Goal: Information Seeking & Learning: Learn about a topic

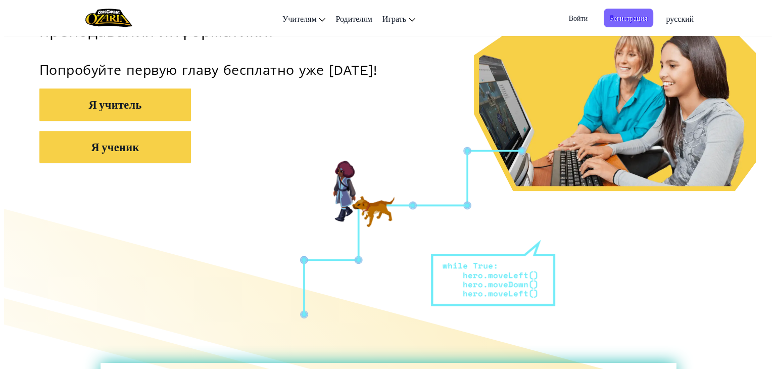
scroll to position [253, 0]
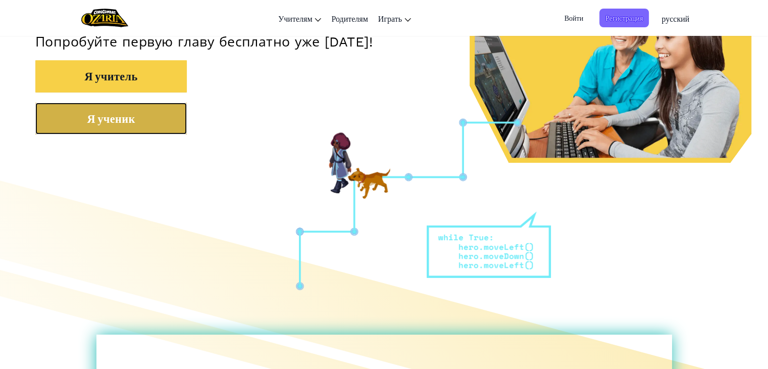
click at [142, 132] on button "Я ученик" at bounding box center [111, 119] width 152 height 32
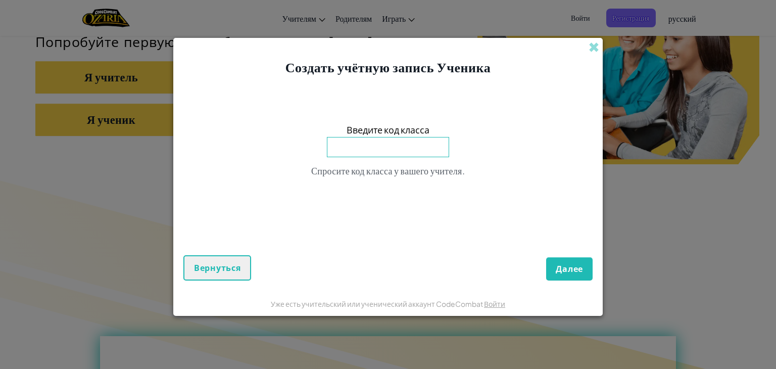
click at [378, 147] on input at bounding box center [388, 147] width 122 height 20
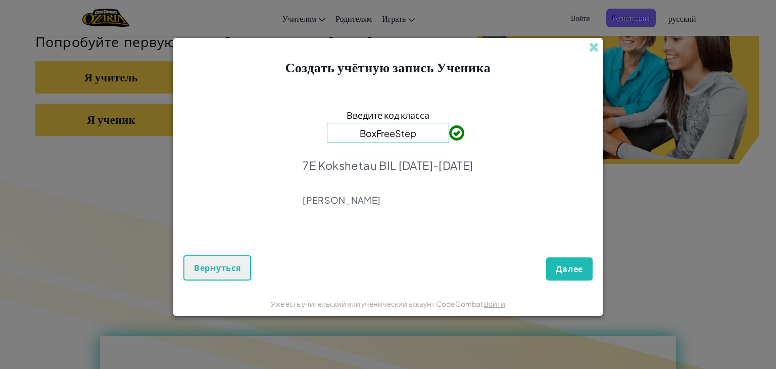
type input "BoxFreeStep"
click at [563, 272] on span "Далее" at bounding box center [569, 268] width 27 height 11
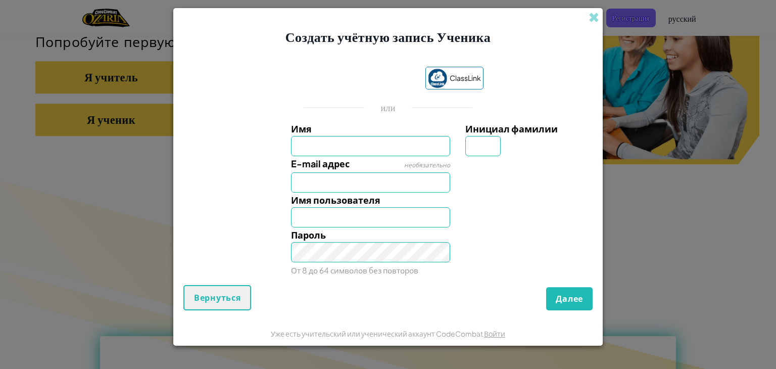
click at [388, 142] on input "Имя" at bounding box center [371, 146] width 160 height 20
type input "Aizere"
click at [471, 149] on input "Инициал фамилии" at bounding box center [482, 146] width 35 height 20
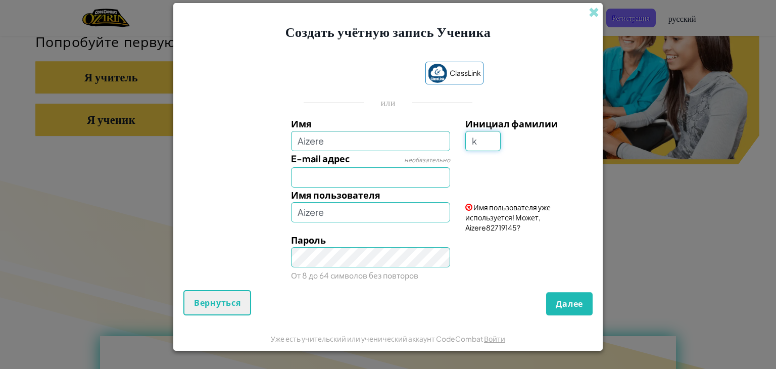
type input "k"
type input "AizereK"
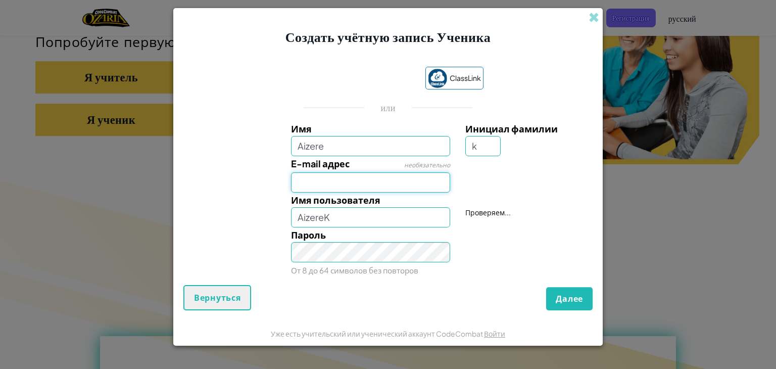
click at [421, 176] on input "E-mail адрес" at bounding box center [371, 182] width 160 height 20
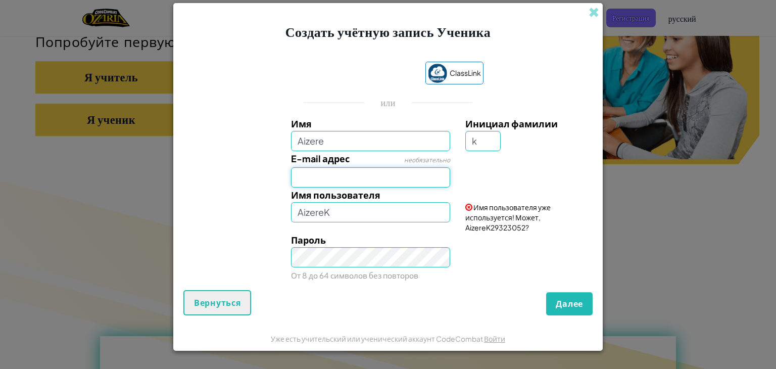
click at [361, 179] on input "E-mail адрес" at bounding box center [371, 177] width 160 height 20
type input "ayzere.kopesh@bk.ru"
click at [469, 225] on span "Имя пользователя уже используется! Может, AizereK29323052?" at bounding box center [507, 217] width 85 height 29
click at [507, 225] on span "Имя пользователя уже используется! Может, AizereK29323052?" at bounding box center [507, 217] width 85 height 29
click at [507, 227] on span "Имя пользователя уже используется! Может, AizereK29323052?" at bounding box center [507, 217] width 85 height 29
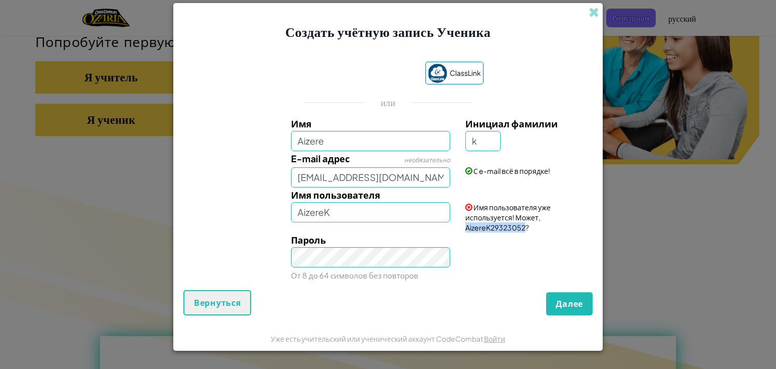
click at [507, 227] on span "Имя пользователя уже используется! Может, AizereK29323052?" at bounding box center [507, 217] width 85 height 29
click at [505, 231] on span "Имя пользователя уже используется! Может, AizereK29323052?" at bounding box center [507, 217] width 85 height 29
click at [360, 213] on input "AizereK" at bounding box center [371, 212] width 160 height 20
type input "AizereK29323052"
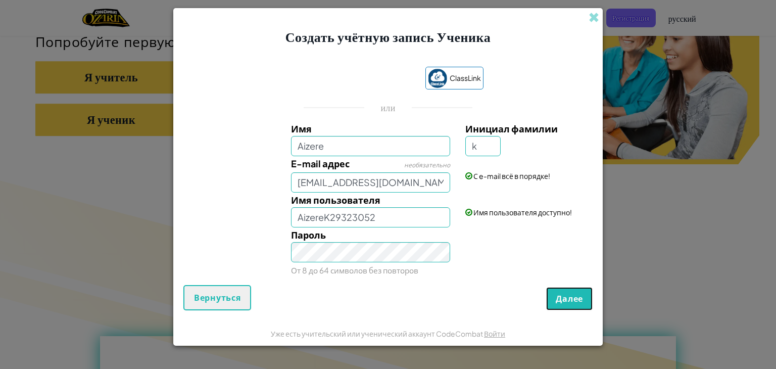
click at [566, 293] on span "Далее" at bounding box center [569, 298] width 27 height 11
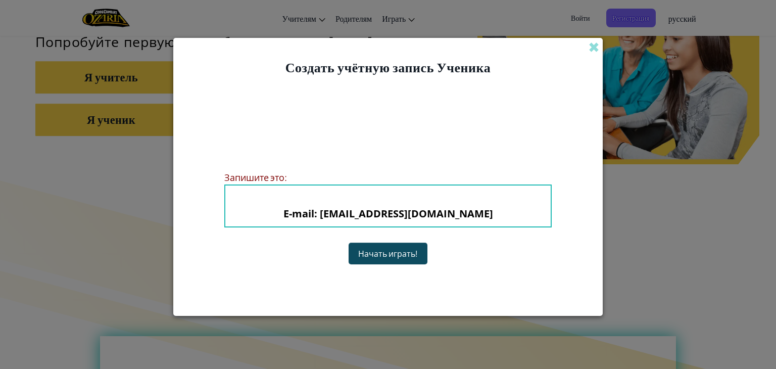
click at [409, 256] on button "Начать играть!" at bounding box center [387, 253] width 79 height 22
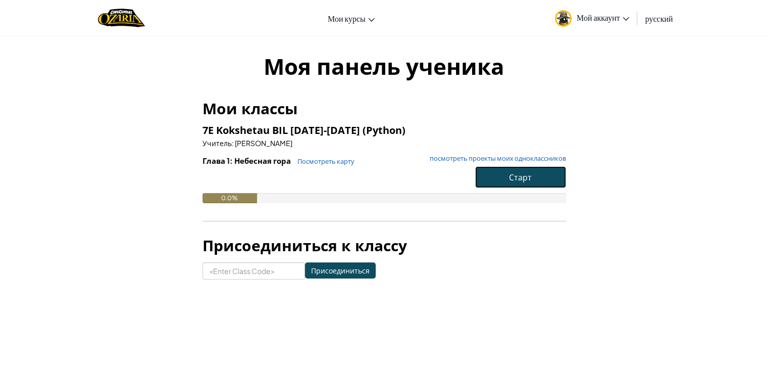
click at [497, 181] on button "Старт" at bounding box center [520, 177] width 91 height 22
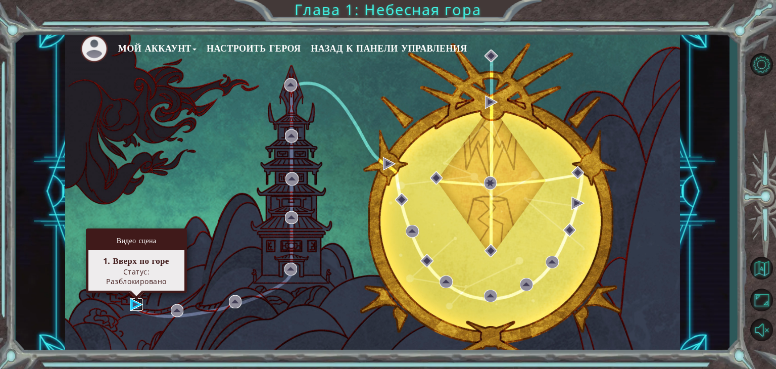
click at [139, 304] on img at bounding box center [136, 304] width 13 height 13
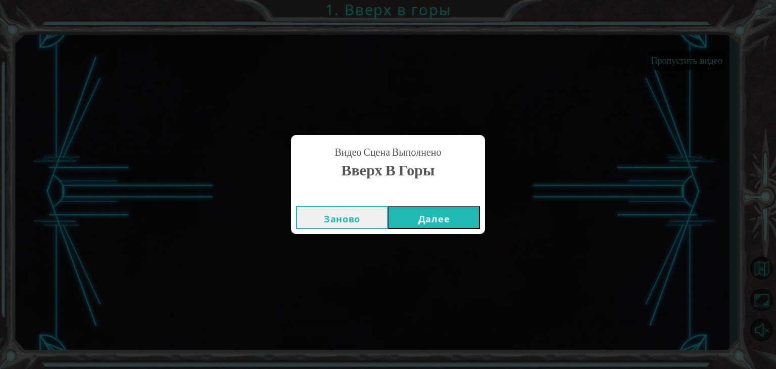
click at [416, 213] on button "Далее" at bounding box center [434, 217] width 92 height 23
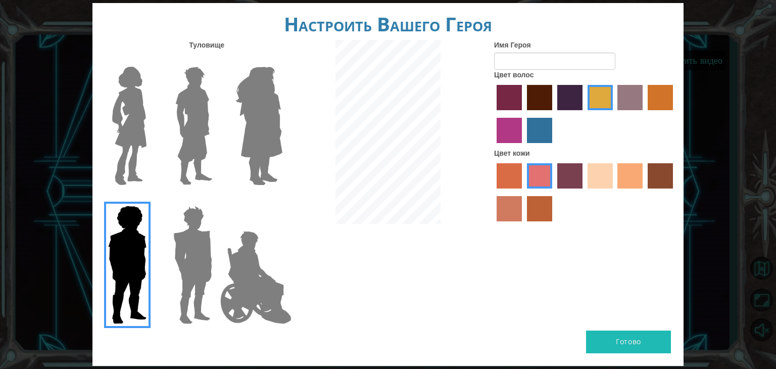
click at [133, 140] on img at bounding box center [129, 126] width 42 height 126
click at [150, 60] on input "Hero Connie" at bounding box center [150, 60] width 0 height 0
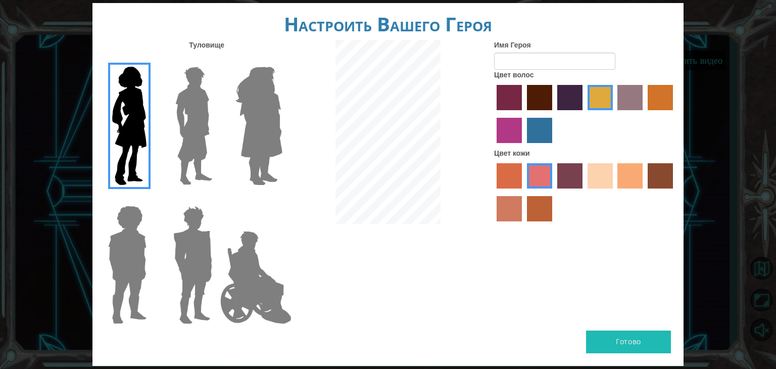
click at [515, 134] on label "medium red violet hair color" at bounding box center [508, 130] width 25 height 25
click at [674, 114] on input "medium red violet hair color" at bounding box center [674, 114] width 0 height 0
click at [529, 95] on label "maroon hair color" at bounding box center [539, 97] width 25 height 25
click at [523, 114] on input "maroon hair color" at bounding box center [523, 114] width 0 height 0
click at [609, 178] on label "sandy beach skin color" at bounding box center [599, 175] width 25 height 25
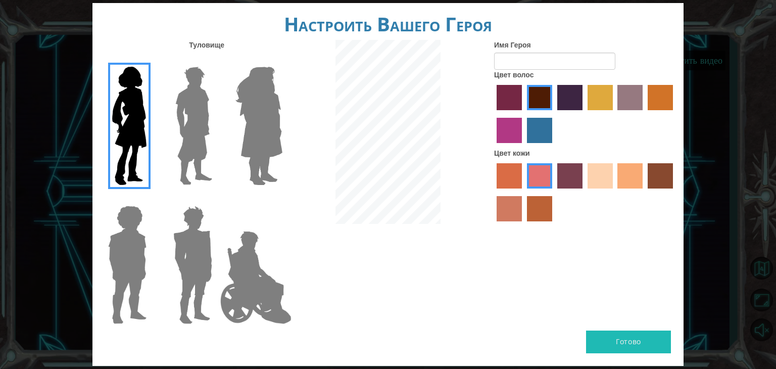
click at [584, 192] on input "sandy beach skin color" at bounding box center [584, 192] width 0 height 0
click at [591, 64] on input "Имя Героя" at bounding box center [554, 61] width 121 height 17
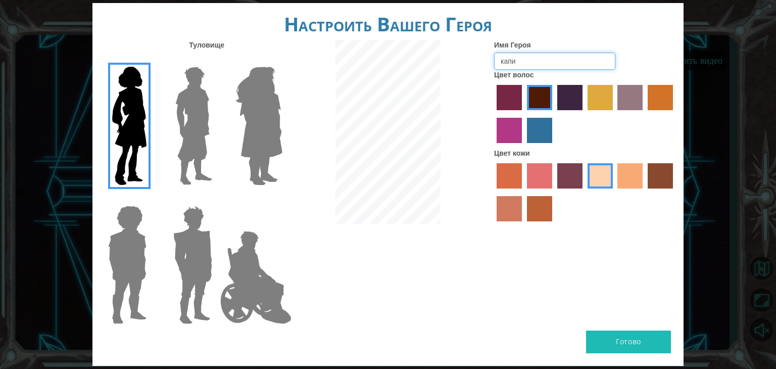
type input "капи"
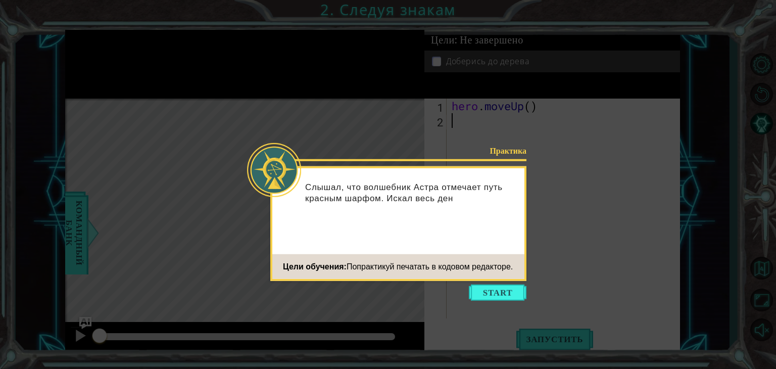
drag, startPoint x: 706, startPoint y: 6, endPoint x: 702, endPoint y: 1, distance: 6.2
click at [703, 2] on icon at bounding box center [388, 184] width 776 height 369
click at [487, 285] on button "Start" at bounding box center [498, 292] width 58 height 16
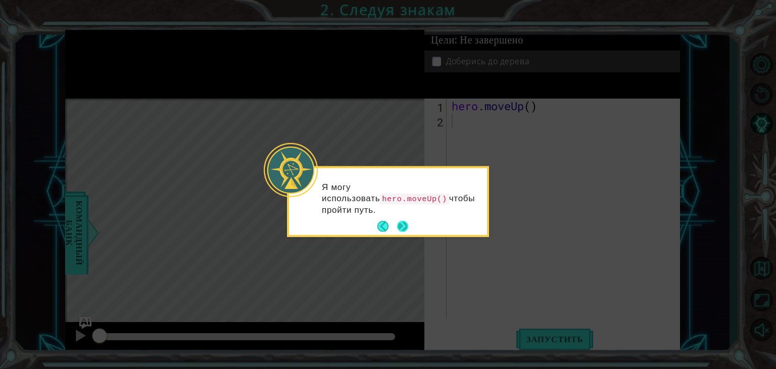
click at [398, 221] on button "Next" at bounding box center [402, 226] width 11 height 11
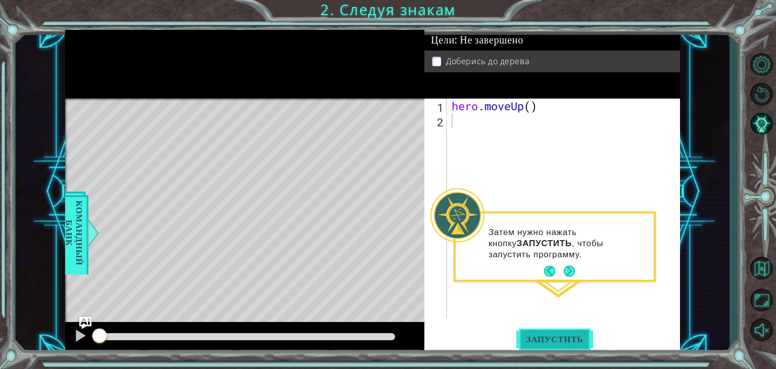
click at [534, 336] on span "Запустить" at bounding box center [554, 339] width 77 height 10
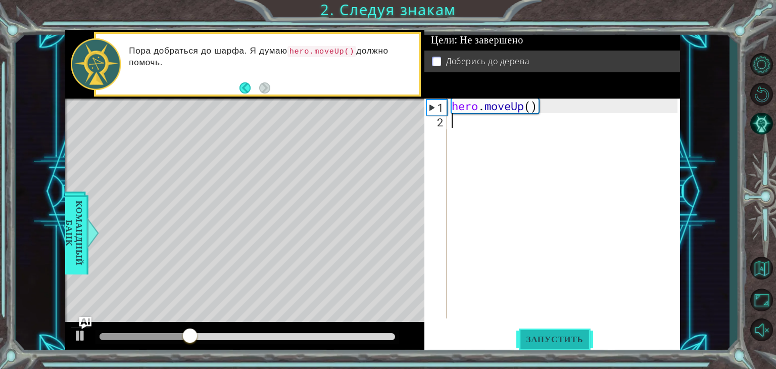
click at [536, 329] on button "Запустить" at bounding box center [554, 339] width 77 height 26
click at [463, 119] on div "hero . moveUp ( )" at bounding box center [565, 222] width 233 height 249
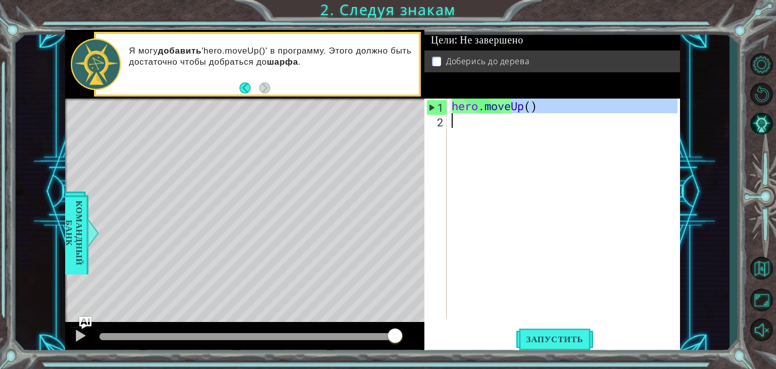
drag, startPoint x: 512, startPoint y: 108, endPoint x: 508, endPoint y: 122, distance: 14.6
click at [509, 128] on div "hero . moveUp ( )" at bounding box center [565, 222] width 233 height 249
type textarea "hero.moveUp()"
click at [525, 130] on div "hero . moveUp ( )" at bounding box center [563, 208] width 228 height 220
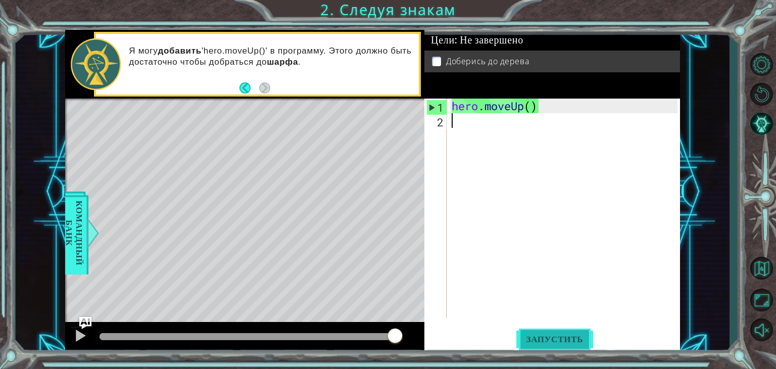
click at [560, 337] on span "Запустить" at bounding box center [554, 339] width 77 height 10
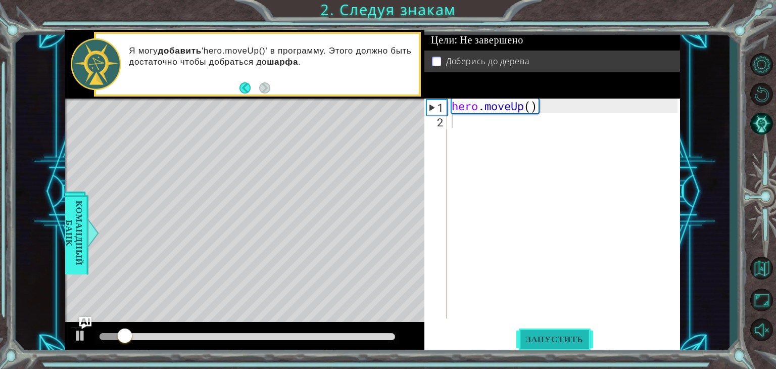
click at [559, 337] on span "Запустить" at bounding box center [554, 339] width 77 height 10
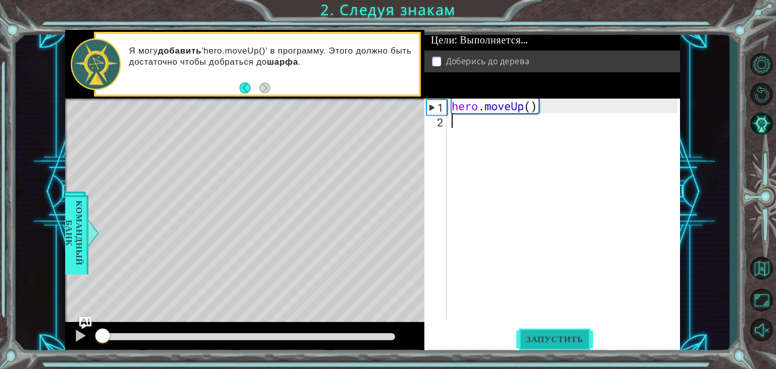
click at [559, 337] on span "Запустить" at bounding box center [554, 339] width 77 height 10
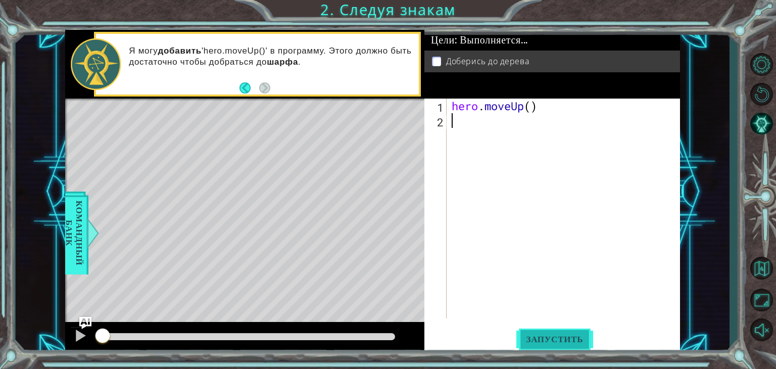
click at [559, 337] on span "Запустить" at bounding box center [554, 339] width 77 height 10
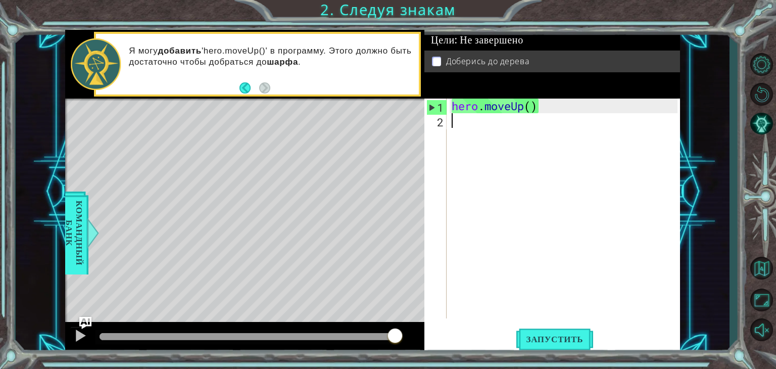
click at [460, 122] on div "hero . moveUp ( )" at bounding box center [565, 222] width 233 height 249
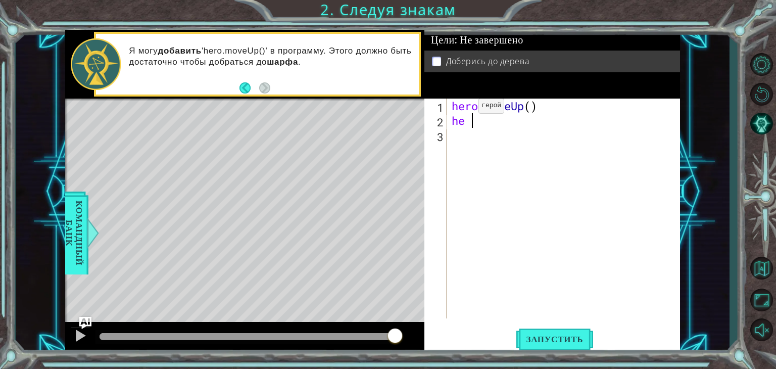
type textarea "he"
click at [460, 137] on div "he ro.moveUp нажмите enter" at bounding box center [539, 147] width 191 height 36
click at [462, 137] on div "hero . moveUp ( ) hero . moveUp ( )" at bounding box center [565, 222] width 233 height 249
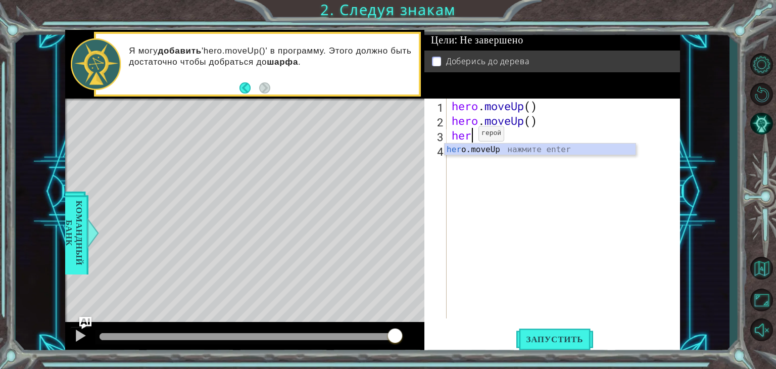
type textarea "hero"
click at [518, 149] on div "hero .moveUp нажмите enter" at bounding box center [539, 161] width 191 height 36
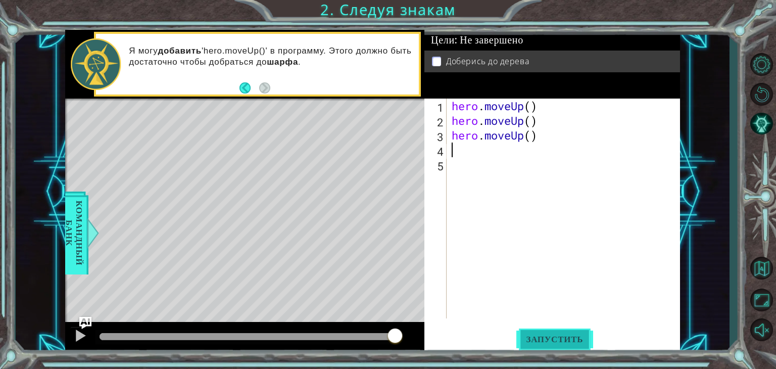
click at [553, 343] on span "Запустить" at bounding box center [554, 339] width 77 height 10
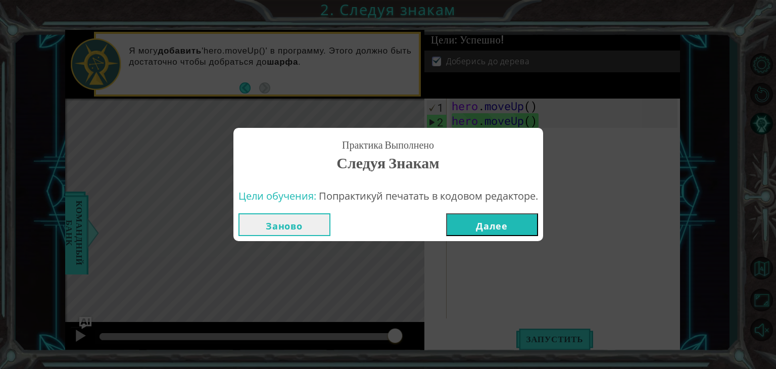
drag, startPoint x: 484, startPoint y: 221, endPoint x: 485, endPoint y: 237, distance: 16.2
click at [485, 237] on div "Заново Далее" at bounding box center [388, 224] width 310 height 33
click at [486, 228] on button "Далее" at bounding box center [492, 224] width 92 height 23
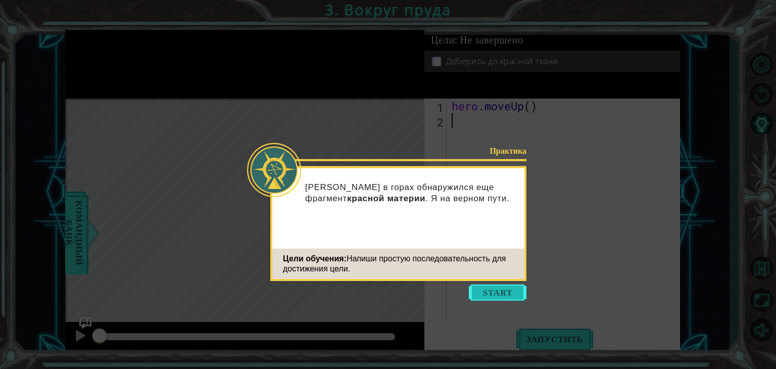
click at [514, 299] on button "Start" at bounding box center [498, 292] width 58 height 16
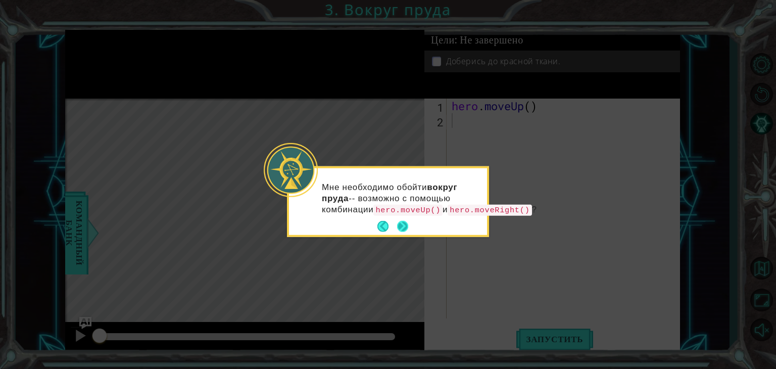
click at [403, 232] on button "Next" at bounding box center [402, 226] width 11 height 11
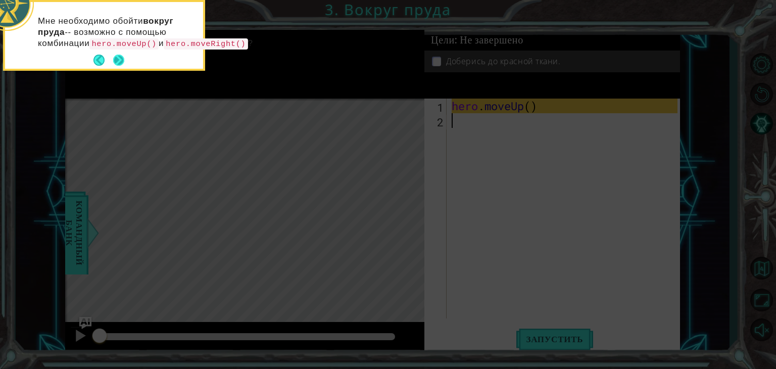
click at [164, 49] on code "hero.moveRight()" at bounding box center [206, 43] width 84 height 11
click at [156, 162] on icon at bounding box center [388, 55] width 776 height 627
click at [233, 166] on icon at bounding box center [388, 55] width 776 height 627
drag, startPoint x: 261, startPoint y: 172, endPoint x: 160, endPoint y: 129, distance: 109.8
click at [260, 172] on icon at bounding box center [388, 55] width 776 height 627
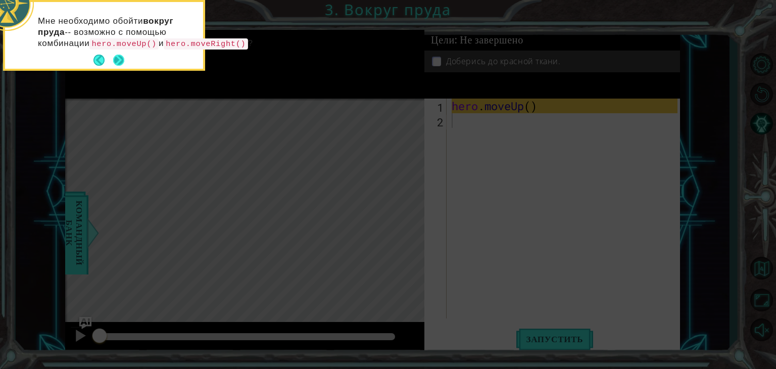
click at [113, 66] on button "Next" at bounding box center [118, 60] width 11 height 11
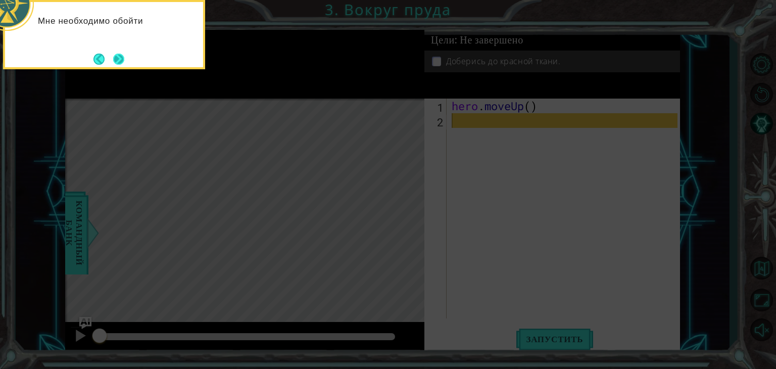
click at [115, 64] on button "Next" at bounding box center [118, 59] width 11 height 11
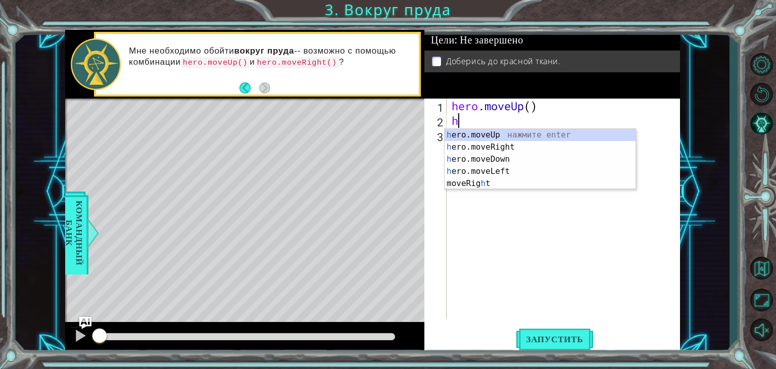
type textarea "he"
click at [485, 138] on div "he ro.moveUp нажмите enter he ro.moveRight нажмите enter he ro.moveDown нажмите…" at bounding box center [539, 165] width 191 height 73
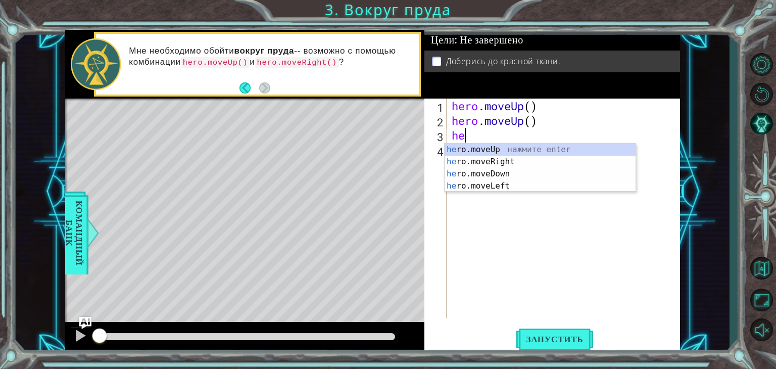
type textarea "her"
click at [459, 158] on div "her o.moveUp нажмите enter her o.moveRight нажмите enter her o.moveDown нажмите…" at bounding box center [539, 179] width 191 height 73
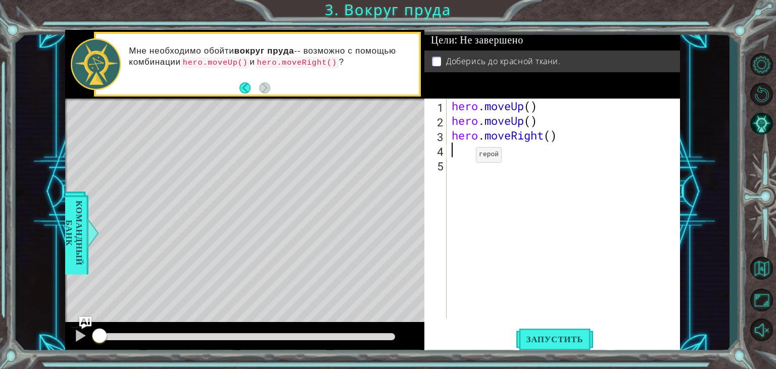
click at [461, 157] on div "hero . moveUp ( ) hero . moveUp ( ) hero . moveRight ( )" at bounding box center [565, 222] width 233 height 249
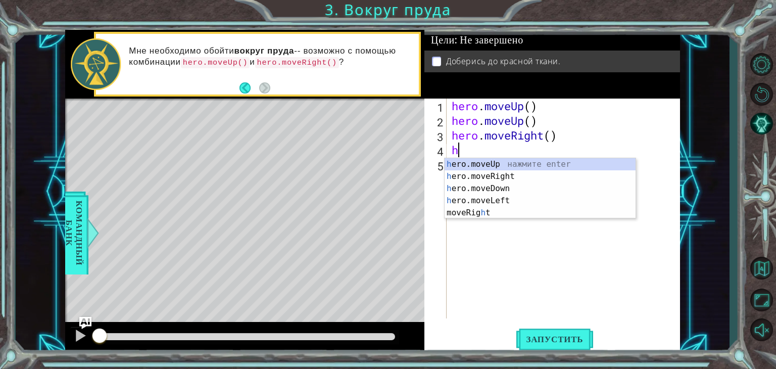
type textarea "he"
click at [493, 166] on div "he ro.moveUp нажмите enter he ro.moveRight нажмите enter he ro.moveDown нажмите…" at bounding box center [539, 194] width 191 height 73
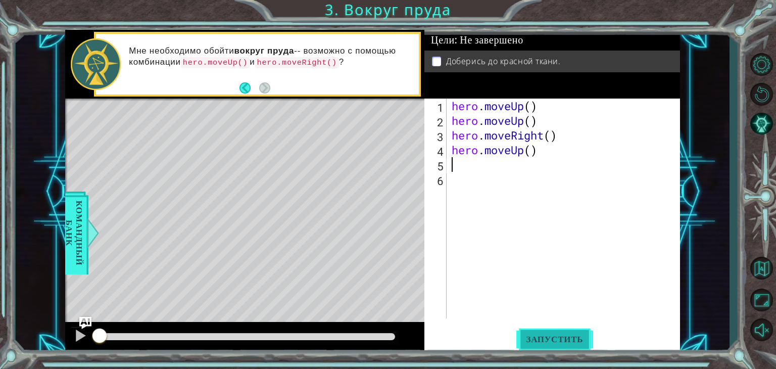
click at [582, 335] on span "Запустить" at bounding box center [554, 339] width 77 height 10
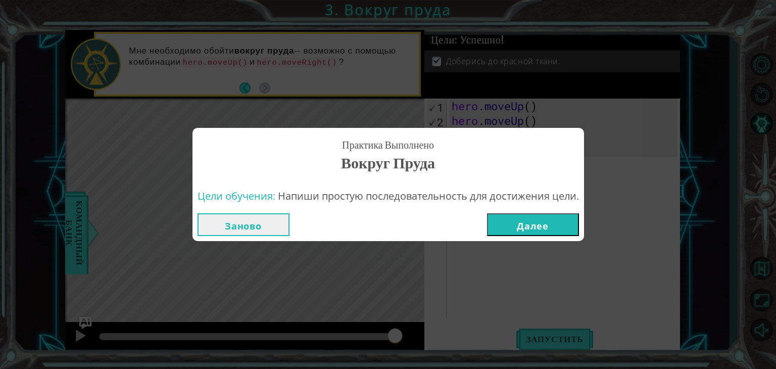
click at [535, 226] on button "Далее" at bounding box center [533, 224] width 92 height 23
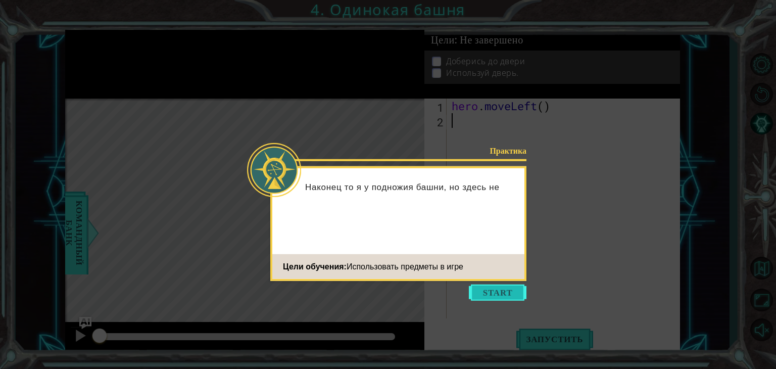
click at [497, 288] on button "Start" at bounding box center [498, 292] width 58 height 16
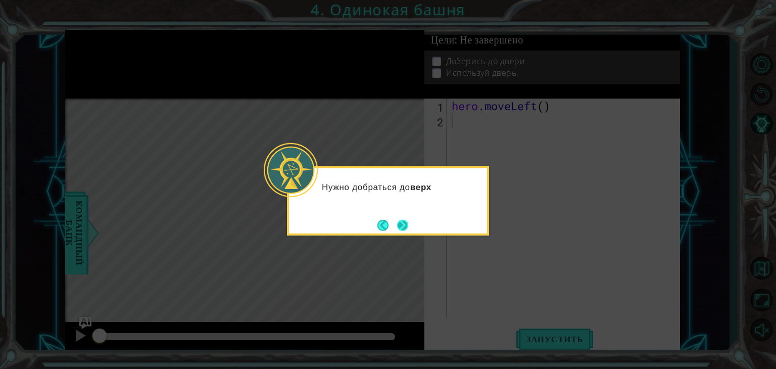
click at [408, 227] on button "Next" at bounding box center [402, 224] width 11 height 11
click at [406, 227] on button "Next" at bounding box center [402, 224] width 11 height 11
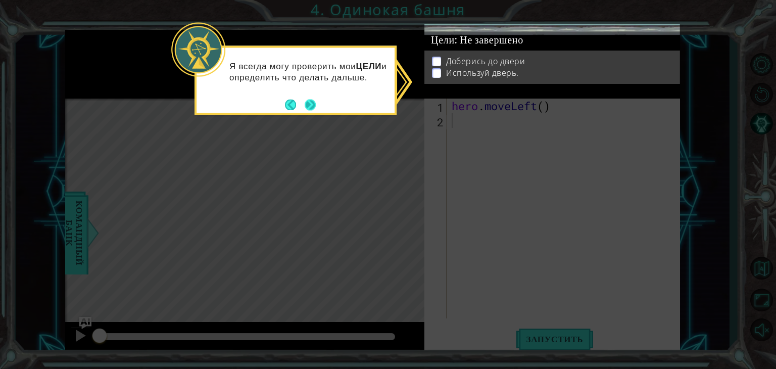
click at [316, 99] on button "Next" at bounding box center [310, 104] width 11 height 11
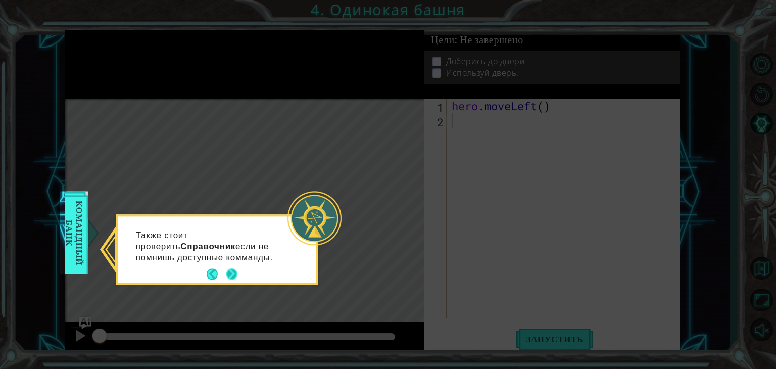
click at [226, 275] on button "Next" at bounding box center [231, 274] width 11 height 11
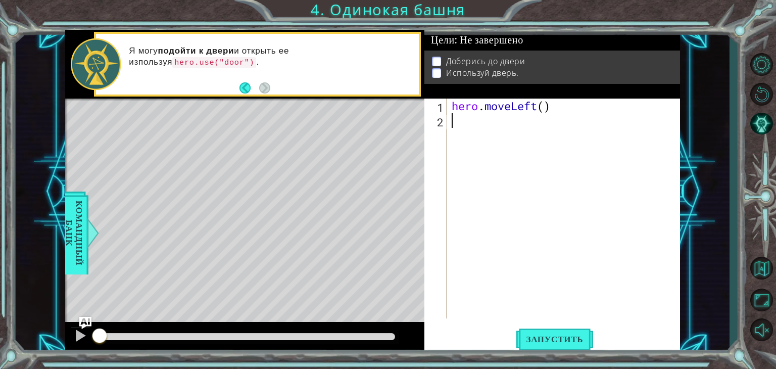
click at [483, 125] on div "hero . moveLeft ( )" at bounding box center [565, 222] width 233 height 249
click at [550, 338] on span "Запустить" at bounding box center [554, 339] width 77 height 10
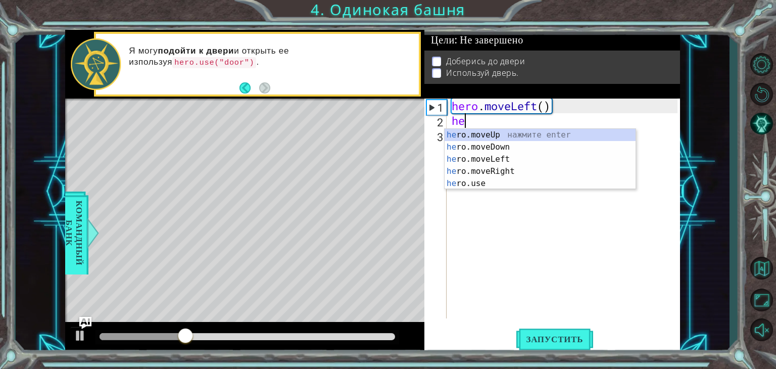
type textarea "her"
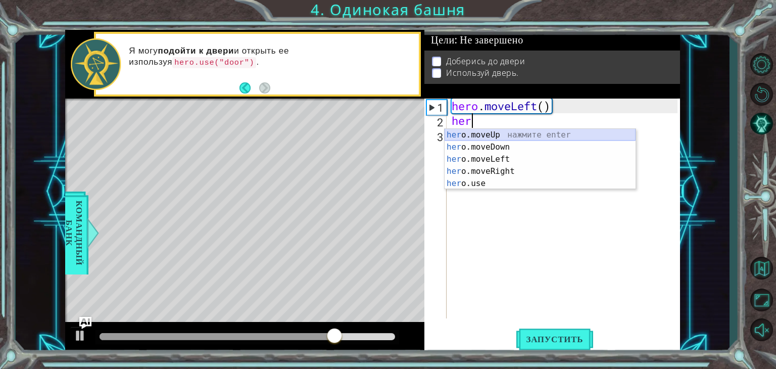
click at [554, 132] on div "her o.moveUp нажмите enter her o.moveDown нажмите enter her o.moveLeft нажмите …" at bounding box center [539, 171] width 191 height 85
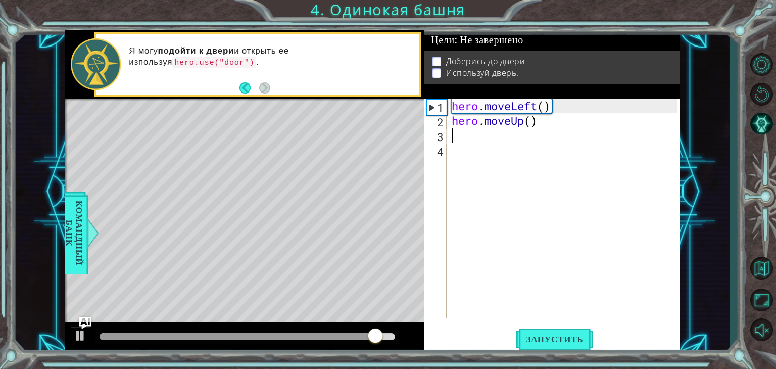
click at [484, 138] on div "hero . moveLeft ( ) hero . moveUp ( )" at bounding box center [565, 222] width 233 height 249
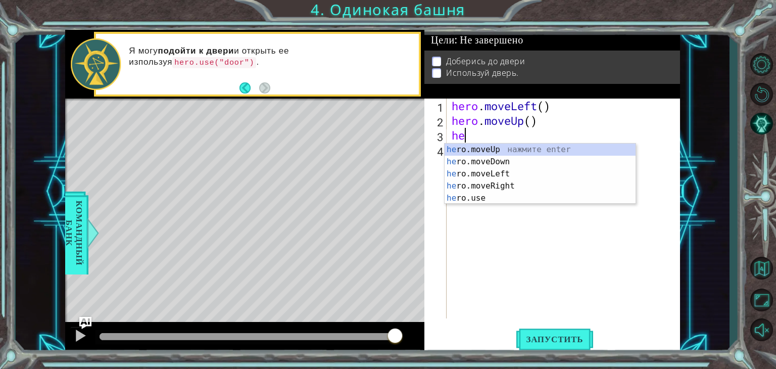
type textarea "her"
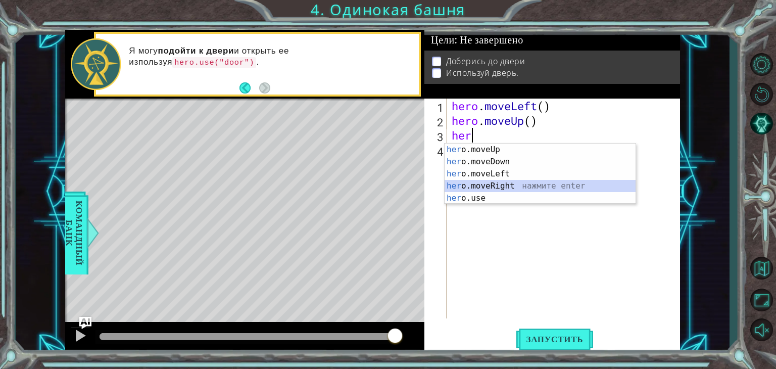
click at [497, 186] on div "her o.moveUp нажмите enter her o.moveDown нажмите enter her o.moveLeft нажмите …" at bounding box center [539, 185] width 191 height 85
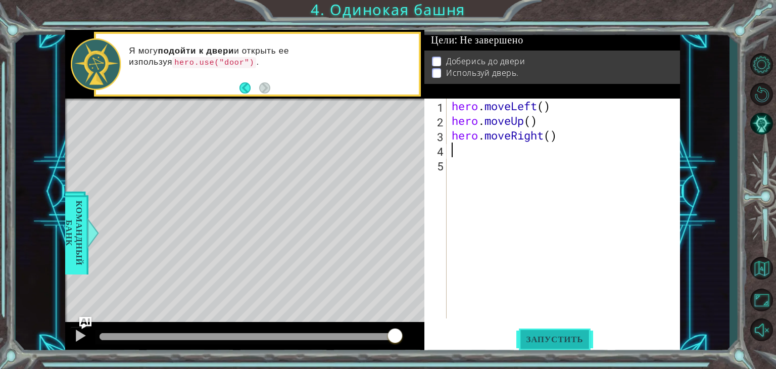
click at [558, 348] on button "Запустить" at bounding box center [554, 339] width 77 height 26
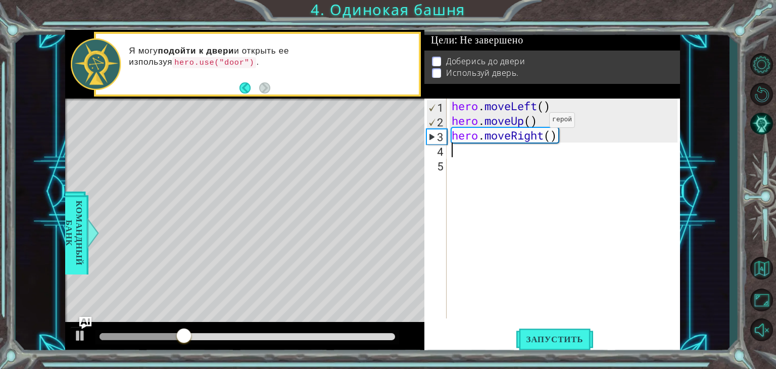
click at [533, 122] on div "hero . moveLeft ( ) hero . moveUp ( ) hero . moveRight ( )" at bounding box center [565, 222] width 233 height 249
click at [542, 121] on div "hero . moveLeft ( ) hero . moveUp ( ) hero . moveRight ( )" at bounding box center [565, 222] width 233 height 249
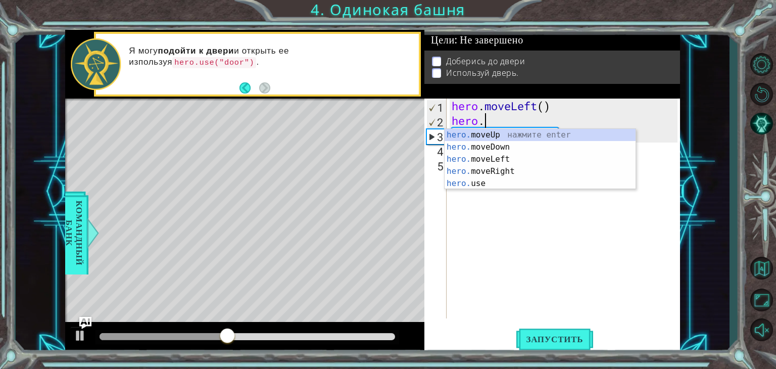
type textarea "he"
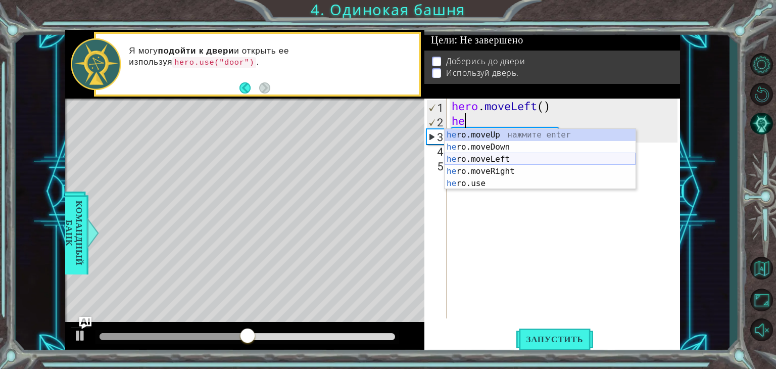
click at [498, 157] on div "he ro.moveUp нажмите enter he ro.moveDown нажмите enter he ro.moveLeft нажмите …" at bounding box center [539, 171] width 191 height 85
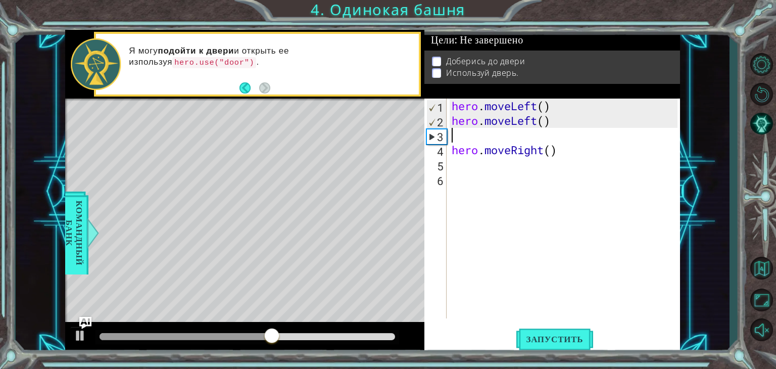
click at [567, 159] on div "hero . moveLeft ( ) hero . moveLeft ( ) hero . moveRight ( )" at bounding box center [565, 222] width 233 height 249
click at [566, 155] on div "hero . moveLeft ( ) hero . moveLeft ( ) hero . moveRight ( )" at bounding box center [565, 222] width 233 height 249
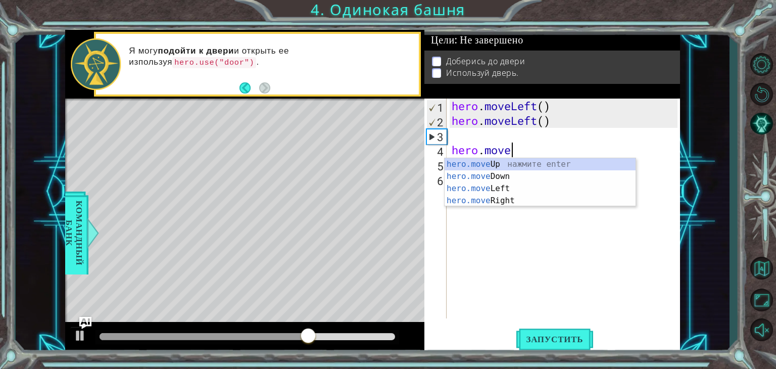
type textarea "hero.m"
drag, startPoint x: 545, startPoint y: 233, endPoint x: 565, endPoint y: 238, distance: 19.8
click at [550, 235] on div "hero . moveLeft ( ) hero . moveLeft ( ) hero . move" at bounding box center [565, 222] width 233 height 249
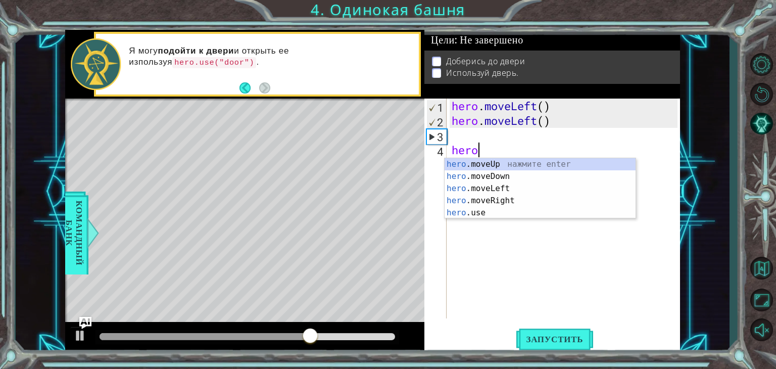
type textarea "h"
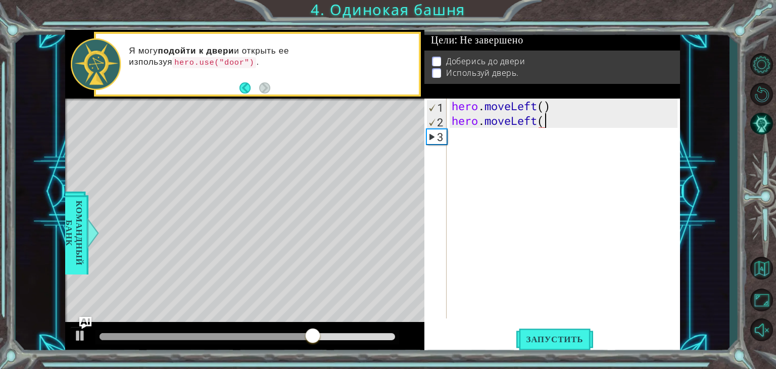
type textarea "hero.moveLef"
click at [525, 142] on div "hero . moveLeft ( ) hero . moveLef" at bounding box center [565, 222] width 233 height 249
click at [538, 122] on div "hero . moveLeft ( ) hero . moveLef" at bounding box center [565, 222] width 233 height 249
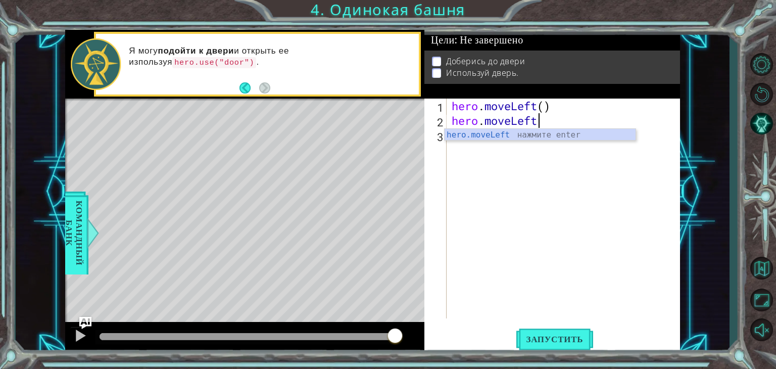
scroll to position [0, 3]
click at [570, 340] on span "Запустить" at bounding box center [554, 339] width 77 height 10
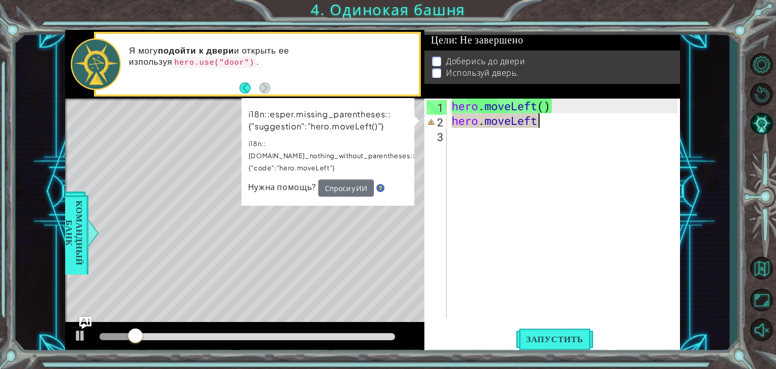
click at [555, 122] on div "hero . moveLeft ( ) hero . moveLeft" at bounding box center [565, 222] width 233 height 249
click at [525, 125] on div "hero . moveLeft ( ) hero . moveLeft" at bounding box center [565, 222] width 233 height 249
click at [303, 201] on div "Level Map" at bounding box center [298, 246] width 467 height 297
drag, startPoint x: 303, startPoint y: 201, endPoint x: 351, endPoint y: 200, distance: 48.5
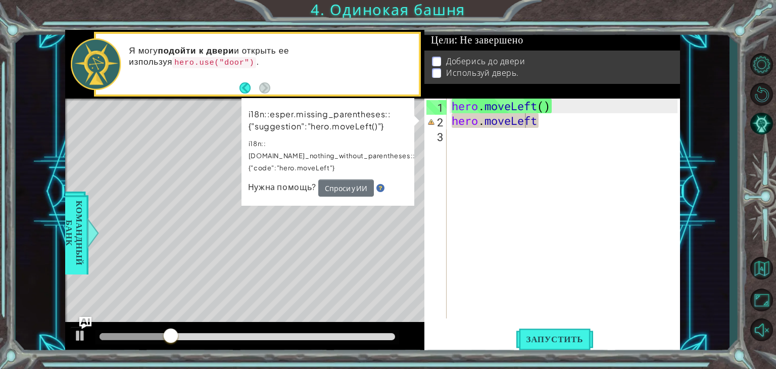
click at [303, 201] on div "Level Map" at bounding box center [298, 246] width 467 height 297
click at [489, 124] on div "hero . moveLeft ( ) hero . moveLeft" at bounding box center [565, 222] width 233 height 249
click at [531, 125] on div "hero . moveLeft ( ) hero . moveLeft" at bounding box center [565, 222] width 233 height 249
click at [539, 125] on div "hero . moveLeft ( ) hero . moveLeft" at bounding box center [565, 222] width 233 height 249
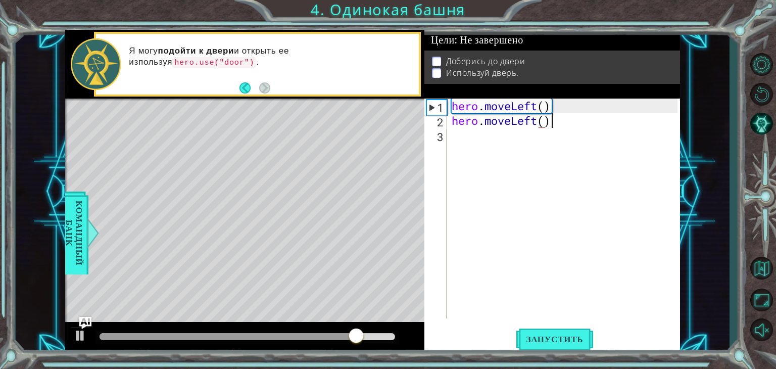
scroll to position [0, 4]
type textarea "hero.moveLeft()"
click at [531, 336] on span "Запустить" at bounding box center [554, 339] width 77 height 10
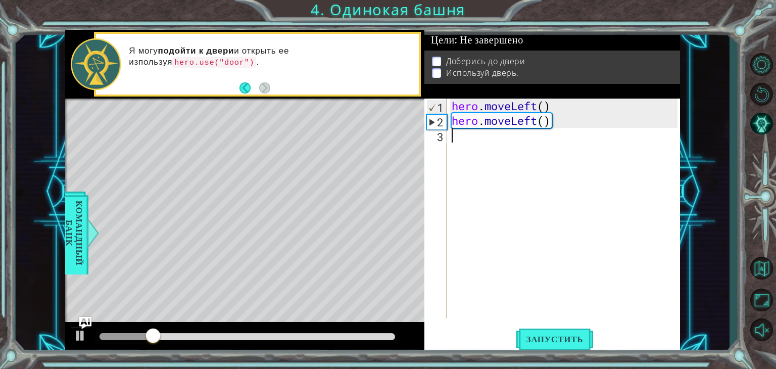
click at [459, 142] on div "hero . moveLeft ( ) hero . moveLeft ( )" at bounding box center [565, 222] width 233 height 249
type textarea "h"
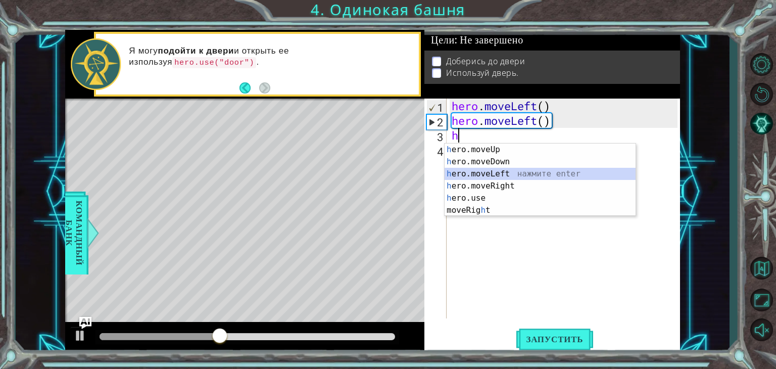
click at [508, 169] on div "h ero.moveUp нажмите enter h ero.moveDown нажмите enter h ero.moveLeft нажмите …" at bounding box center [539, 191] width 191 height 97
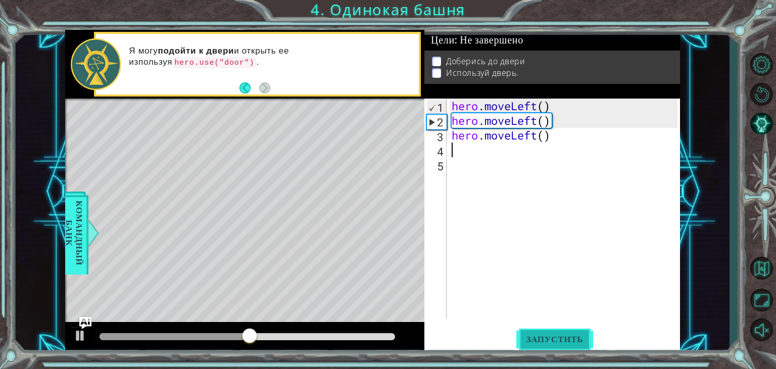
click at [572, 330] on button "Запустить" at bounding box center [554, 339] width 77 height 26
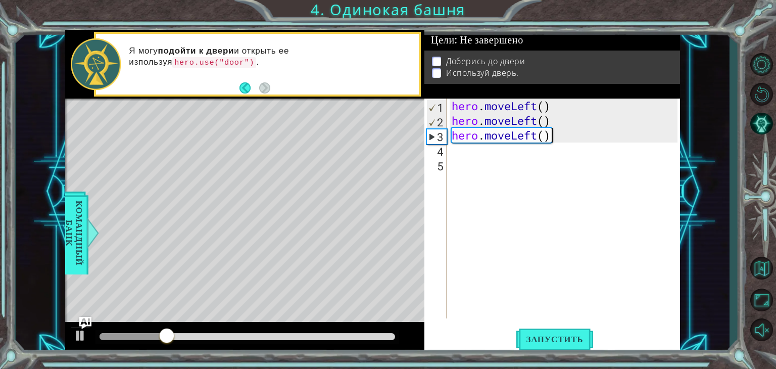
click at [557, 134] on div "hero . moveLeft ( ) hero . moveLeft ( ) hero . moveLeft ( )" at bounding box center [565, 222] width 233 height 249
click at [538, 136] on div "hero . moveLeft ( ) hero . moveLeft ( ) hero . moveLeft ( )" at bounding box center [565, 222] width 233 height 249
click at [553, 138] on div "hero . moveLeft ( ) hero . moveLeft ( ) hero . moveLeft ( )" at bounding box center [565, 222] width 233 height 249
click at [551, 138] on div "hero . moveLeft ( ) hero . moveLeft ( ) hero . moveLeft ( )" at bounding box center [565, 222] width 233 height 249
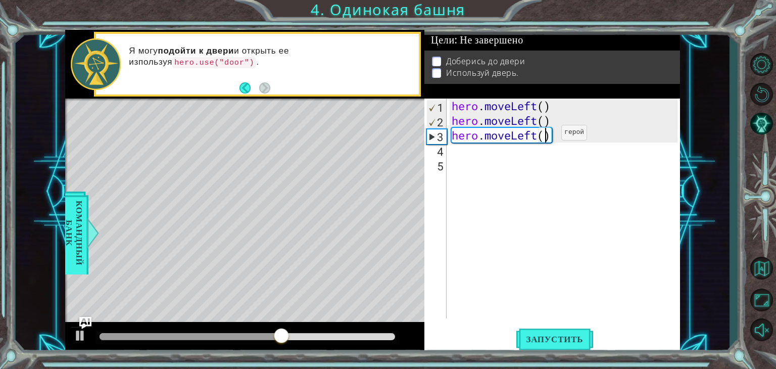
click at [546, 135] on div "hero . moveLeft ( ) hero . moveLeft ( ) hero . moveLeft ( )" at bounding box center [565, 222] width 233 height 249
click at [552, 134] on div "hero . moveLeft ( ) hero . moveLeft ( ) hero . moveLeft ( )" at bounding box center [565, 222] width 233 height 249
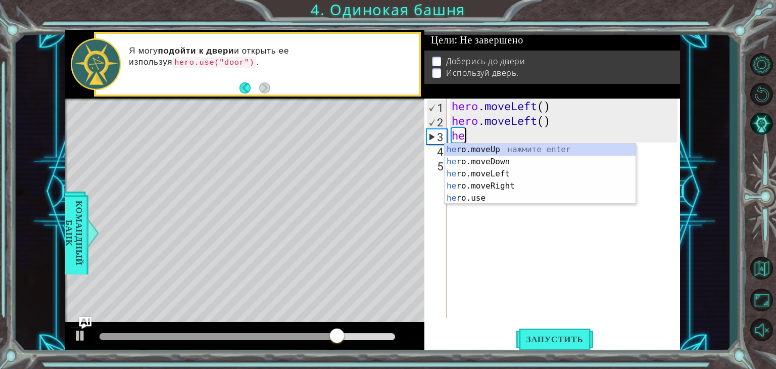
type textarea "h"
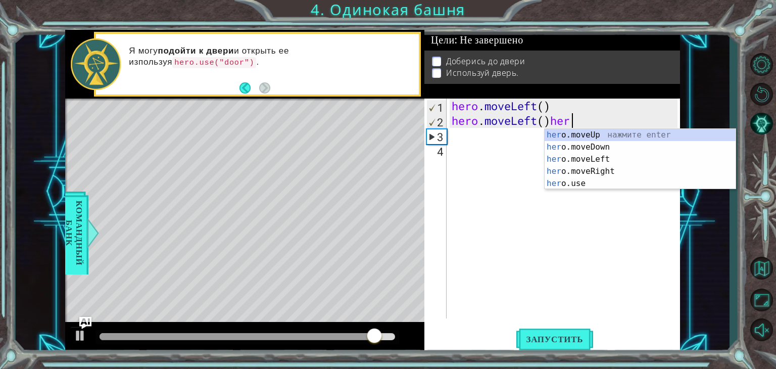
scroll to position [0, 5]
click at [600, 168] on div "hero .moveUp нажмите enter hero .moveDown нажмите enter hero .moveLeft нажмите …" at bounding box center [639, 171] width 191 height 85
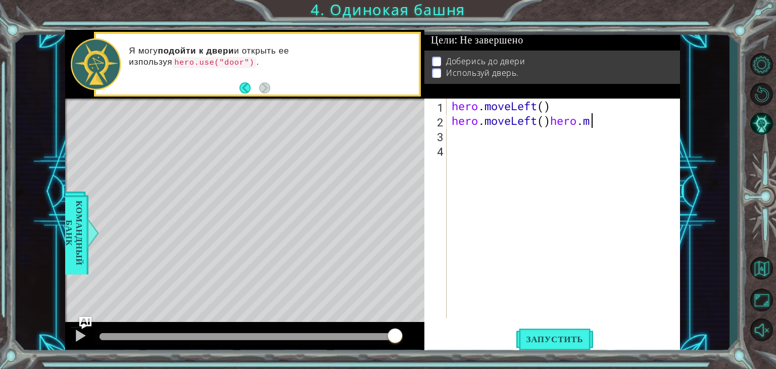
type textarea "hero.moveLeft()hero"
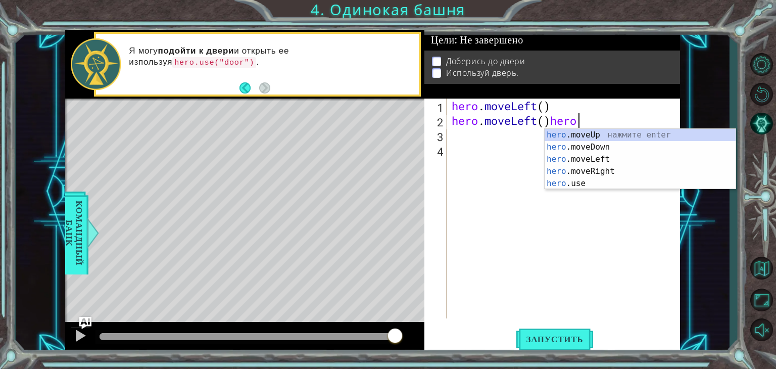
click at [454, 136] on div "hero . moveLeft ( ) hero . moveLeft ( ) hero" at bounding box center [565, 222] width 233 height 249
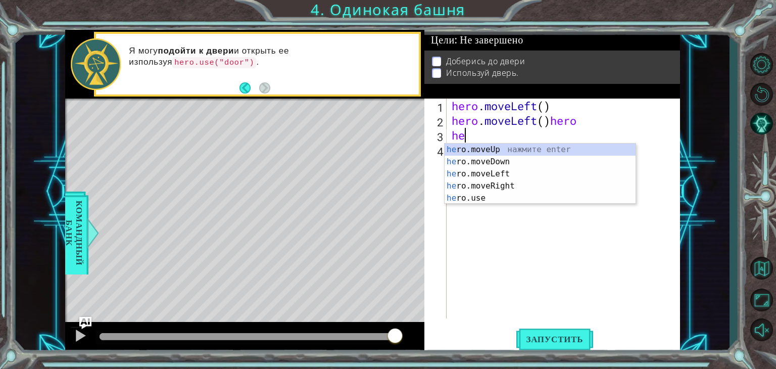
scroll to position [0, 0]
type textarea "hero"
click at [500, 188] on div "hero .moveUp нажмите enter hero .moveDown нажмите enter hero .moveLeft нажмите …" at bounding box center [539, 185] width 191 height 85
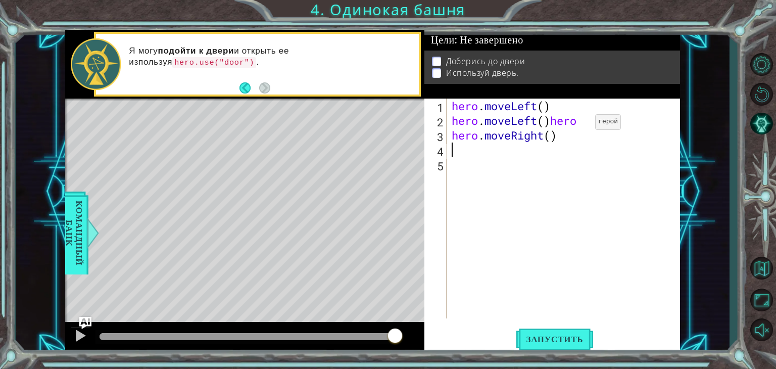
click at [580, 121] on div "hero . moveLeft ( ) hero . moveLeft ( ) hero hero . moveRight ( )" at bounding box center [565, 222] width 233 height 249
click at [566, 336] on span "Запустить" at bounding box center [554, 339] width 77 height 10
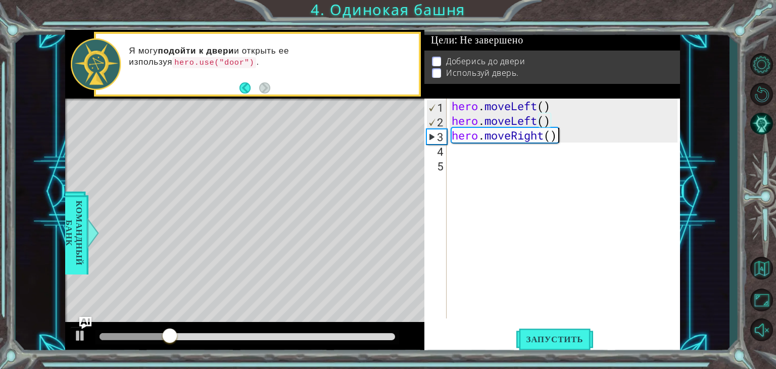
click at [566, 141] on div "hero . moveLeft ( ) hero . moveLeft ( ) hero . moveRight ( )" at bounding box center [565, 222] width 233 height 249
click at [556, 137] on div "hero . moveLeft ( ) hero . moveLeft ( ) hero . moveRight ( )" at bounding box center [565, 222] width 233 height 249
drag, startPoint x: 560, startPoint y: 138, endPoint x: 547, endPoint y: 138, distance: 12.1
click at [558, 138] on div "hero . moveLeft ( ) hero . moveLeft ( ) hero . moveRight ( )" at bounding box center [565, 222] width 233 height 249
drag, startPoint x: 547, startPoint y: 138, endPoint x: 558, endPoint y: 141, distance: 10.7
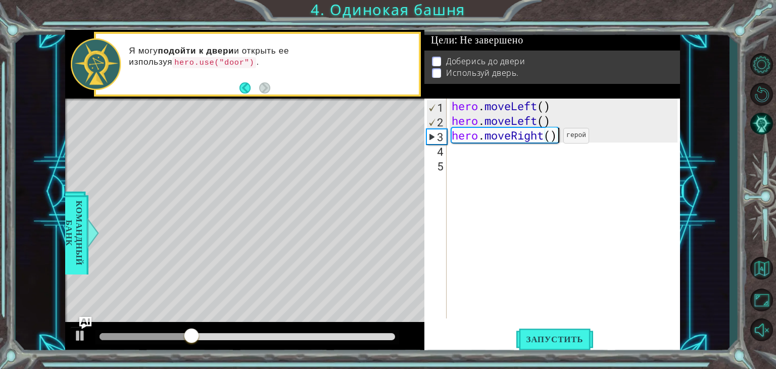
click at [551, 139] on div "hero . moveLeft ( ) hero . moveLeft ( ) hero . moveRight ( )" at bounding box center [565, 222] width 233 height 249
click at [560, 141] on div "hero . moveLeft ( ) hero . moveLeft ( ) hero . moveRight ( )" at bounding box center [565, 222] width 233 height 249
click at [559, 140] on div "hero . moveLeft ( ) hero . moveLeft ( ) hero . moveRight ( )" at bounding box center [565, 222] width 233 height 249
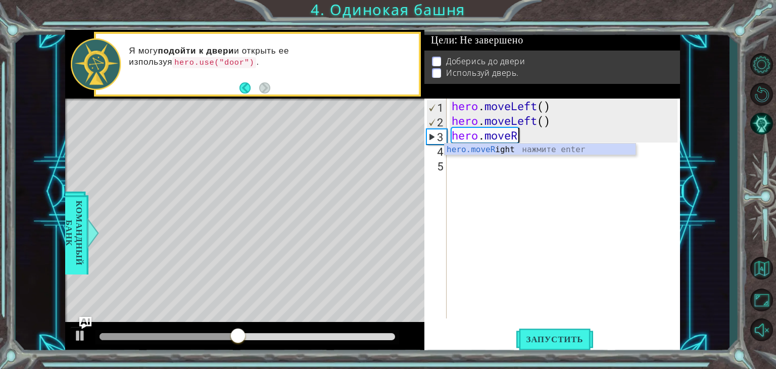
type textarea "hero."
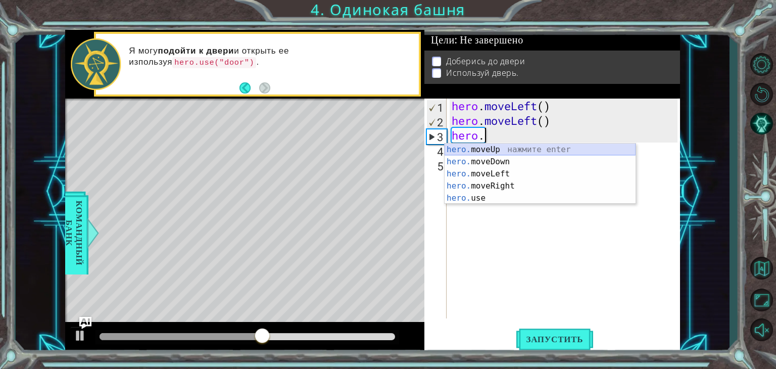
click at [517, 154] on div "hero. moveUp нажмите enter hero. moveDown нажмите enter hero. moveLeft нажмите …" at bounding box center [539, 185] width 191 height 85
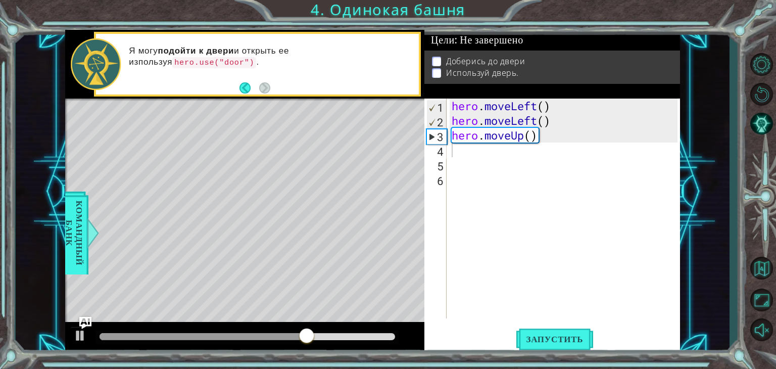
click at [537, 325] on div "1 2 3 4 5 6 hero . moveLeft ( ) hero . moveLeft ( ) hero . moveUp ( ) ההההההההה…" at bounding box center [552, 225] width 256 height 255
click at [526, 339] on span "Запустить" at bounding box center [554, 339] width 77 height 10
click at [460, 150] on div "hero . moveLeft ( ) hero . moveLeft ( ) hero . moveUp ( )" at bounding box center [565, 222] width 233 height 249
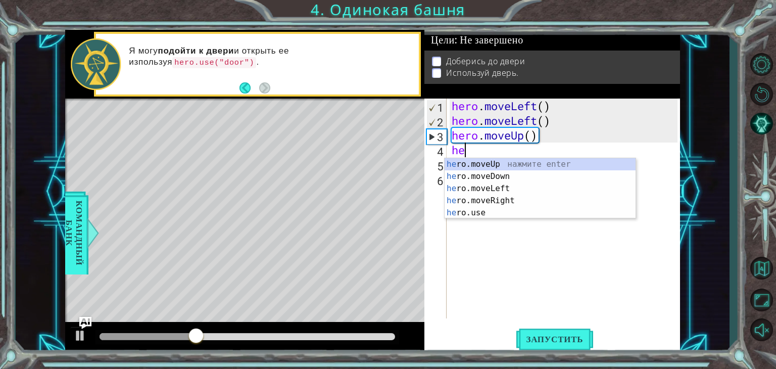
type textarea "her"
click at [509, 166] on div "her o.moveUp нажмите enter her o.moveDown нажмите enter her o.moveLeft нажмите …" at bounding box center [539, 200] width 191 height 85
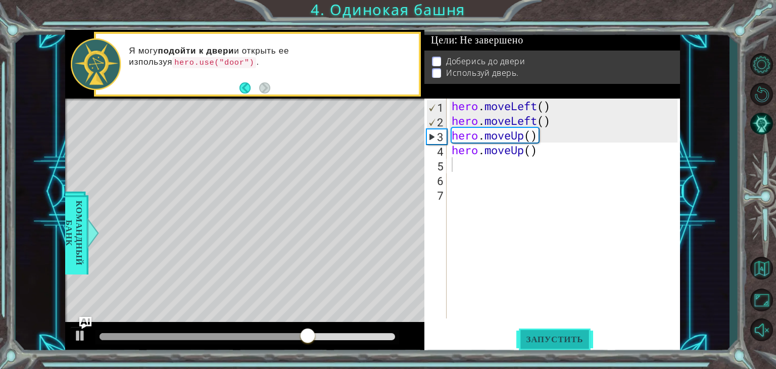
click at [543, 338] on span "Запустить" at bounding box center [554, 339] width 77 height 10
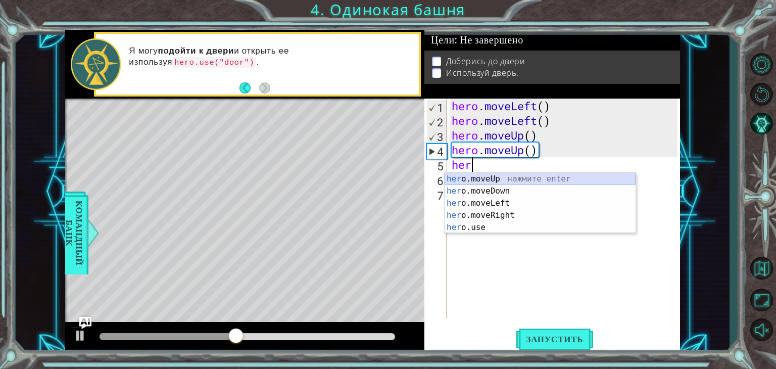
type textarea "hero"
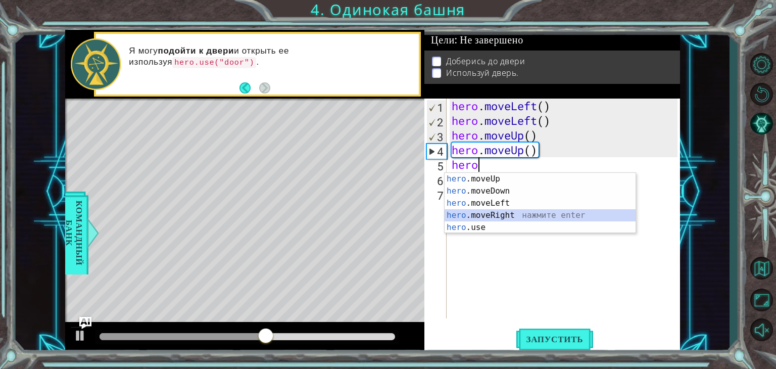
click at [500, 216] on div "hero .moveUp нажмите enter hero .moveDown нажмите enter hero .moveLeft нажмите …" at bounding box center [539, 215] width 191 height 85
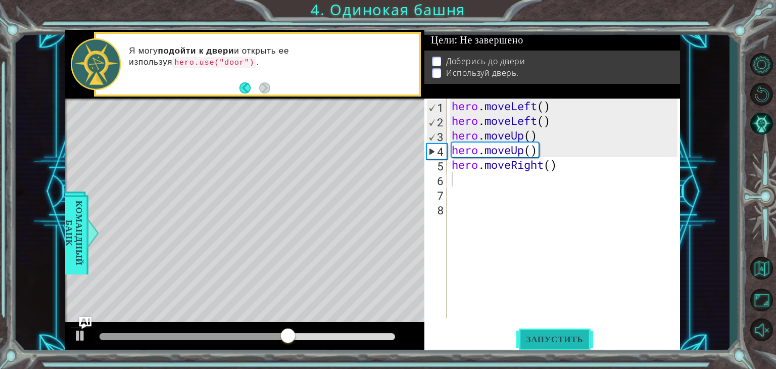
click at [542, 334] on span "Запустить" at bounding box center [554, 339] width 77 height 10
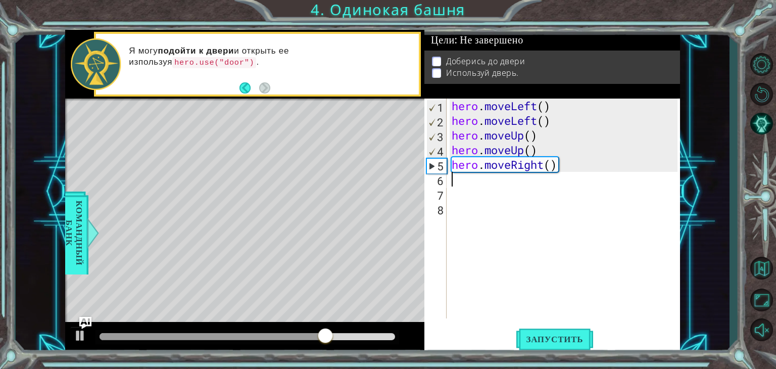
click at [457, 180] on div "hero . moveLeft ( ) hero . moveLeft ( ) hero . moveUp ( ) hero . moveUp ( ) her…" at bounding box center [565, 222] width 233 height 249
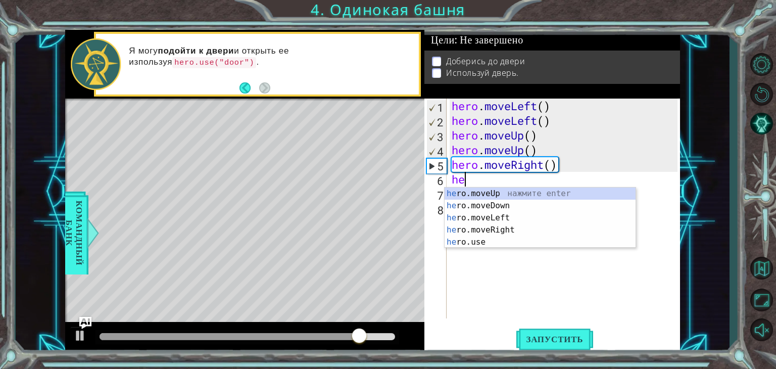
type textarea "her"
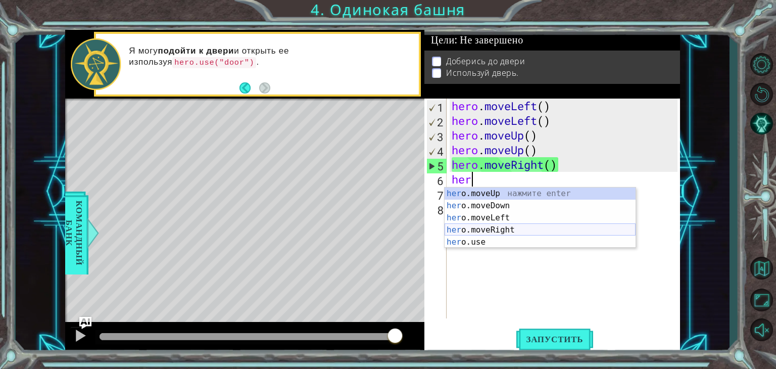
click at [509, 230] on div "her o.moveUp нажмите enter her o.moveDown нажмите enter her o.moveLeft нажмите …" at bounding box center [539, 229] width 191 height 85
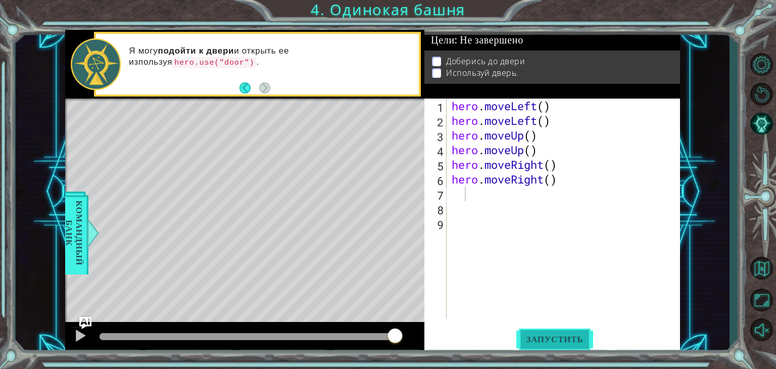
click at [539, 332] on button "Запустить" at bounding box center [554, 339] width 77 height 26
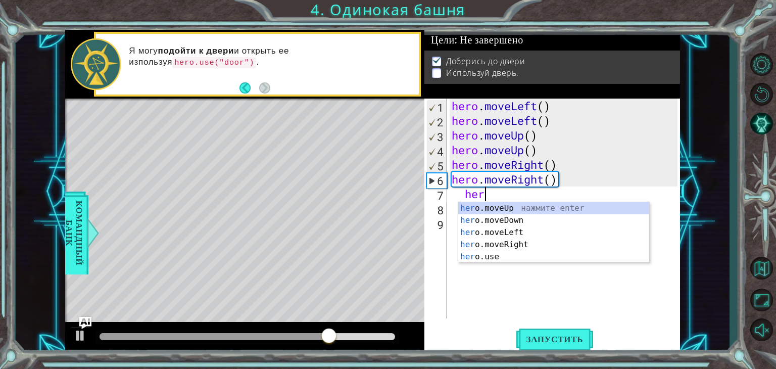
scroll to position [0, 1]
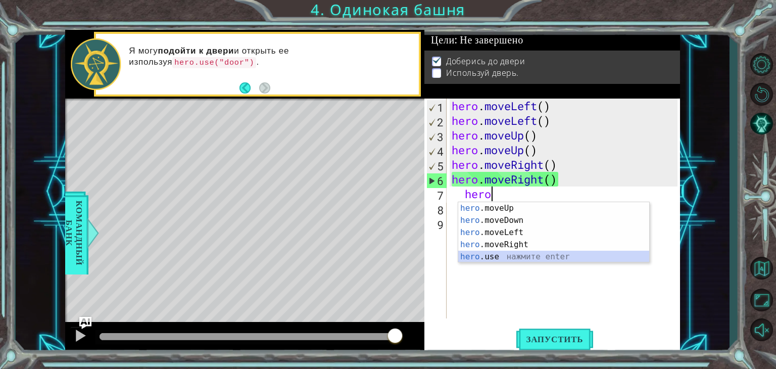
click at [539, 252] on div "hero .moveUp нажмите enter hero .moveDown нажмите enter hero .moveLeft нажмите …" at bounding box center [553, 244] width 191 height 85
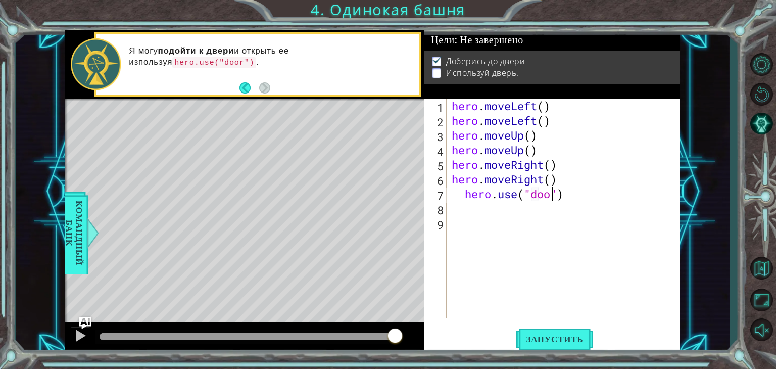
scroll to position [0, 4]
click at [590, 341] on span "Запустить" at bounding box center [554, 339] width 77 height 10
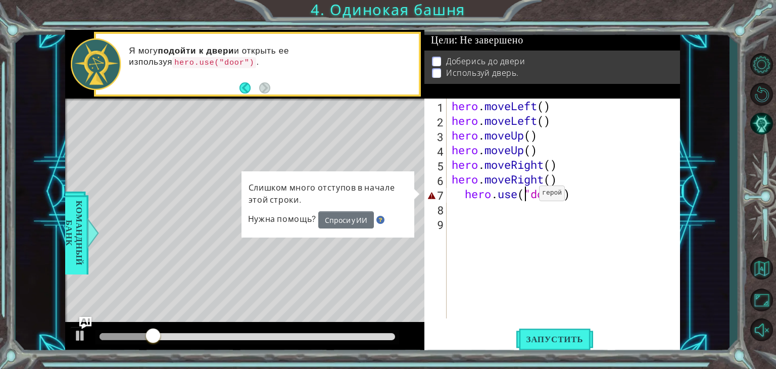
click at [524, 195] on div "hero . moveLeft ( ) hero . moveLeft ( ) hero . moveUp ( ) hero . moveUp ( ) her…" at bounding box center [565, 222] width 233 height 249
click at [533, 193] on div "hero . moveLeft ( ) hero . moveLeft ( ) hero . moveUp ( ) hero . moveUp ( ) her…" at bounding box center [565, 222] width 233 height 249
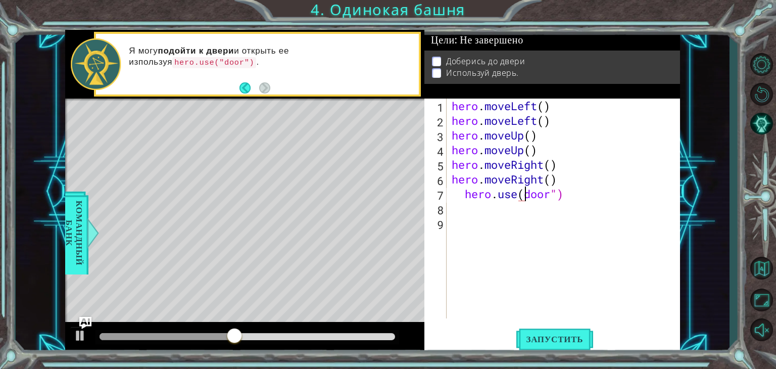
click at [566, 193] on div "hero . moveLeft ( ) hero . moveLeft ( ) hero . moveUp ( ) hero . moveUp ( ) her…" at bounding box center [565, 222] width 233 height 249
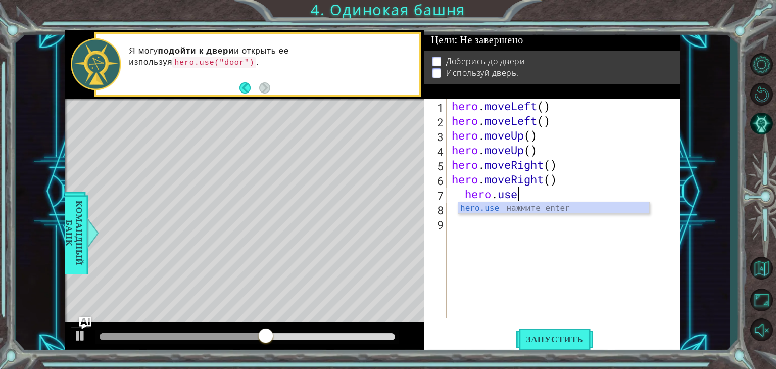
scroll to position [0, 2]
click at [514, 213] on div "hero.use нажмите enter" at bounding box center [553, 220] width 191 height 36
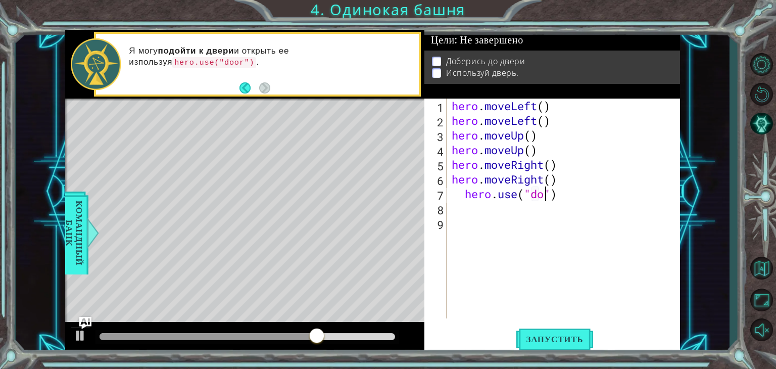
scroll to position [0, 4]
click at [562, 322] on div "hero.use("door") 1 2 3 4 5 6 7 8 9 hero . moveLeft ( ) hero . moveLeft ( ) hero…" at bounding box center [552, 225] width 256 height 255
type textarea "hero.use("door")"
click at [528, 310] on div "hero . moveLeft ( ) hero . moveLeft ( ) hero . moveUp ( ) hero . moveUp ( ) her…" at bounding box center [565, 222] width 233 height 249
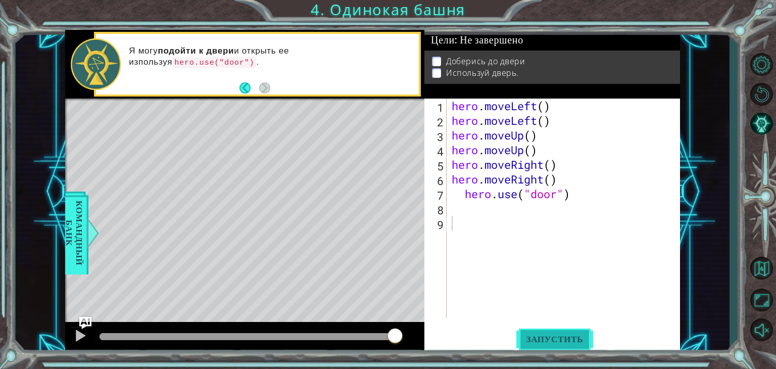
click at [559, 342] on span "Запустить" at bounding box center [554, 339] width 77 height 10
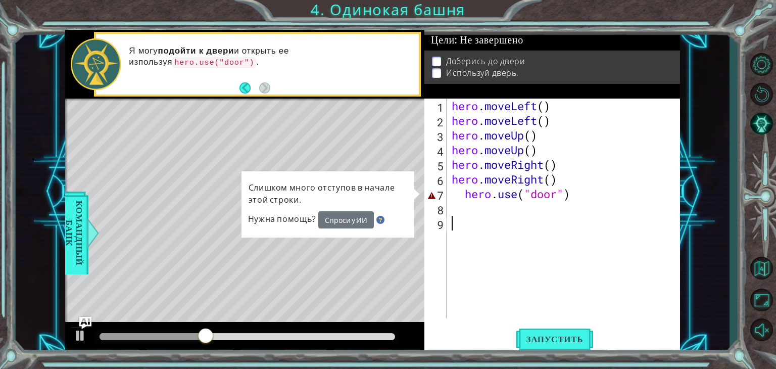
click at [456, 197] on div "hero . moveLeft ( ) hero . moveLeft ( ) hero . moveUp ( ) hero . moveUp ( ) her…" at bounding box center [565, 222] width 233 height 249
click at [461, 195] on div "hero . moveLeft ( ) hero . moveLeft ( ) hero . moveUp ( ) hero . moveUp ( ) her…" at bounding box center [565, 222] width 233 height 249
click at [465, 194] on div "hero . moveLeft ( ) hero . moveLeft ( ) hero . moveUp ( ) hero . moveUp ( ) her…" at bounding box center [565, 222] width 233 height 249
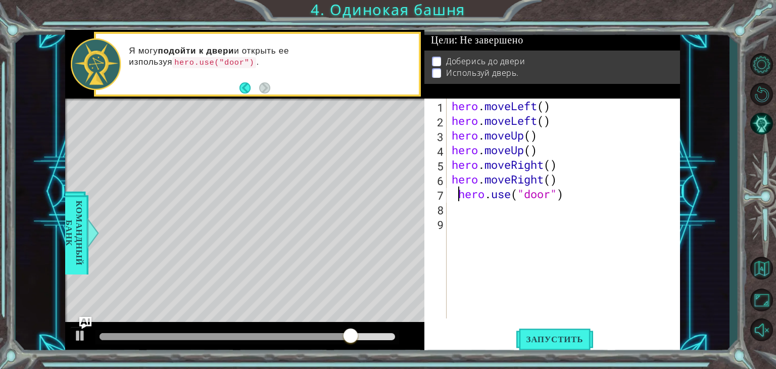
type textarea "hero.use("door")"
click at [575, 346] on button "Запустить" at bounding box center [554, 339] width 77 height 26
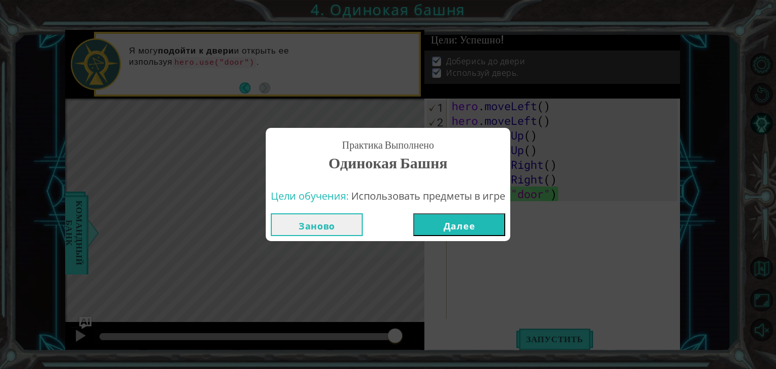
click at [479, 221] on button "Далее" at bounding box center [459, 224] width 92 height 23
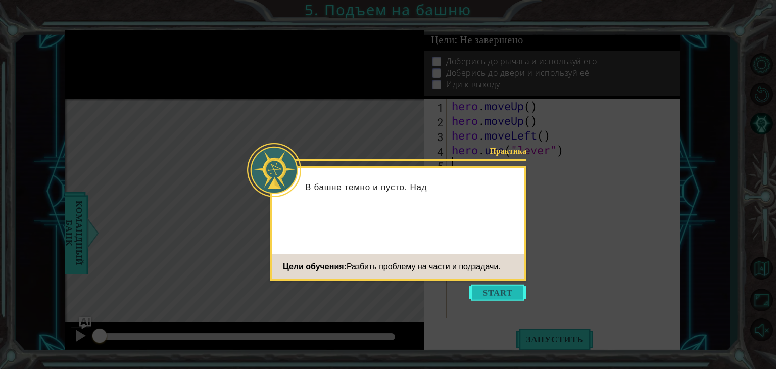
click at [489, 294] on button "Start" at bounding box center [498, 292] width 58 height 16
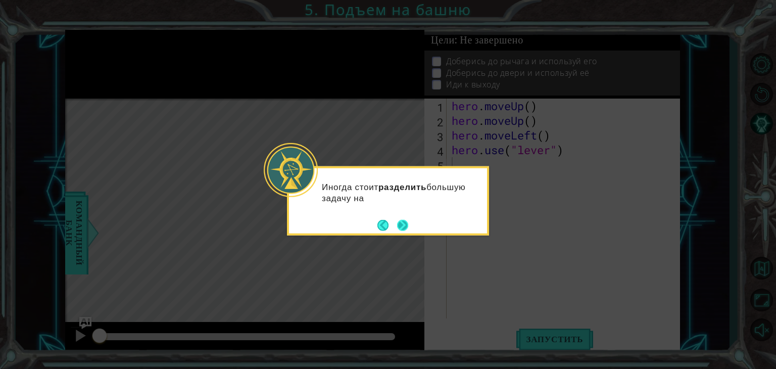
click at [404, 223] on button "Next" at bounding box center [402, 224] width 11 height 11
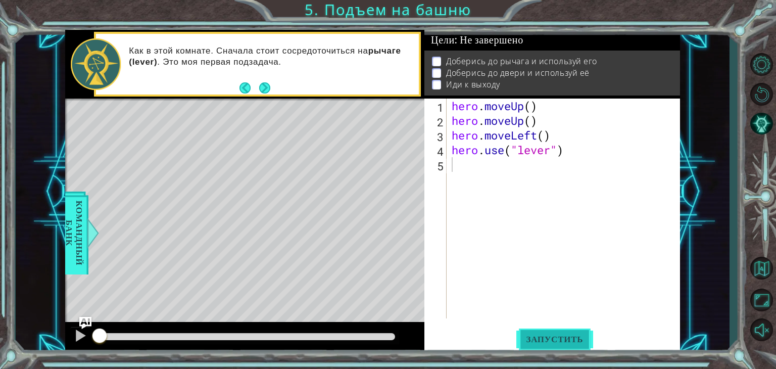
click at [544, 346] on button "Запустить" at bounding box center [554, 339] width 77 height 26
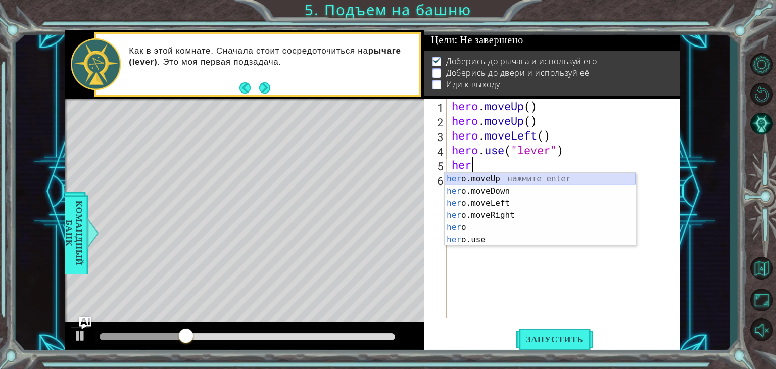
type textarea "hero"
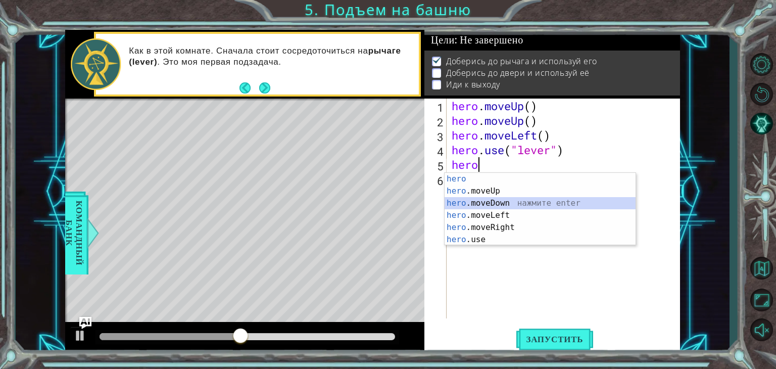
click at [500, 204] on div "hero нажмите enter hero .moveUp нажмите enter hero .moveDown нажмите enter hero…" at bounding box center [539, 221] width 191 height 97
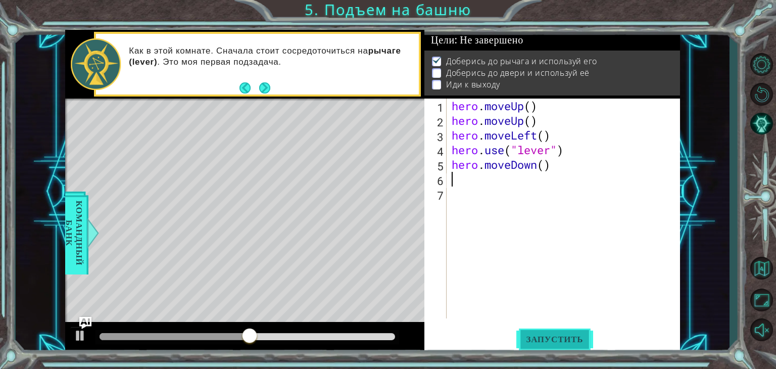
click at [540, 333] on button "Запустить" at bounding box center [554, 339] width 77 height 26
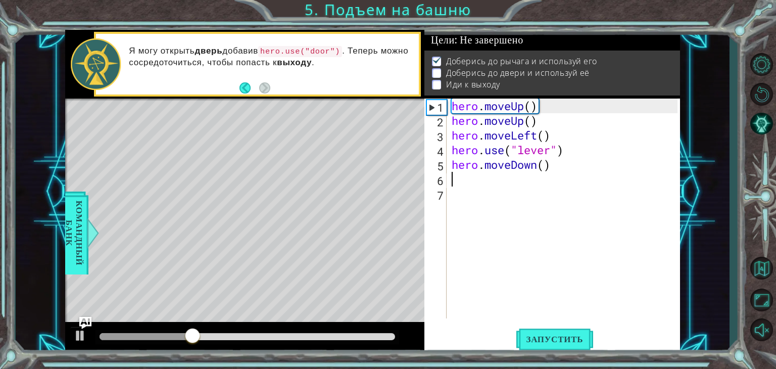
click at [552, 164] on div "hero . moveUp ( ) hero . moveUp ( ) hero . moveLeft ( ) hero . use ( "lever" ) …" at bounding box center [565, 222] width 233 height 249
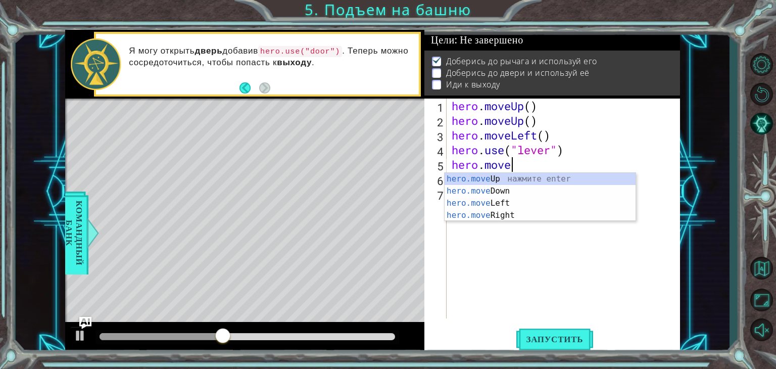
type textarea "hero.mov"
click at [515, 219] on div "hero.mov eUp нажмите enter hero.mov eDown нажмите enter hero.mov eLeft нажмите …" at bounding box center [539, 209] width 191 height 73
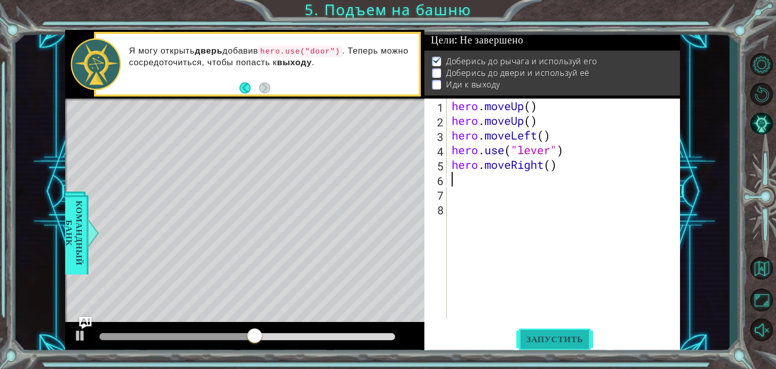
click at [554, 340] on span "Запустить" at bounding box center [554, 339] width 77 height 10
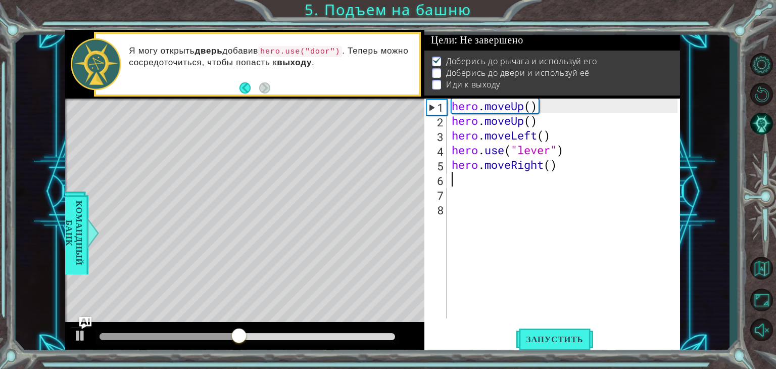
click at [461, 180] on div "hero . moveUp ( ) hero . moveUp ( ) hero . moveLeft ( ) hero . use ( "lever" ) …" at bounding box center [565, 222] width 233 height 249
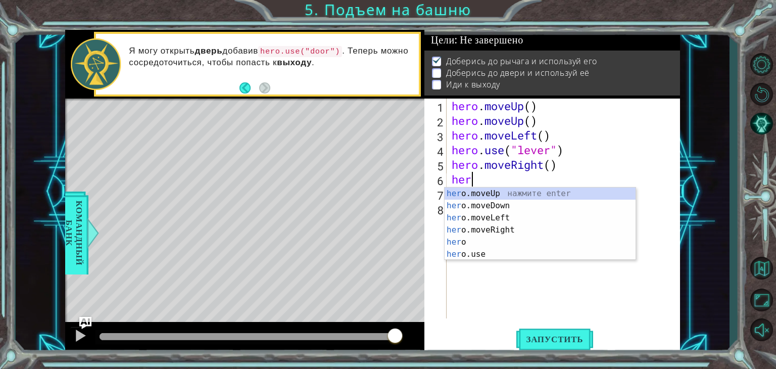
type textarea "hero"
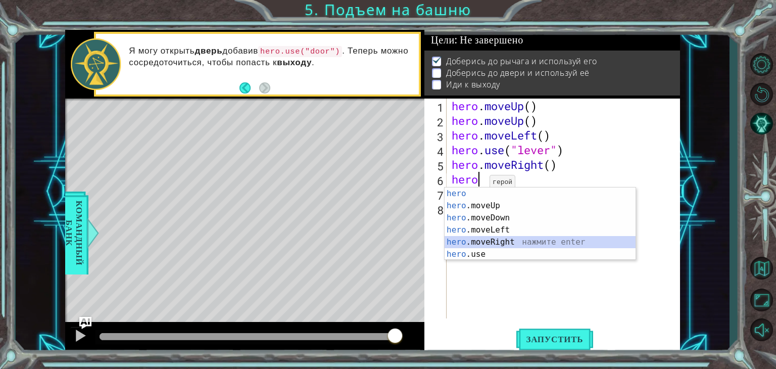
click at [519, 244] on div "hero нажмите enter hero .moveUp нажмите enter hero .moveDown нажмите enter hero…" at bounding box center [539, 235] width 191 height 97
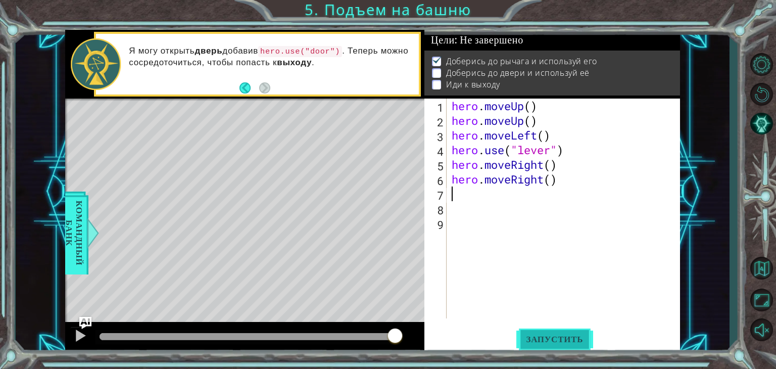
click at [560, 341] on span "Запустить" at bounding box center [554, 339] width 77 height 10
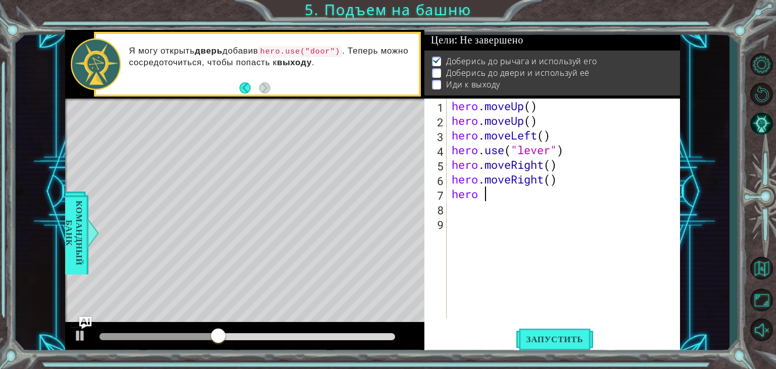
type textarea "hero"
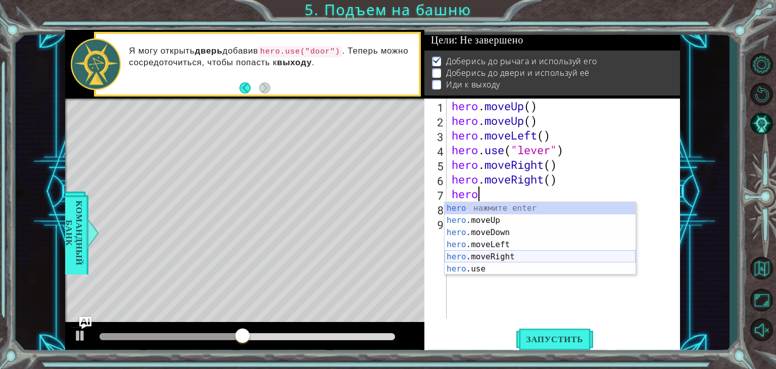
click at [499, 258] on div "hero нажмите enter hero .moveUp нажмите enter hero .moveDown нажмите enter hero…" at bounding box center [539, 250] width 191 height 97
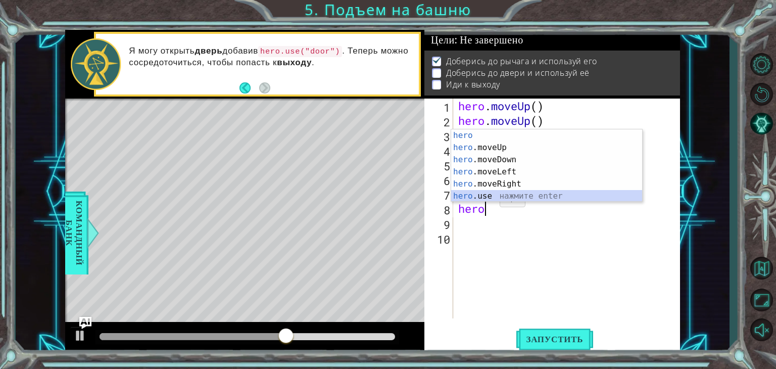
click at [490, 199] on div "hero нажмите enter hero .moveUp нажмите enter hero .moveDown нажмите enter hero…" at bounding box center [546, 177] width 191 height 97
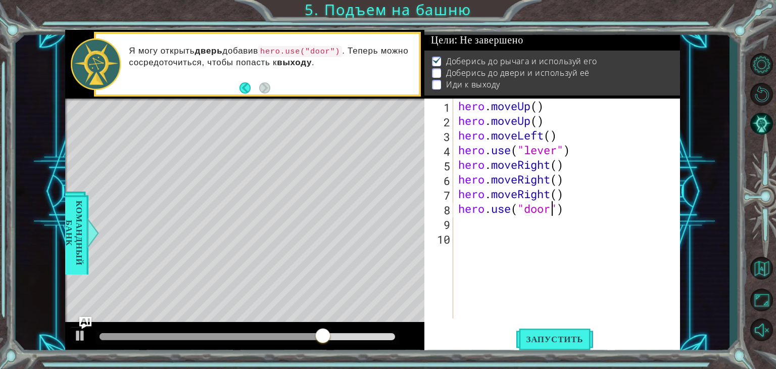
scroll to position [0, 4]
type textarea "hero.use("door")"
click at [548, 338] on span "Запустить" at bounding box center [554, 339] width 77 height 10
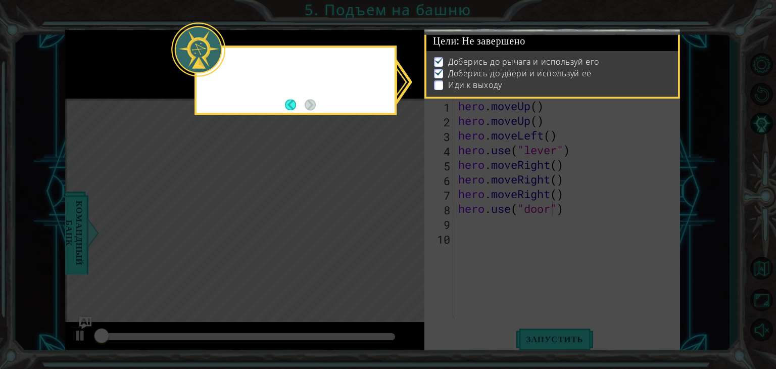
scroll to position [4, 0]
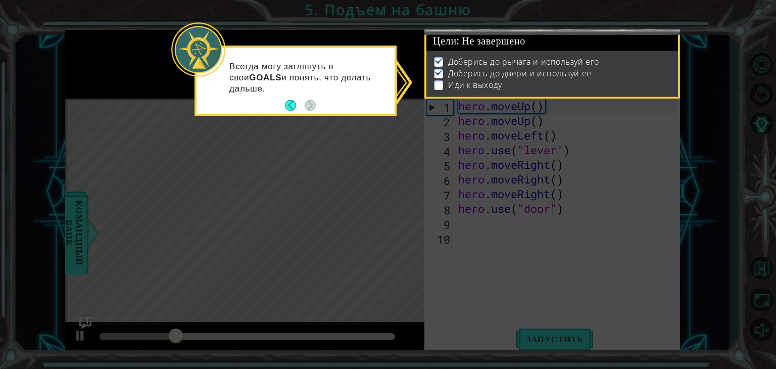
click at [457, 69] on p "Доберись до двери и используй её" at bounding box center [519, 73] width 143 height 11
click at [291, 106] on button "Back" at bounding box center [295, 105] width 20 height 11
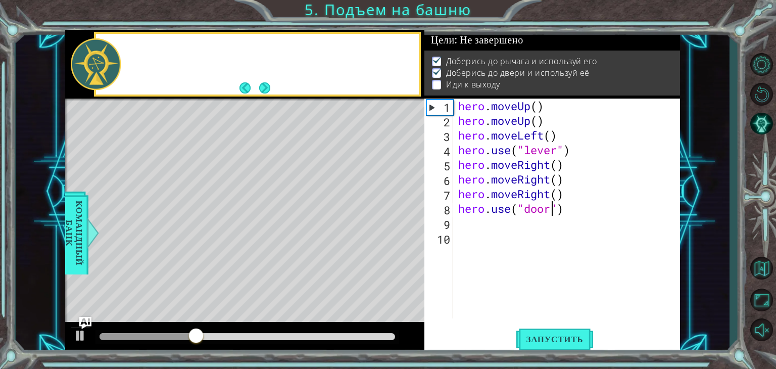
scroll to position [3, 0]
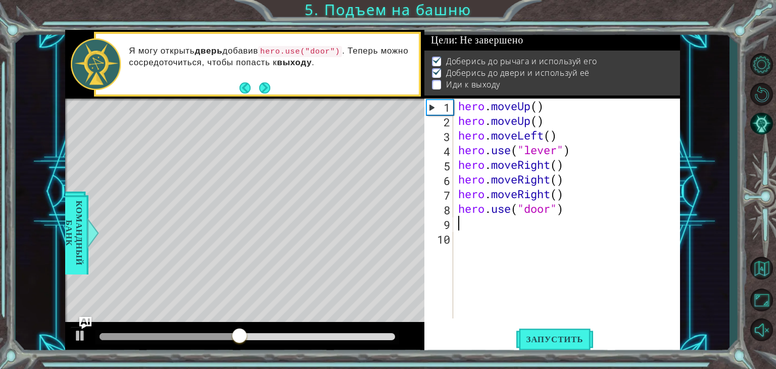
click at [456, 230] on div "hero . moveUp ( ) hero . moveUp ( ) hero . moveLeft ( ) hero . use ( "lever" ) …" at bounding box center [569, 222] width 227 height 249
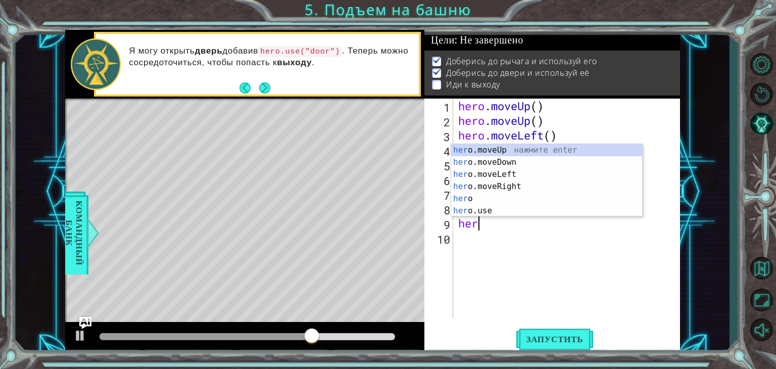
scroll to position [0, 0]
type textarea "hero"
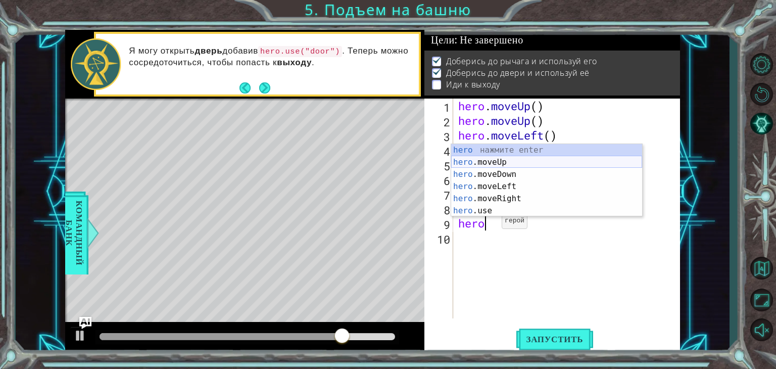
click at [495, 163] on div "hero нажмите enter hero .moveUp нажмите enter hero .moveDown нажмите enter hero…" at bounding box center [546, 192] width 191 height 97
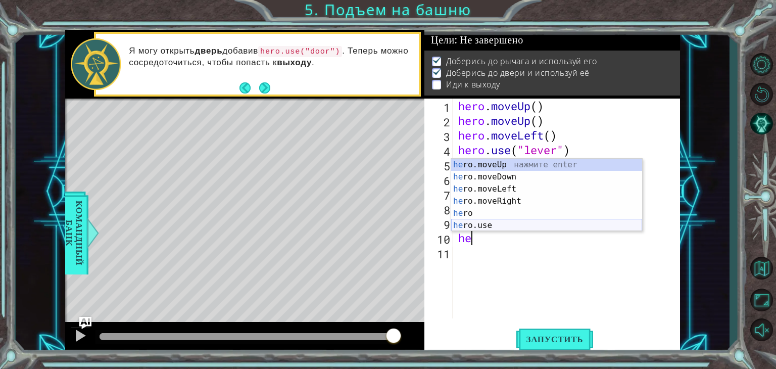
type textarea "her"
click at [489, 163] on div "her o.moveUp нажмите enter her o.moveDown нажмите enter her o.moveLeft нажмите …" at bounding box center [546, 207] width 191 height 97
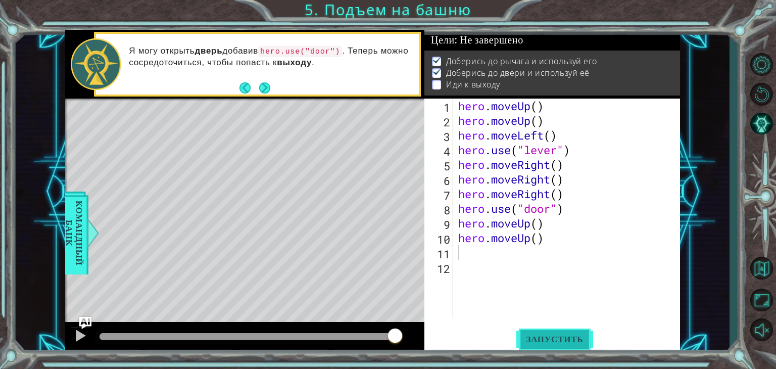
click at [523, 340] on span "Запустить" at bounding box center [554, 339] width 77 height 10
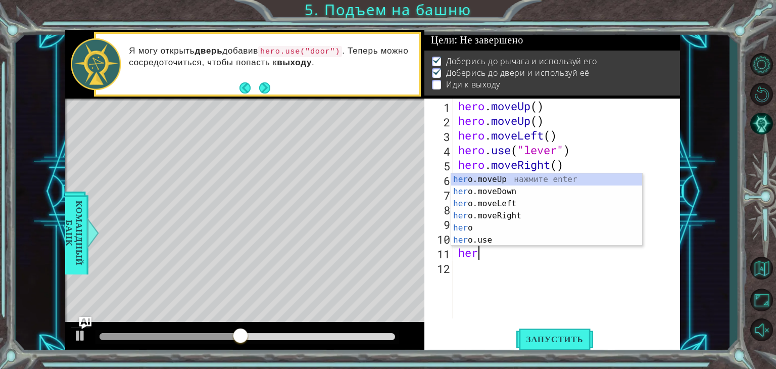
type textarea "hero"
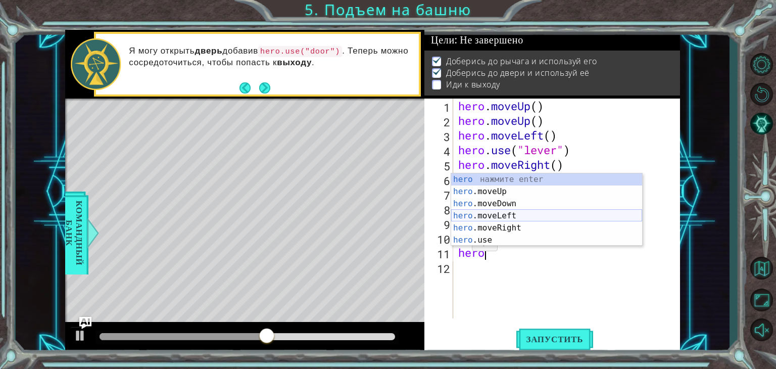
click at [496, 219] on div "hero нажмите enter hero .moveUp нажмите enter hero .moveDown нажмите enter hero…" at bounding box center [546, 221] width 191 height 97
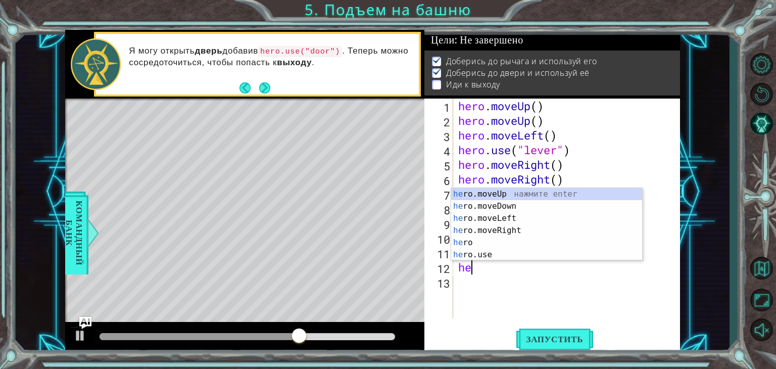
type textarea "her"
click at [503, 218] on div "her o.moveUp нажмите enter her o.moveDown нажмите enter her o.moveLeft нажмите …" at bounding box center [546, 236] width 191 height 97
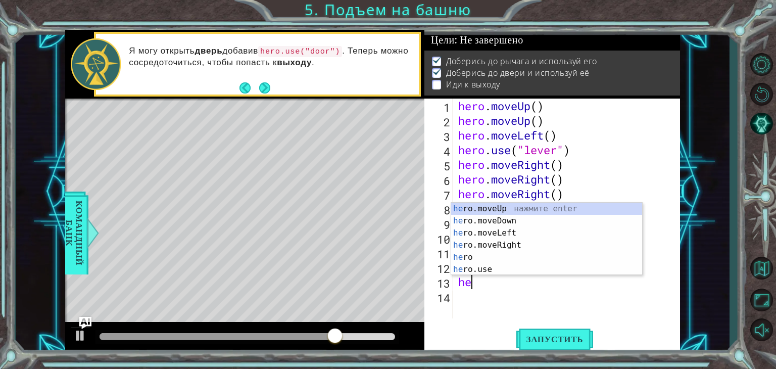
type textarea "her"
click at [503, 234] on div "her o.moveUp нажмите enter her o.moveDown нажмите enter her o.moveLeft нажмите …" at bounding box center [546, 251] width 191 height 97
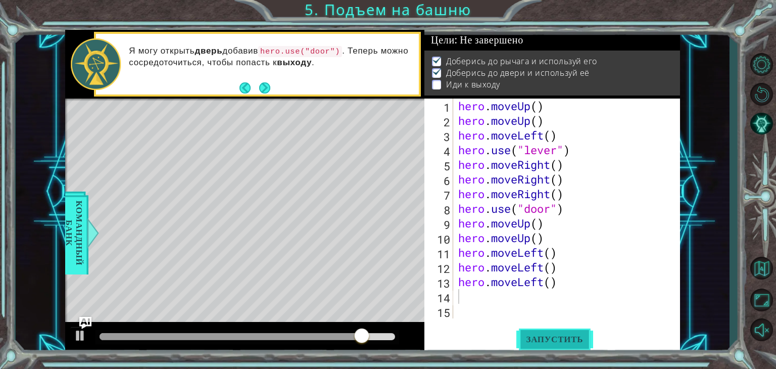
click at [544, 341] on span "Запустить" at bounding box center [554, 339] width 77 height 10
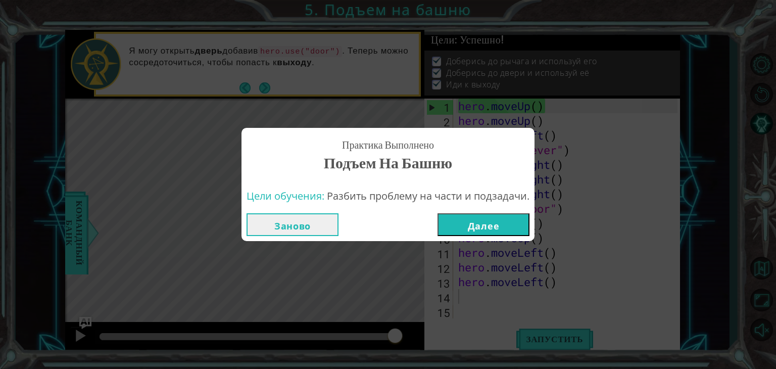
click at [491, 226] on button "Далее" at bounding box center [483, 224] width 92 height 23
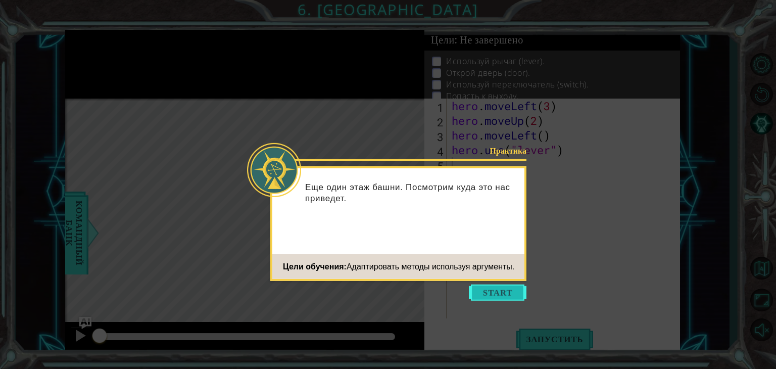
click at [490, 295] on button "Start" at bounding box center [498, 292] width 58 height 16
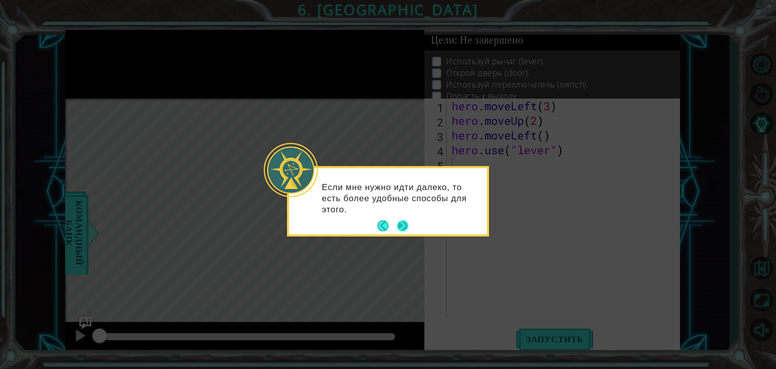
click at [404, 221] on button "Next" at bounding box center [402, 225] width 11 height 11
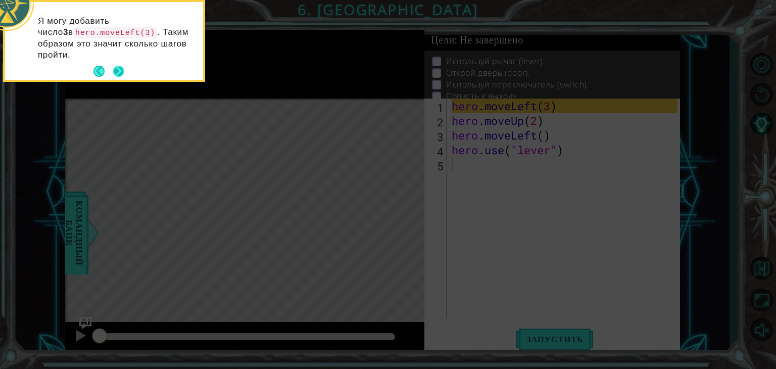
click at [119, 66] on button "Next" at bounding box center [118, 71] width 11 height 11
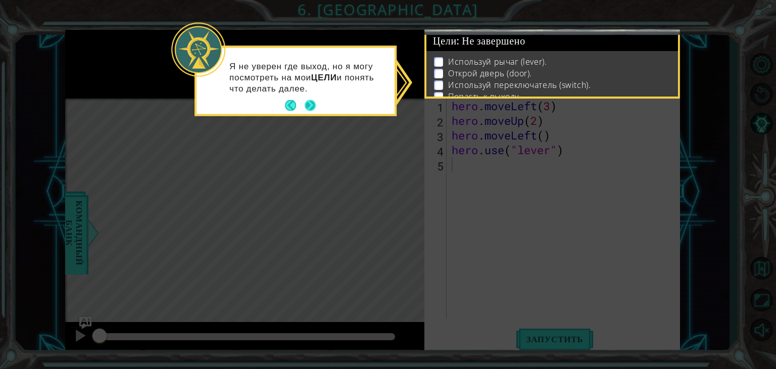
click at [309, 107] on button "Next" at bounding box center [310, 105] width 11 height 11
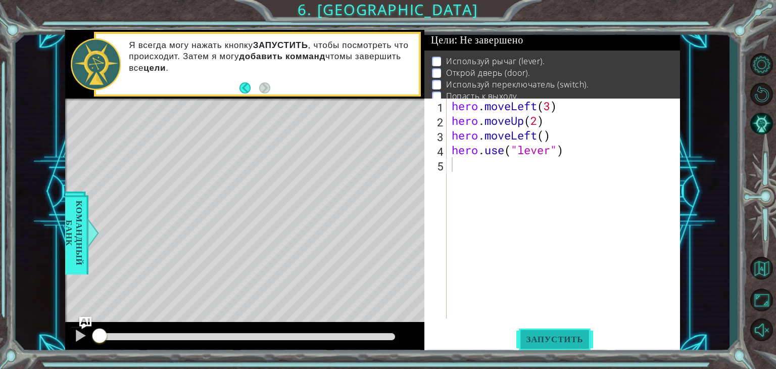
click at [537, 333] on button "Запустить" at bounding box center [554, 339] width 77 height 26
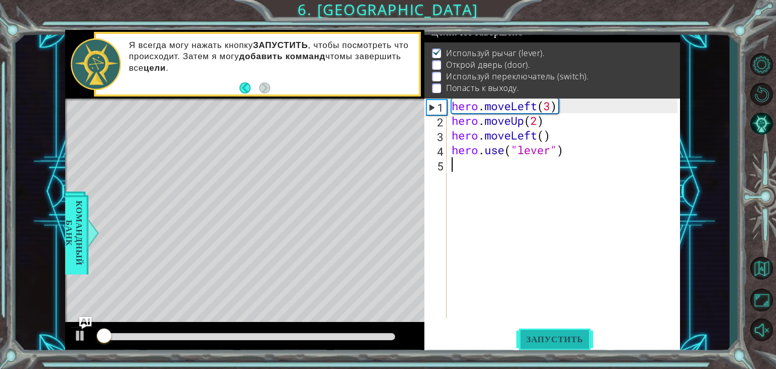
scroll to position [10, 0]
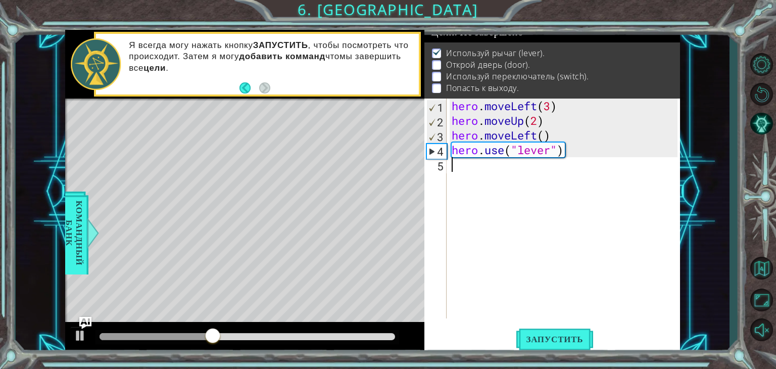
click at [457, 170] on div "hero . moveLeft ( 3 ) hero . moveUp ( 2 ) hero . moveLeft ( ) hero . use ( "lev…" at bounding box center [565, 222] width 233 height 249
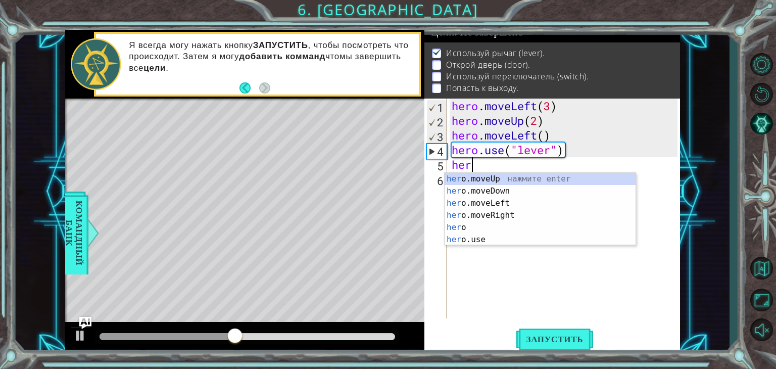
scroll to position [0, 0]
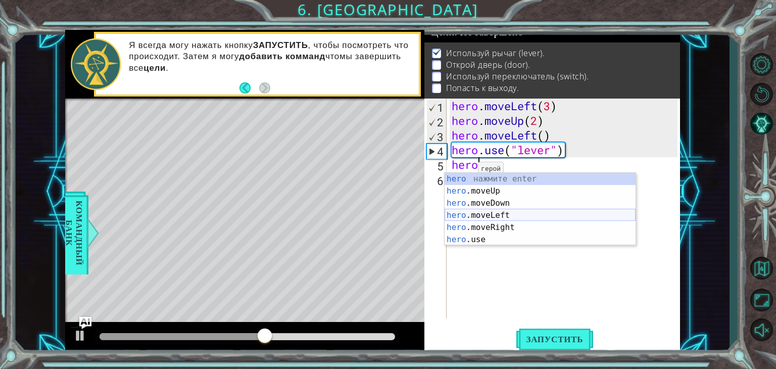
click at [501, 212] on div "hero нажмите enter hero .moveUp нажмите enter hero .moveDown нажмите enter hero…" at bounding box center [539, 221] width 191 height 97
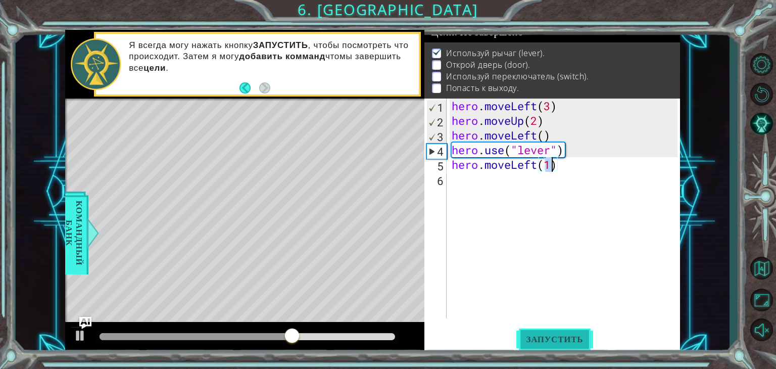
type textarea "hero.moveLeft(1)"
click at [561, 330] on button "Запустить" at bounding box center [554, 339] width 77 height 26
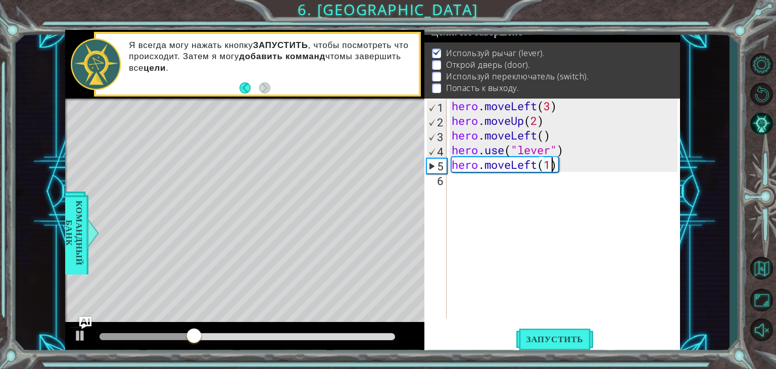
click at [471, 186] on div "hero . moveLeft ( 3 ) hero . moveUp ( 2 ) hero . moveLeft ( ) hero . use ( "lev…" at bounding box center [565, 222] width 233 height 249
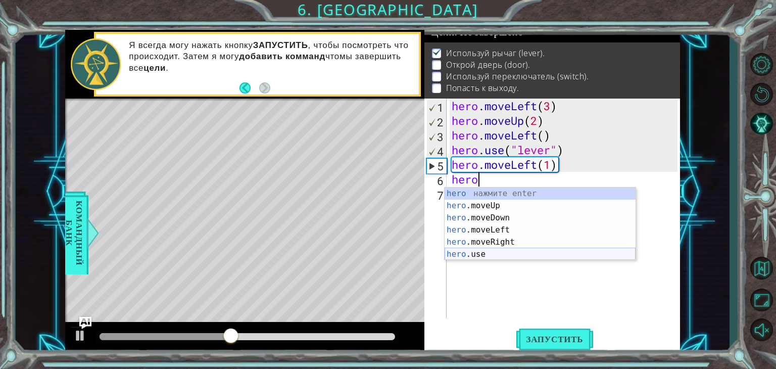
click at [492, 252] on div "hero нажмите enter hero .moveUp нажмите enter hero .moveDown нажмите enter hero…" at bounding box center [539, 235] width 191 height 97
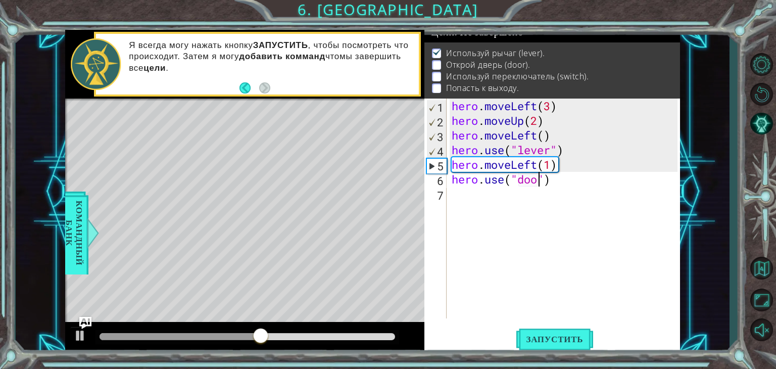
type textarea "hero.use("door")"
click at [453, 199] on div "hero . moveLeft ( 3 ) hero . moveUp ( 2 ) hero . moveLeft ( ) hero . use ( "lev…" at bounding box center [565, 222] width 233 height 249
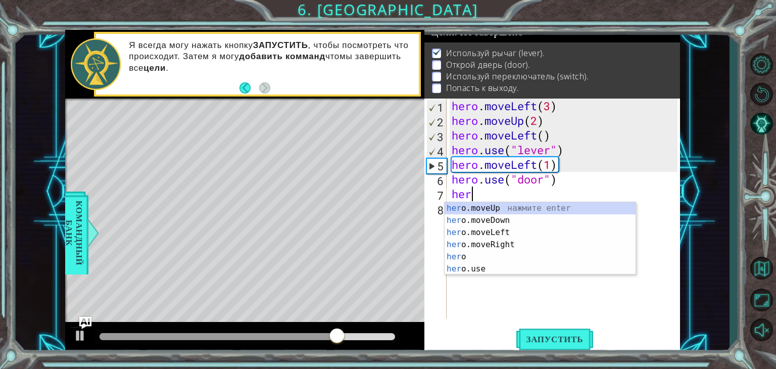
scroll to position [0, 0]
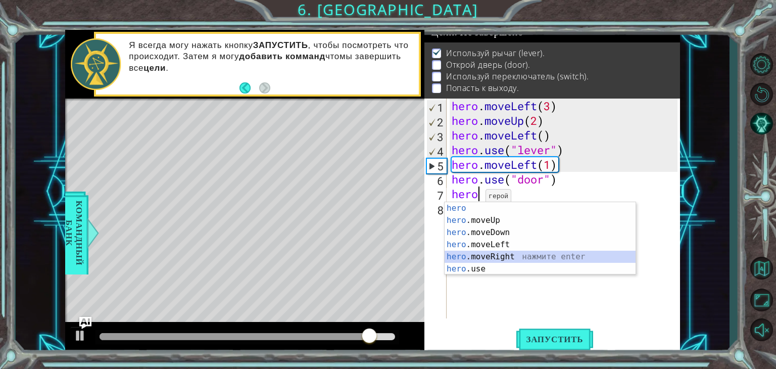
click at [479, 255] on div "hero нажмите enter hero .moveUp нажмите enter hero .moveDown нажмите enter hero…" at bounding box center [539, 250] width 191 height 97
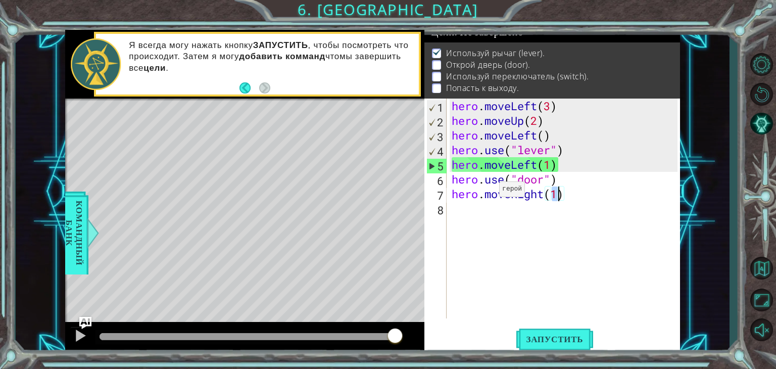
scroll to position [0, 4]
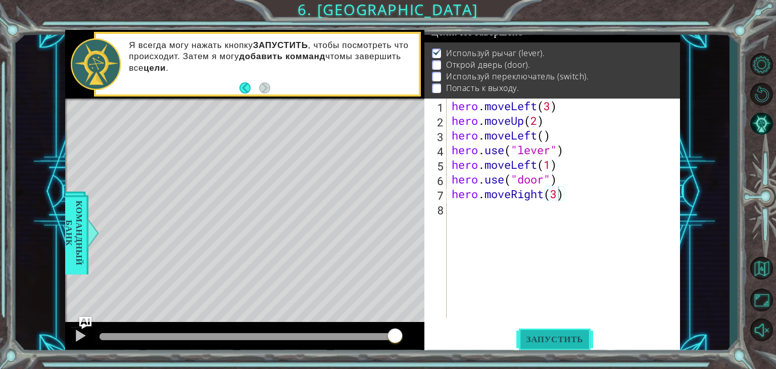
click at [561, 337] on span "Запустить" at bounding box center [554, 339] width 77 height 10
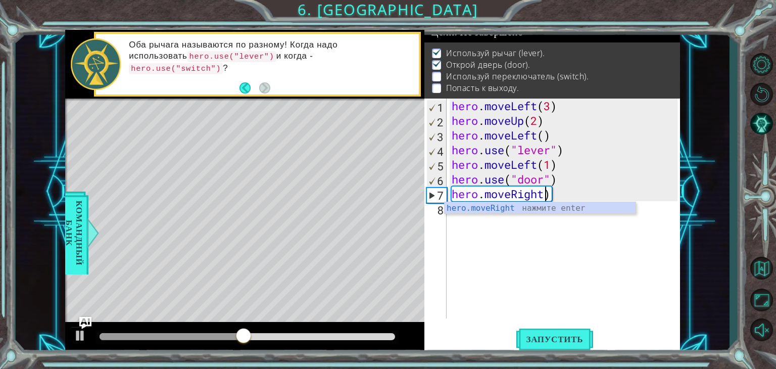
click at [557, 193] on div "hero . moveLeft ( 3 ) hero . moveUp ( 2 ) hero . moveLeft ( ) hero . use ( "lev…" at bounding box center [565, 222] width 233 height 249
click at [552, 194] on div "hero . moveLeft ( 3 ) hero . moveUp ( 2 ) hero . moveLeft ( ) hero . use ( "lev…" at bounding box center [565, 222] width 233 height 249
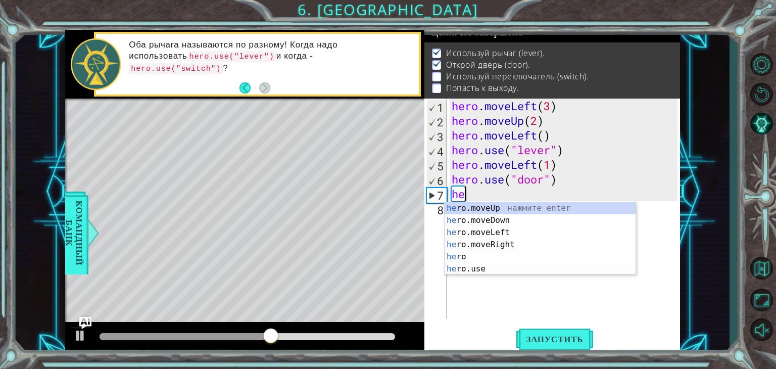
scroll to position [0, 0]
type textarea "h"
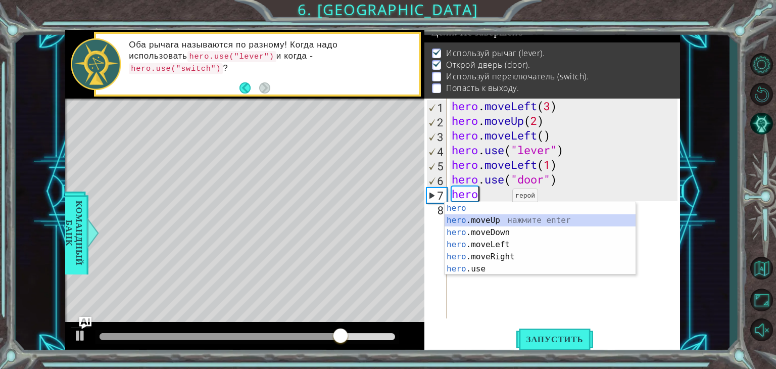
click at [482, 219] on div "hero нажмите enter hero .moveUp нажмите enter hero .moveDown нажмите enter hero…" at bounding box center [539, 250] width 191 height 97
type textarea "hero.moveUp(1)"
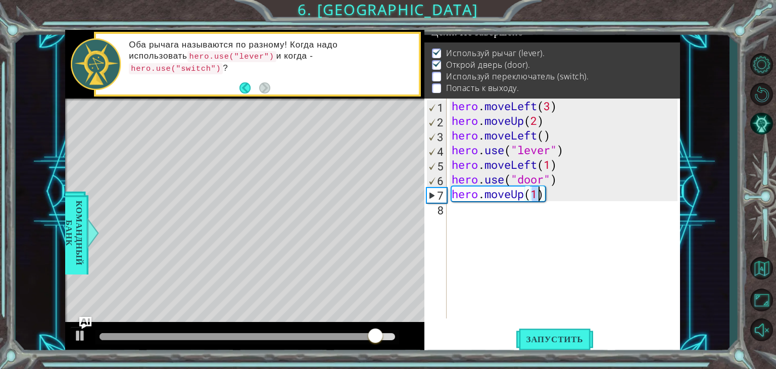
click at [456, 215] on div "hero . moveLeft ( 3 ) hero . moveUp ( 2 ) hero . moveLeft ( ) hero . use ( "lev…" at bounding box center [565, 222] width 233 height 249
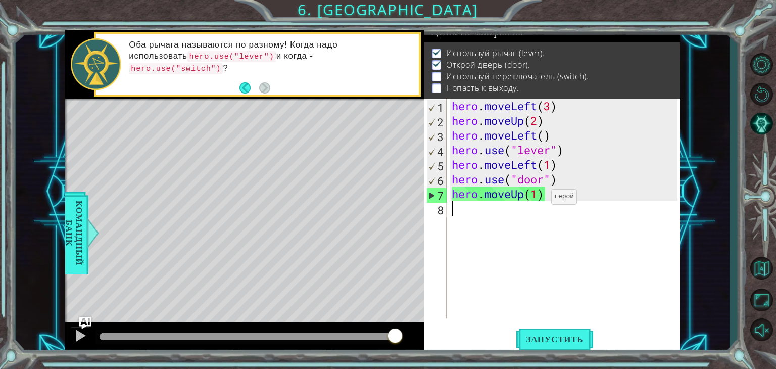
click at [536, 198] on div "hero . moveLeft ( 3 ) hero . moveUp ( 2 ) hero . moveLeft ( ) hero . use ( "lev…" at bounding box center [565, 222] width 233 height 249
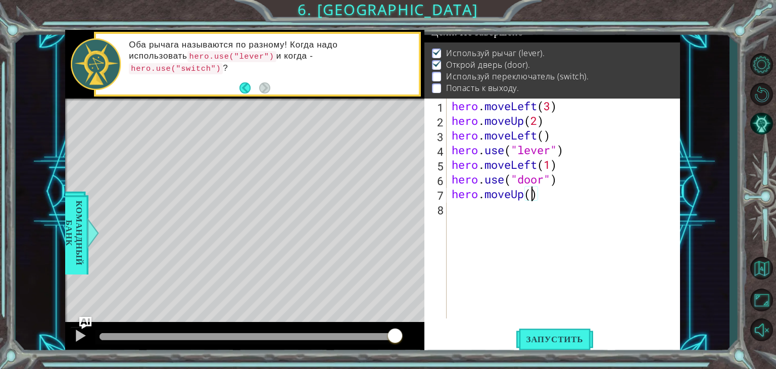
type textarea "hero.moveUp(2)"
click at [460, 209] on div "hero . moveLeft ( 3 ) hero . moveUp ( 2 ) hero . moveLeft ( ) hero . use ( "lev…" at bounding box center [565, 222] width 233 height 249
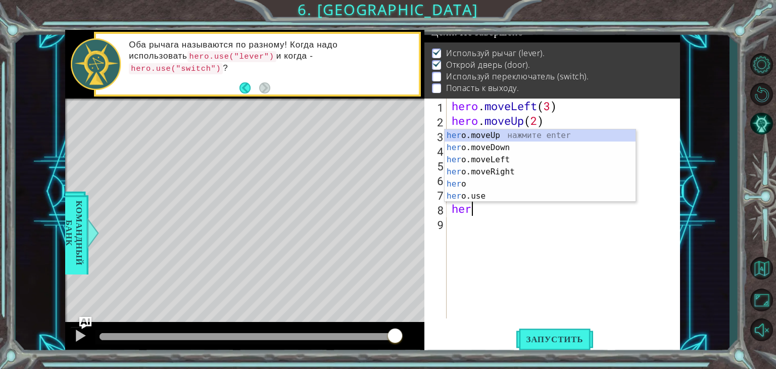
scroll to position [0, 0]
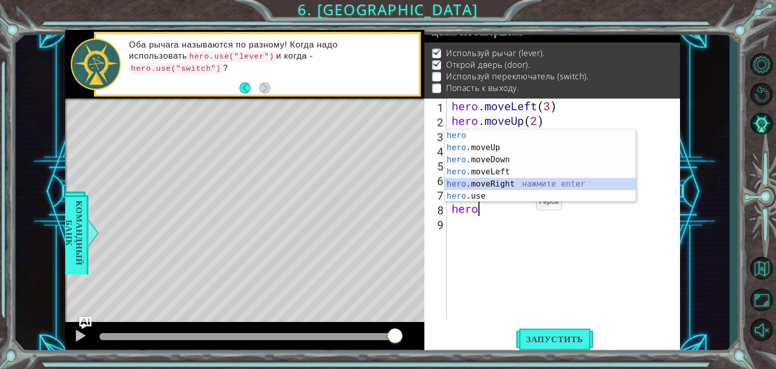
click at [499, 180] on div "hero нажмите enter hero .moveUp нажмите enter hero .moveDown нажмите enter hero…" at bounding box center [539, 177] width 191 height 97
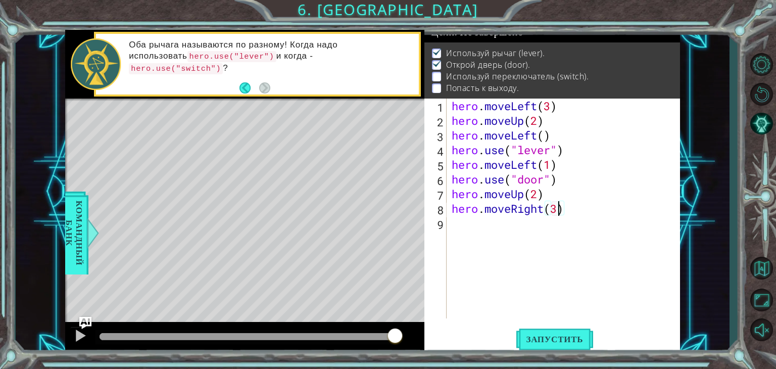
scroll to position [0, 4]
click at [586, 332] on button "Запустить" at bounding box center [554, 339] width 77 height 26
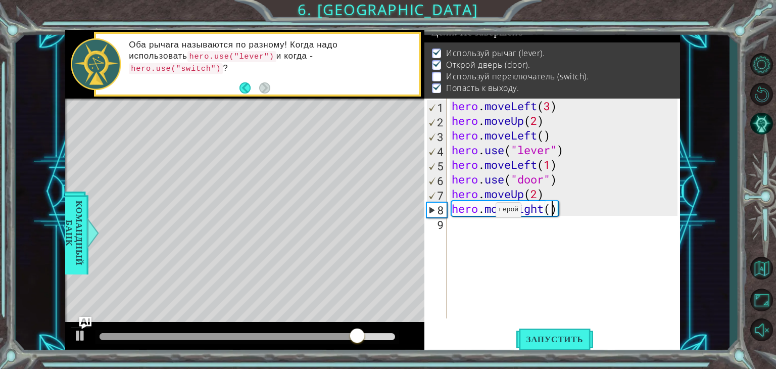
type textarea "hero.moveRight(2)"
click at [461, 228] on div "hero . moveLeft ( 3 ) hero . moveUp ( 2 ) hero . moveLeft ( ) hero . use ( "lev…" at bounding box center [565, 222] width 233 height 249
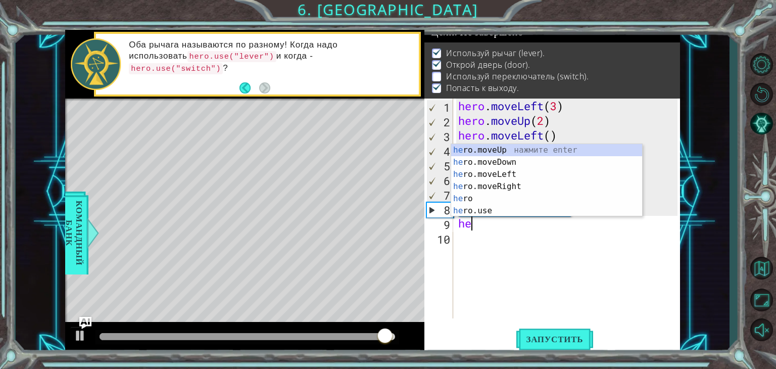
scroll to position [0, 0]
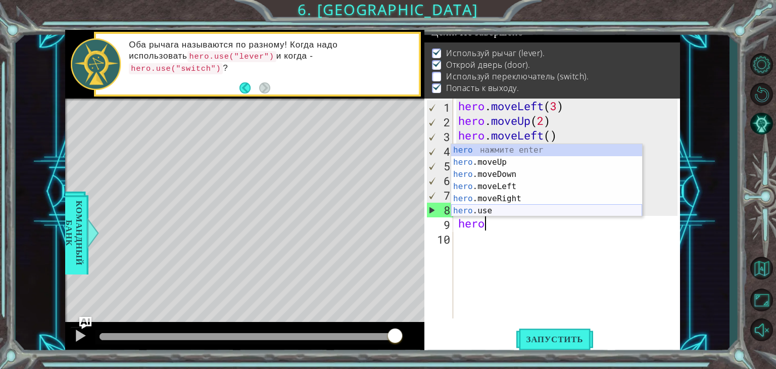
click at [492, 213] on div "hero нажмите enter hero .moveUp нажмите enter hero .moveDown нажмите enter hero…" at bounding box center [546, 192] width 191 height 97
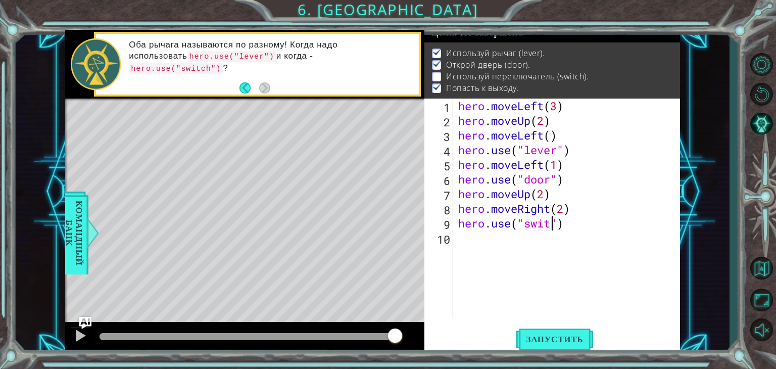
scroll to position [0, 4]
type textarea "hero.use("switch")"
click at [534, 336] on span "Запустить" at bounding box center [554, 339] width 77 height 10
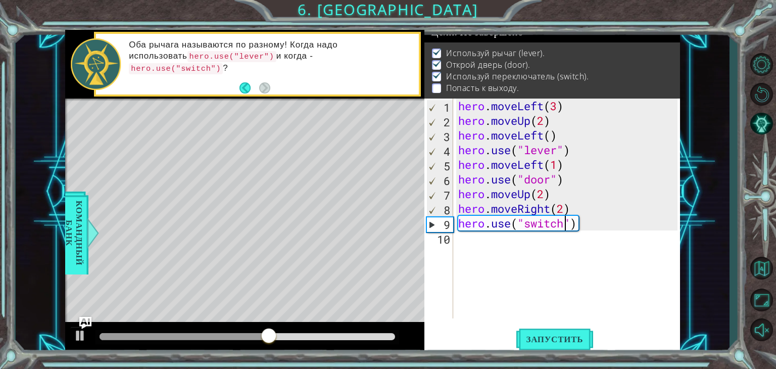
click at [461, 243] on div "hero . moveLeft ( 3 ) hero . moveUp ( 2 ) hero . moveLeft ( ) hero . use ( "lev…" at bounding box center [569, 222] width 227 height 249
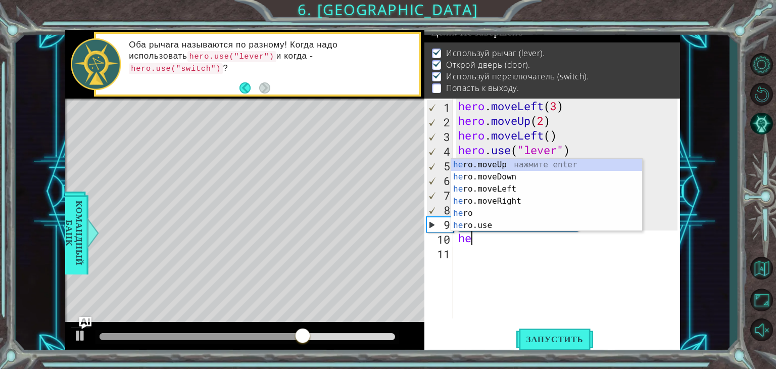
scroll to position [0, 0]
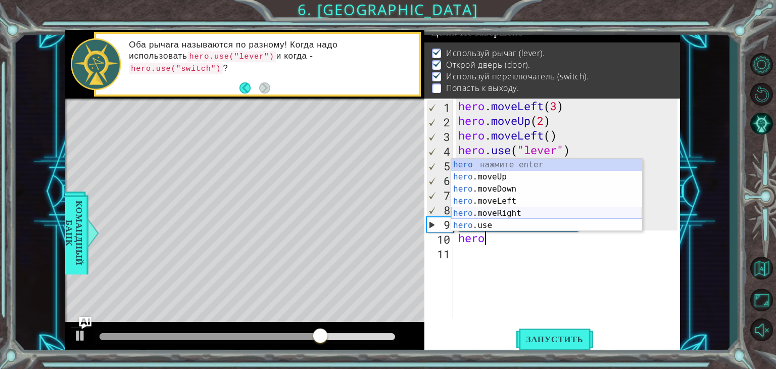
click at [510, 213] on div "hero нажмите enter hero .moveUp нажмите enter hero .moveDown нажмите enter hero…" at bounding box center [546, 207] width 191 height 97
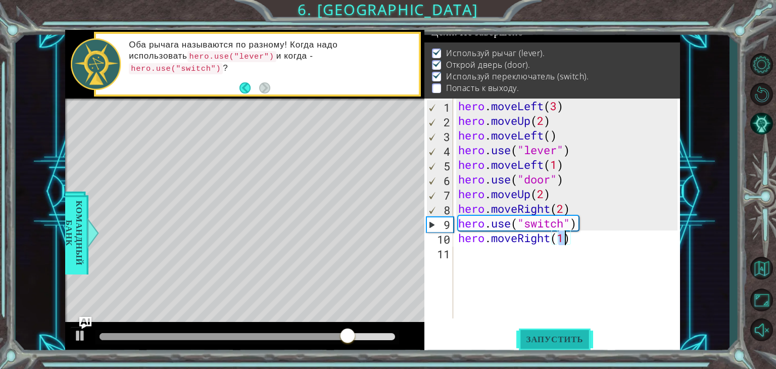
type textarea "hero.moveRight(1)"
click at [567, 335] on span "Запустить" at bounding box center [554, 339] width 77 height 10
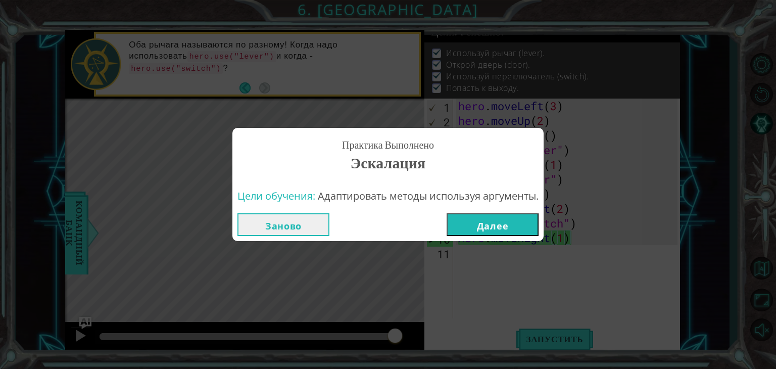
click at [488, 219] on button "Далее" at bounding box center [492, 224] width 92 height 23
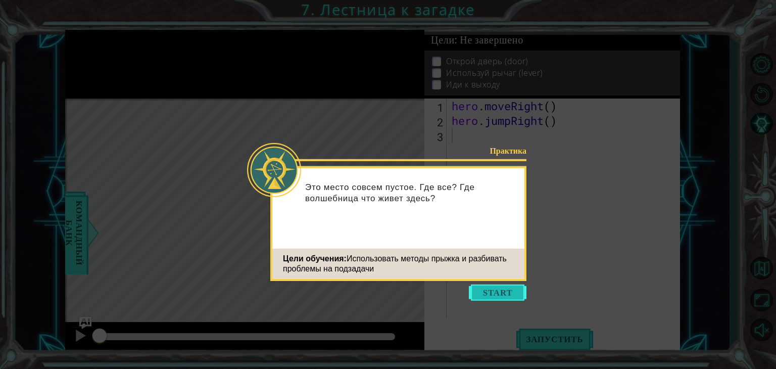
click at [478, 295] on button "Start" at bounding box center [498, 292] width 58 height 16
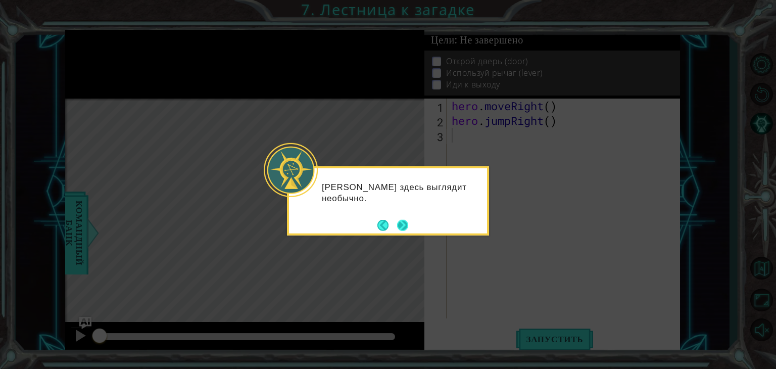
click at [406, 221] on button "Next" at bounding box center [402, 224] width 11 height 11
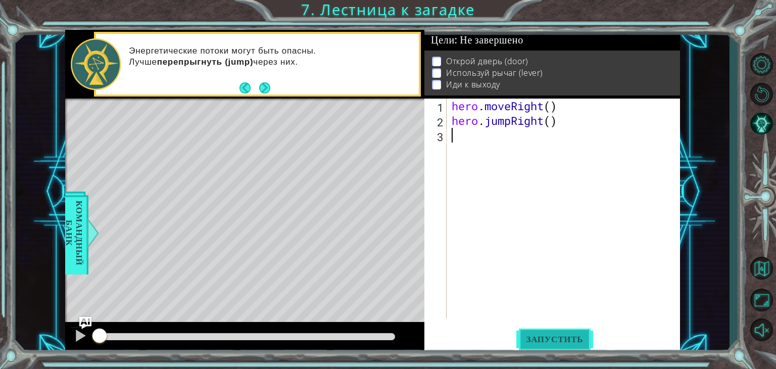
click at [549, 335] on span "Запустить" at bounding box center [554, 339] width 77 height 10
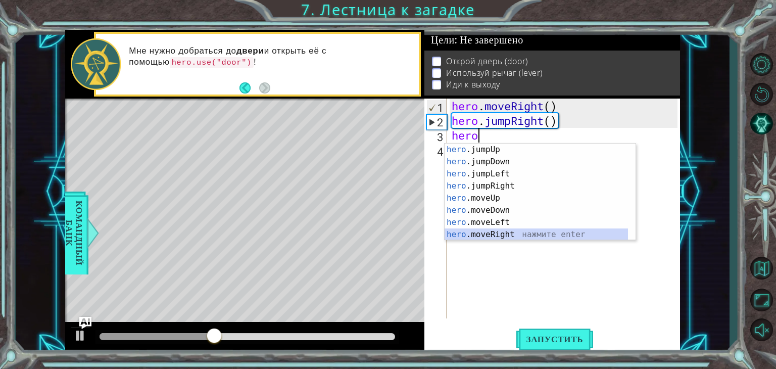
click at [493, 234] on div "hero .jumpUp нажмите enter hero .jumpDown нажмите enter hero .jumpLeft нажмите …" at bounding box center [535, 203] width 183 height 121
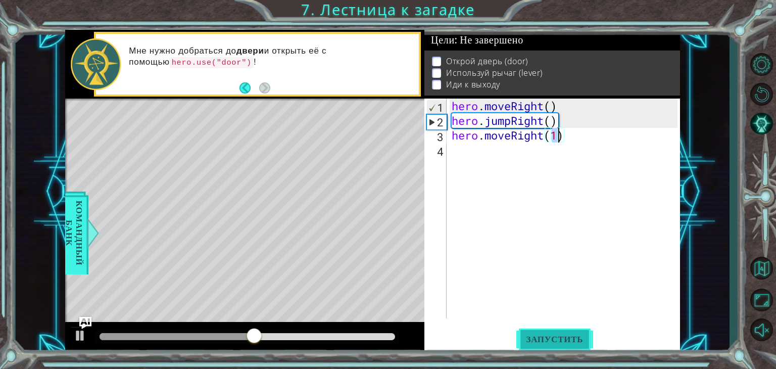
type textarea "hero.moveRight(1)"
click at [551, 339] on span "Запустить" at bounding box center [554, 339] width 77 height 10
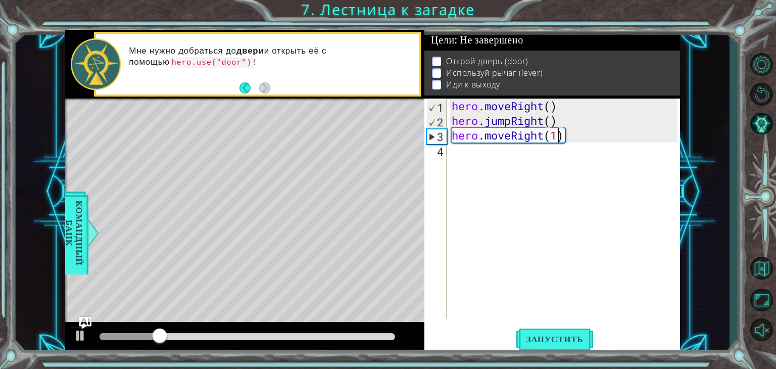
click at [459, 158] on div "hero . moveRight ( ) hero . jumpRight ( ) hero . moveRight ( 1 )" at bounding box center [565, 222] width 233 height 249
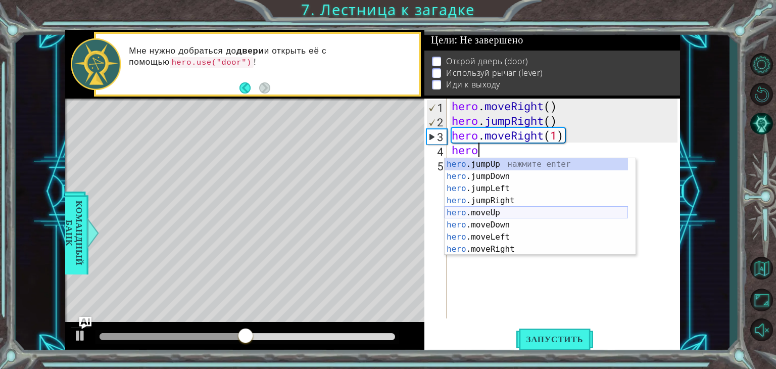
click at [505, 213] on div "hero .jumpUp нажмите enter hero .jumpDown нажмите enter hero .jumpLeft нажмите …" at bounding box center [535, 218] width 183 height 121
type textarea "hero.moveUp(1)"
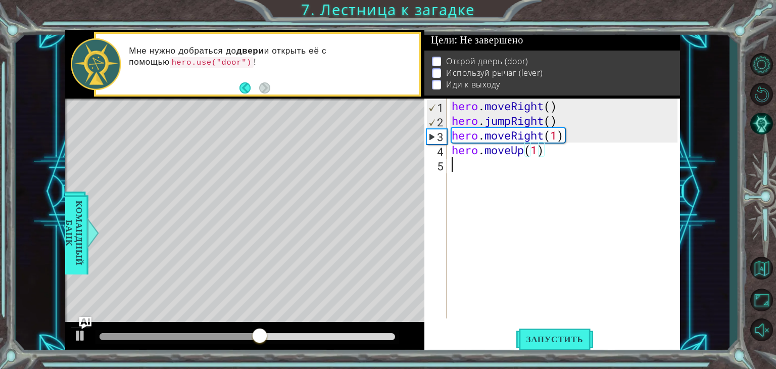
click at [456, 174] on div "hero . moveRight ( ) hero . jumpRight ( ) hero . moveRight ( 1 ) hero . moveUp …" at bounding box center [565, 222] width 233 height 249
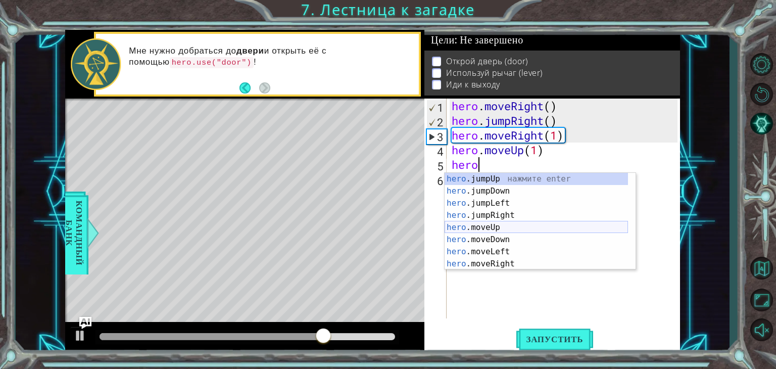
scroll to position [12, 0]
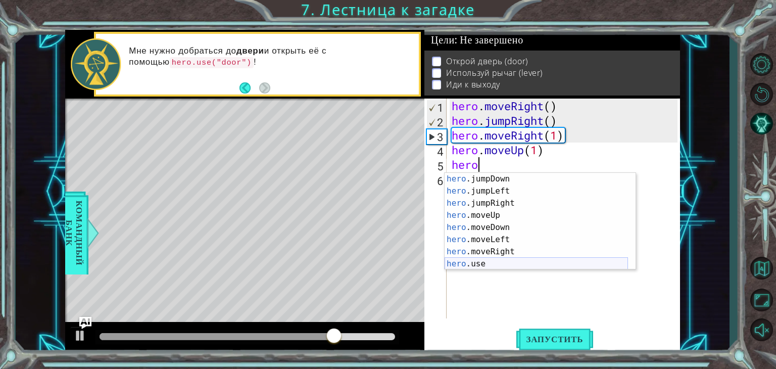
click at [489, 266] on div "hero .jumpDown нажмите enter hero .jumpLeft нажмите enter hero .jumpRight нажми…" at bounding box center [535, 233] width 183 height 121
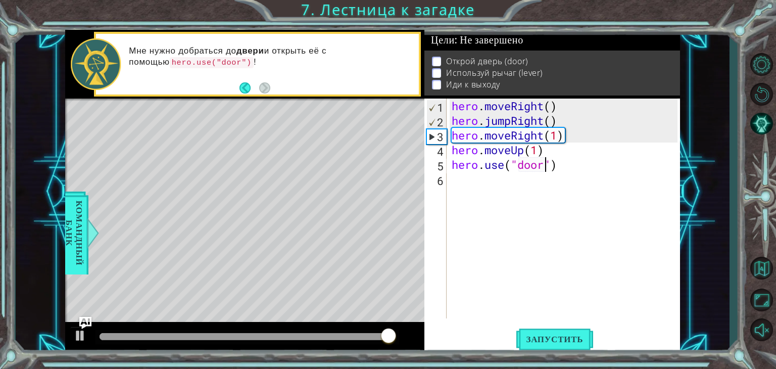
scroll to position [0, 4]
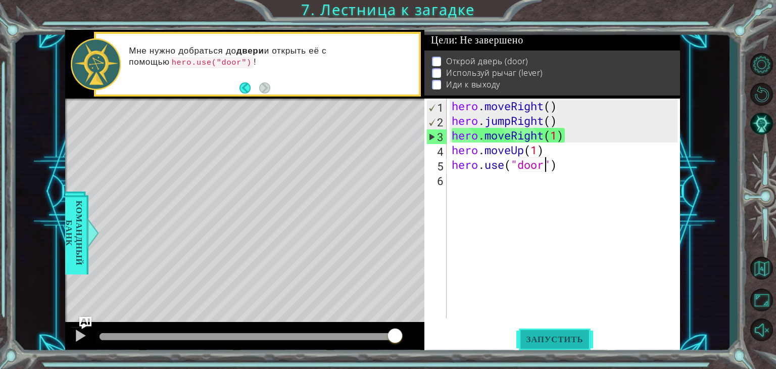
type textarea "hero.use("door")"
click at [560, 339] on span "Запустить" at bounding box center [554, 339] width 77 height 10
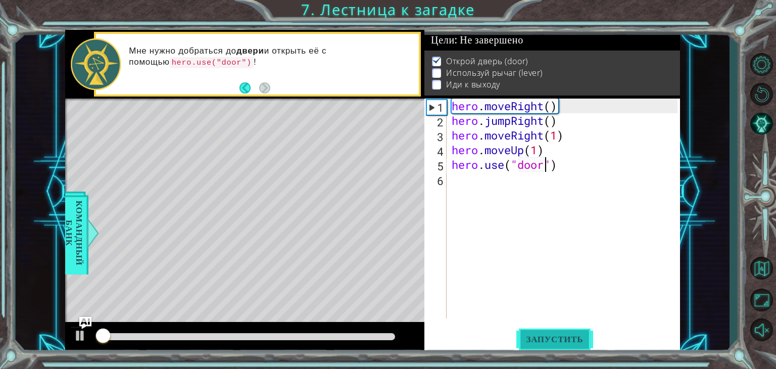
scroll to position [4, 0]
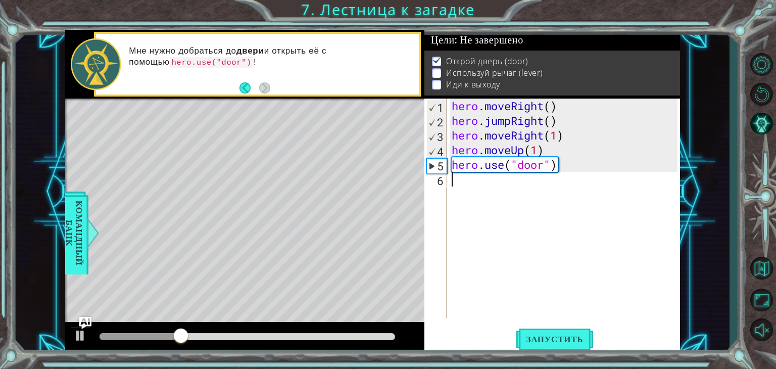
click at [454, 181] on div "hero . moveRight ( ) hero . jumpRight ( ) hero . moveRight ( 1 ) hero . moveUp …" at bounding box center [565, 222] width 233 height 249
click at [467, 209] on body "1 ההההההההההההההההההההההההההההההההההההההההההההההההההההההההההההההההההההההההההההה…" at bounding box center [388, 184] width 776 height 369
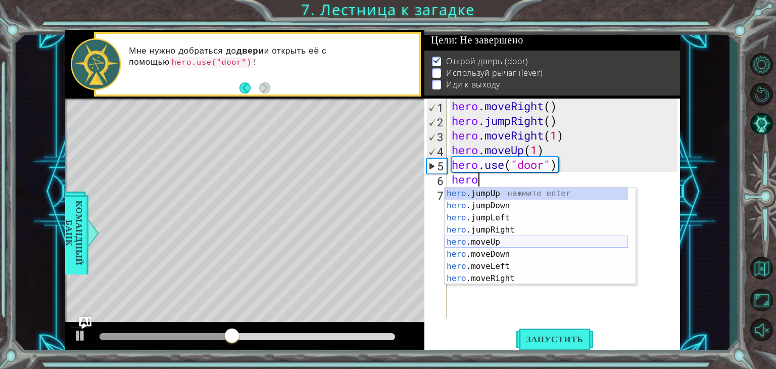
click at [495, 239] on div "hero .jumpUp нажмите enter hero .jumpDown нажмите enter hero .jumpLeft нажмите …" at bounding box center [535, 247] width 183 height 121
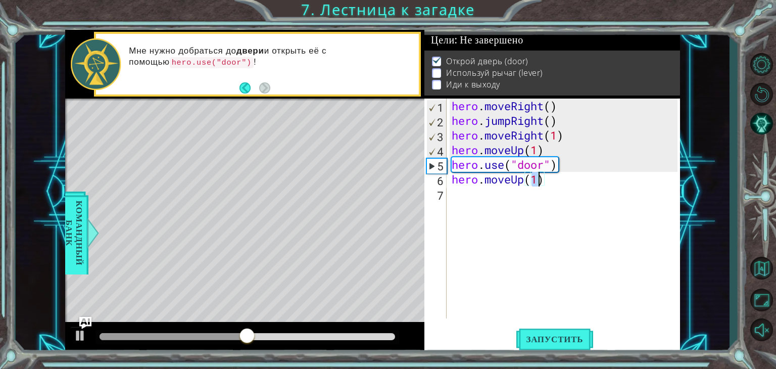
type textarea "hero.moveUp(2)"
click at [459, 198] on div "hero . moveRight ( ) hero . jumpRight ( ) hero . moveRight ( 1 ) hero . moveUp …" at bounding box center [565, 222] width 233 height 249
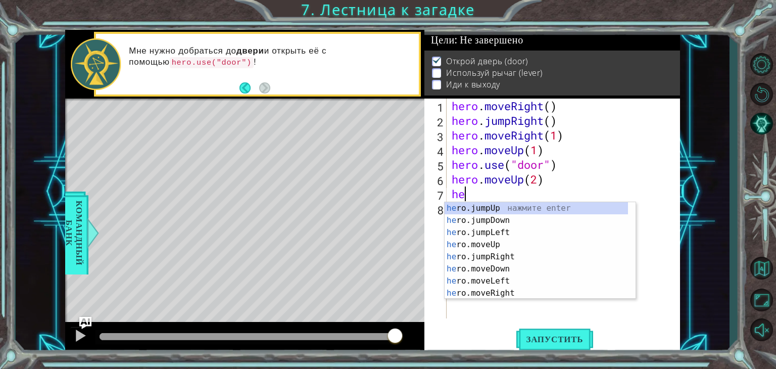
scroll to position [0, 0]
type textarea "hero"
click at [516, 235] on div "hero .jumpUp нажмите enter hero .jumpDown нажмите enter hero .jumpLeft нажмите …" at bounding box center [535, 262] width 183 height 121
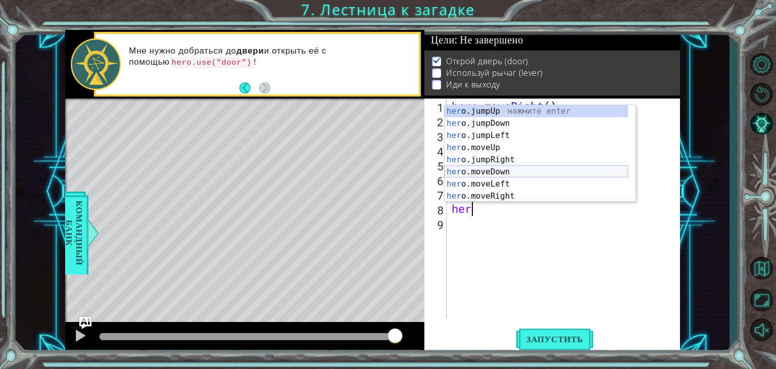
scroll to position [12, 0]
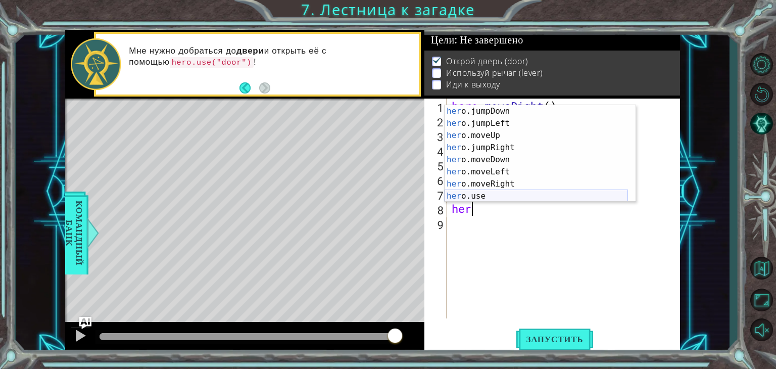
click at [489, 194] on div "her o.jumpDown нажмите enter her o.jumpLeft нажмите enter her o.moveUp нажмите …" at bounding box center [535, 165] width 183 height 121
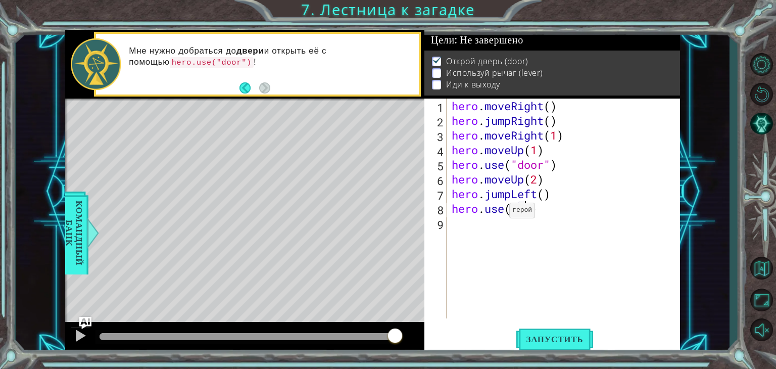
scroll to position [0, 3]
type textarea "hero.use("lever")"
click at [464, 231] on div "hero . moveRight ( ) hero . jumpRight ( ) hero . moveRight ( 1 ) hero . moveUp …" at bounding box center [565, 222] width 233 height 249
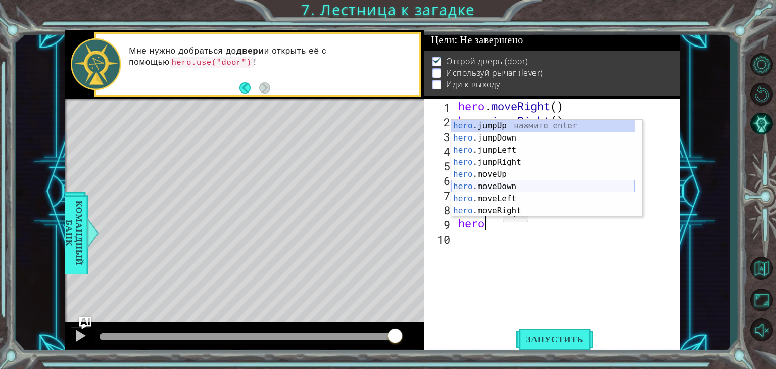
scroll to position [12, 0]
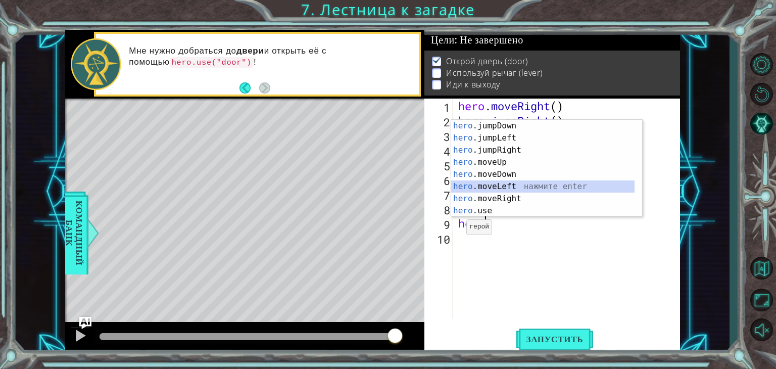
click at [504, 186] on div "hero .jumpDown нажмите enter hero .jumpLeft нажмите enter hero .jumpRight нажми…" at bounding box center [542, 180] width 183 height 121
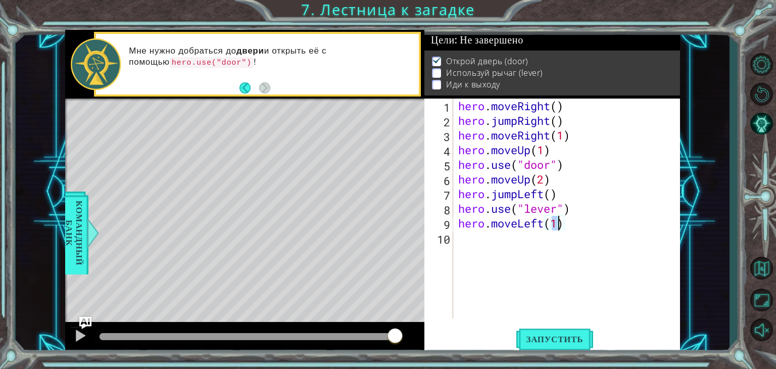
type textarea "hero.moveLeft(2)"
click at [461, 244] on div "hero . moveRight ( ) hero . jumpRight ( ) hero . moveRight ( 1 ) hero . moveUp …" at bounding box center [569, 222] width 227 height 249
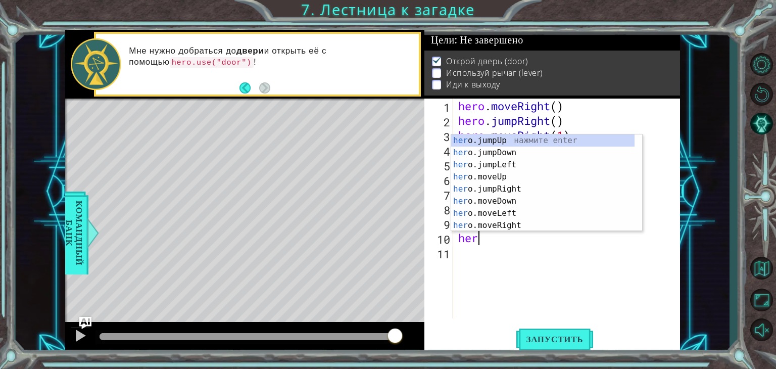
scroll to position [0, 0]
type textarea "hero"
click at [517, 152] on div "hero .jumpUp нажмите enter hero .jumpDown нажмите enter hero .jumpLeft нажмите …" at bounding box center [542, 194] width 183 height 121
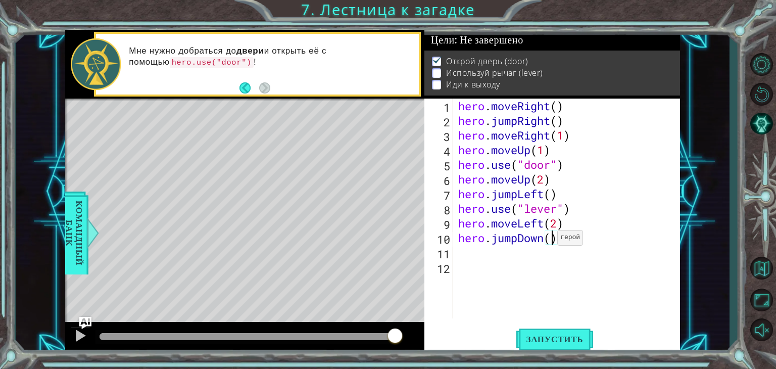
click at [548, 240] on div "hero . moveRight ( ) hero . jumpRight ( ) hero . moveRight ( 1 ) hero . moveUp …" at bounding box center [569, 222] width 227 height 249
type textarea "hero.jumpDown(1)"
click at [470, 256] on div "hero . moveRight ( ) hero . jumpRight ( ) hero . moveRight ( 1 ) hero . moveUp …" at bounding box center [569, 222] width 227 height 249
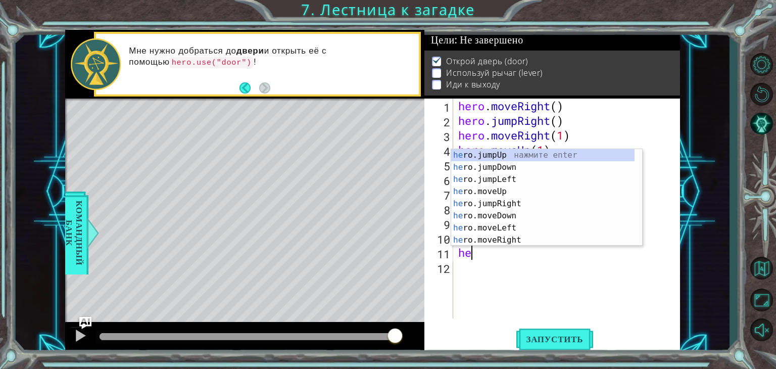
scroll to position [0, 0]
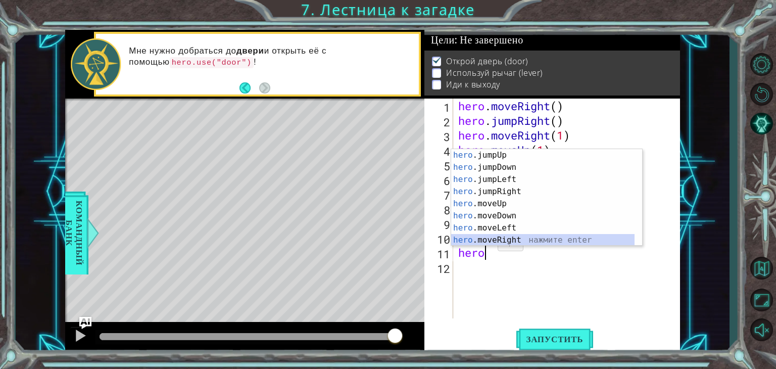
click at [514, 236] on div "hero .jumpUp нажмите enter hero .jumpDown нажмите enter hero .jumpLeft нажмите …" at bounding box center [542, 209] width 183 height 121
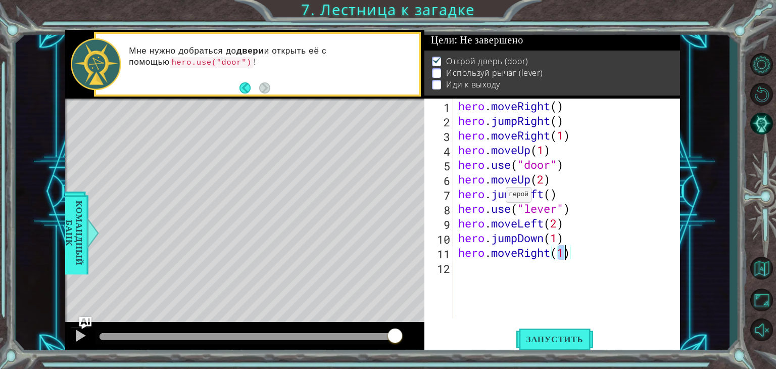
scroll to position [0, 4]
click at [545, 330] on button "Запустить" at bounding box center [554, 339] width 77 height 26
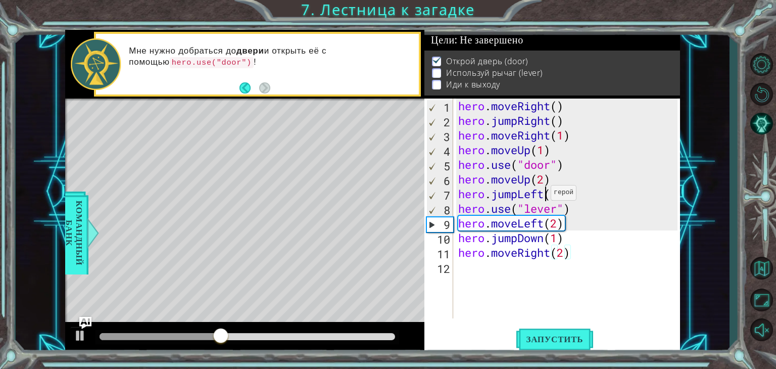
click at [541, 195] on div "hero . moveRight ( ) hero . jumpRight ( ) hero . moveRight ( 1 ) hero . moveUp …" at bounding box center [569, 222] width 227 height 249
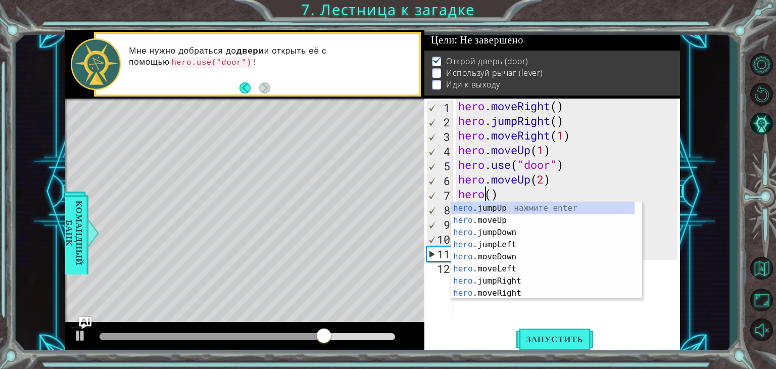
scroll to position [0, 1]
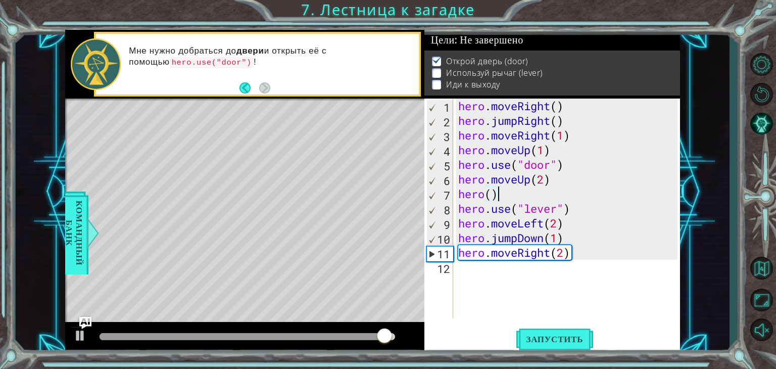
click at [510, 195] on div "hero . moveRight ( ) hero . jumpRight ( ) hero . moveRight ( 1 ) hero . moveUp …" at bounding box center [569, 222] width 227 height 249
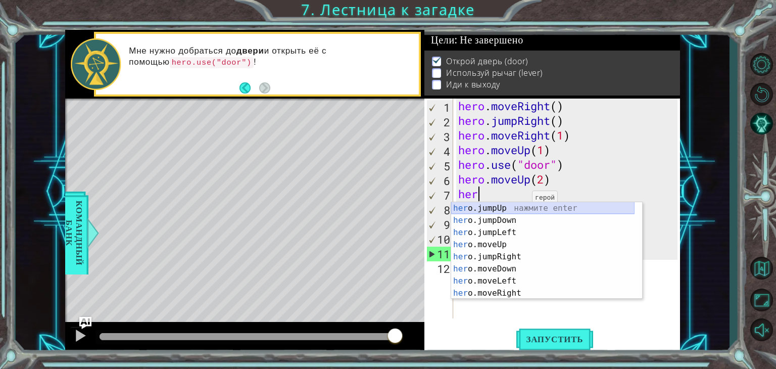
scroll to position [0, 0]
type textarea "h"
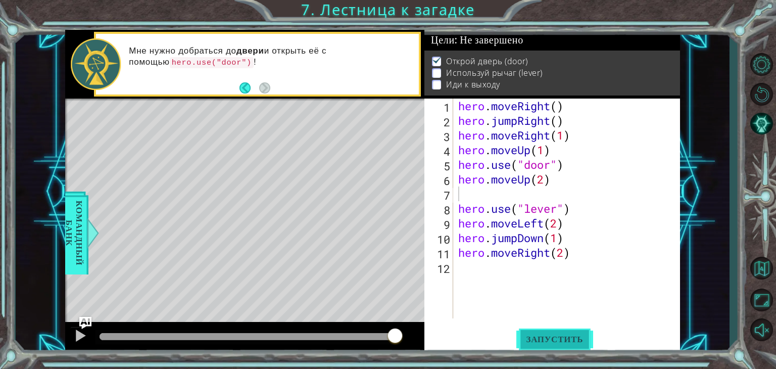
click at [547, 331] on button "Запустить" at bounding box center [554, 339] width 77 height 26
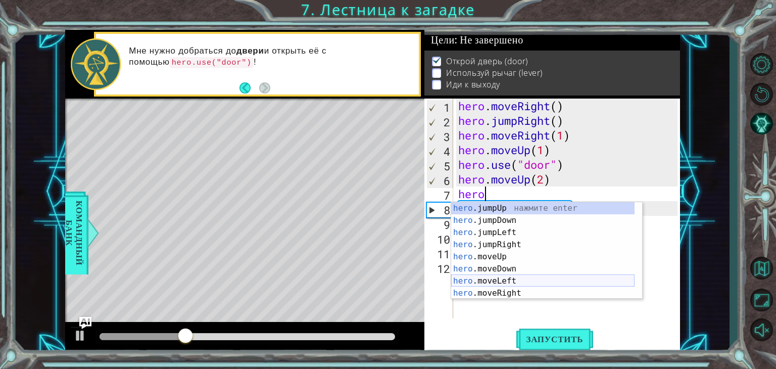
click at [507, 279] on div "hero .jumpUp нажмите enter hero .jumpDown нажмите enter hero .jumpLeft нажмите …" at bounding box center [542, 262] width 183 height 121
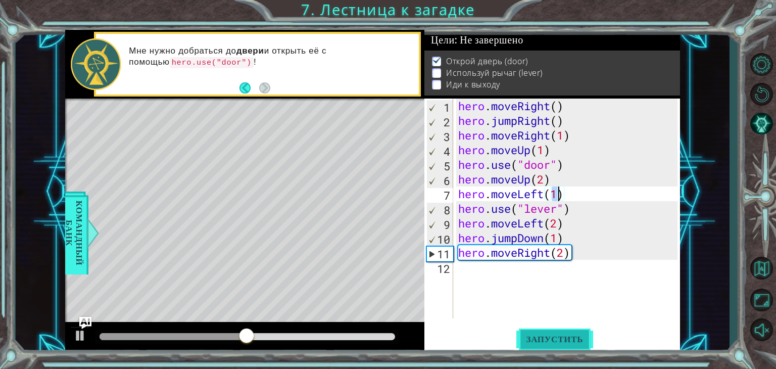
type textarea "hero.moveLeft(1)"
click at [559, 344] on span "Запустить" at bounding box center [554, 339] width 77 height 10
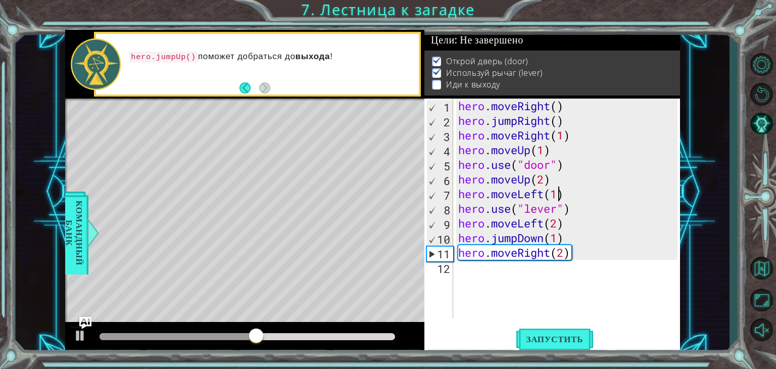
click at [472, 274] on div "hero . moveRight ( ) hero . jumpRight ( ) hero . moveRight ( 1 ) hero . moveUp …" at bounding box center [569, 222] width 227 height 249
click at [563, 348] on button "Запустить" at bounding box center [554, 339] width 77 height 26
click at [542, 239] on div "hero . moveRight ( ) hero . jumpRight ( ) hero . moveRight ( 1 ) hero . moveUp …" at bounding box center [569, 222] width 227 height 249
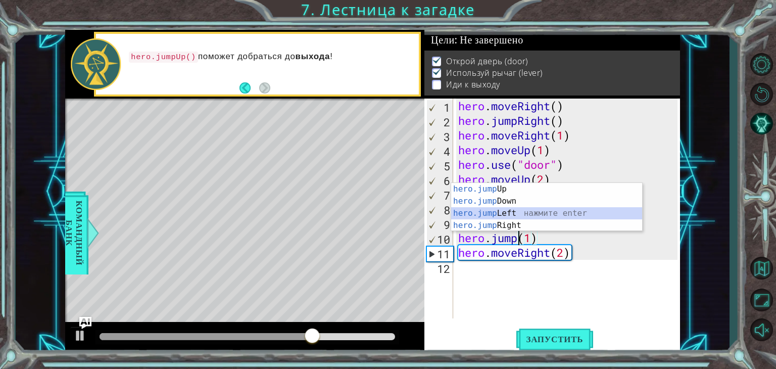
click at [516, 210] on div "hero.jump Up нажмите enter hero.jump Down нажмите enter hero.jump Left нажмите …" at bounding box center [546, 219] width 191 height 73
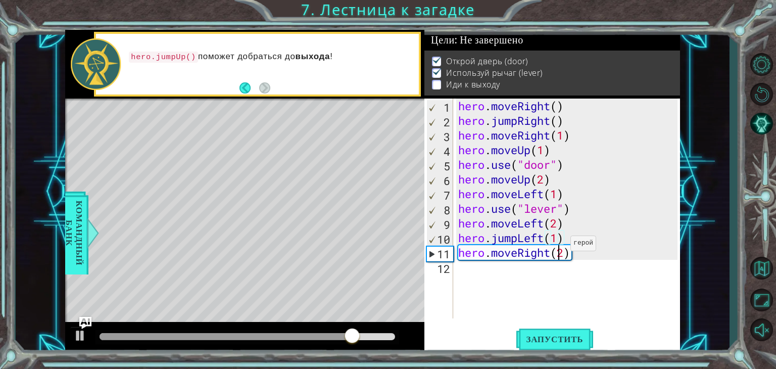
drag, startPoint x: 563, startPoint y: 251, endPoint x: 570, endPoint y: 281, distance: 30.5
click at [567, 260] on div "hero . moveRight ( ) hero . jumpRight ( ) hero . moveRight ( 1 ) hero . moveUp …" at bounding box center [569, 222] width 227 height 249
click at [549, 326] on button "Запустить" at bounding box center [554, 339] width 77 height 26
click at [543, 239] on div "hero . moveRight ( ) hero . jumpRight ( ) hero . moveRight ( 1 ) hero . moveUp …" at bounding box center [569, 222] width 227 height 249
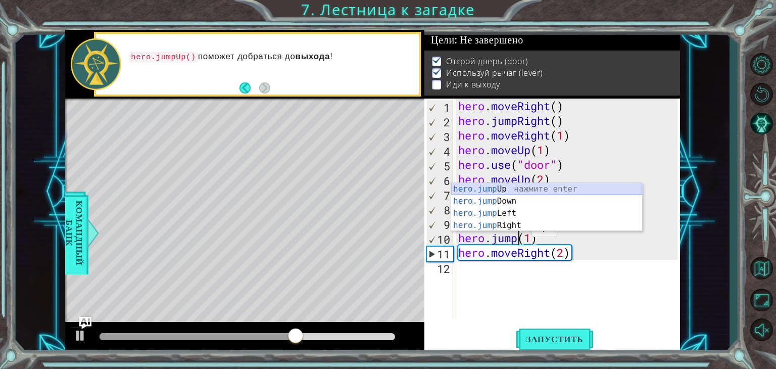
click at [521, 186] on div "hero.jump Up нажмите enter hero.jump Down нажмите enter hero.jump Left нажмите …" at bounding box center [546, 219] width 191 height 73
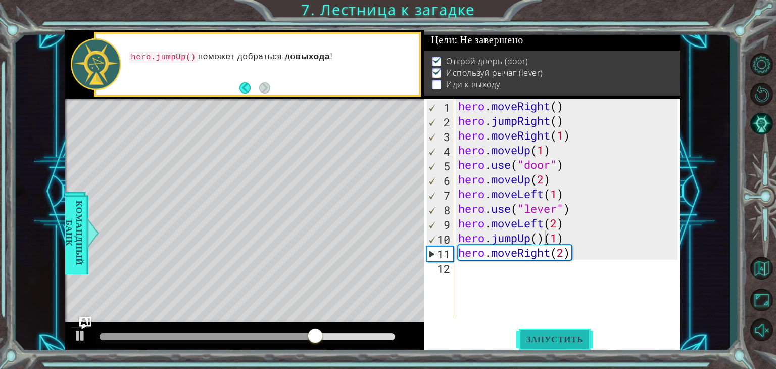
click at [546, 331] on button "Запустить" at bounding box center [554, 339] width 77 height 26
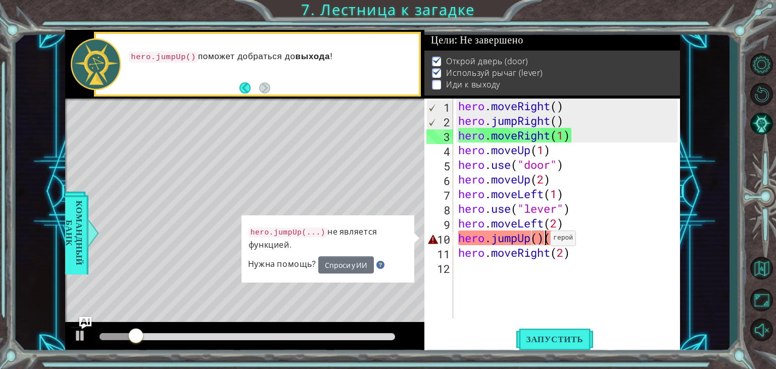
click at [541, 240] on div "hero . moveRight ( ) hero . jumpRight ( ) hero . moveRight ( 1 ) hero . moveUp …" at bounding box center [569, 222] width 227 height 249
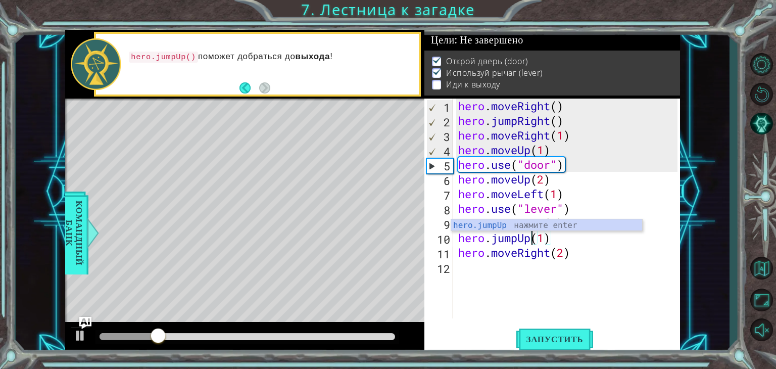
click at [598, 257] on div "hero . moveRight ( ) hero . jumpRight ( ) hero . moveRight ( 1 ) hero . moveUp …" at bounding box center [569, 222] width 227 height 249
type textarea "hero.moveRight(2)"
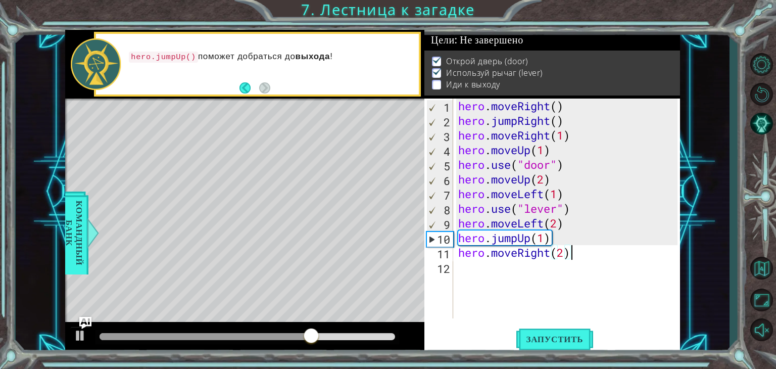
click at [598, 282] on div "hero . moveRight ( ) hero . jumpRight ( ) hero . moveRight ( 1 ) hero . moveUp …" at bounding box center [569, 222] width 227 height 249
click at [569, 332] on button "Запустить" at bounding box center [554, 339] width 77 height 26
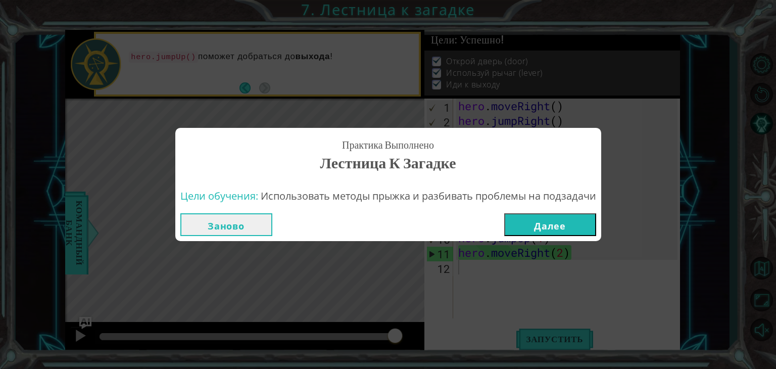
click at [530, 219] on button "Далее" at bounding box center [550, 224] width 92 height 23
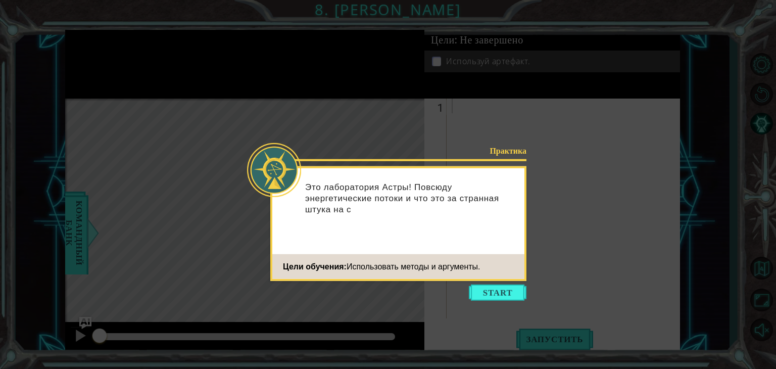
click at [493, 290] on button "Start" at bounding box center [498, 292] width 58 height 16
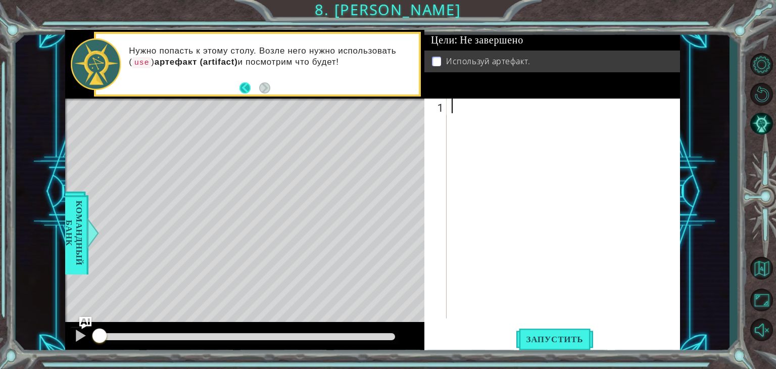
click at [246, 83] on button "Back" at bounding box center [249, 87] width 20 height 11
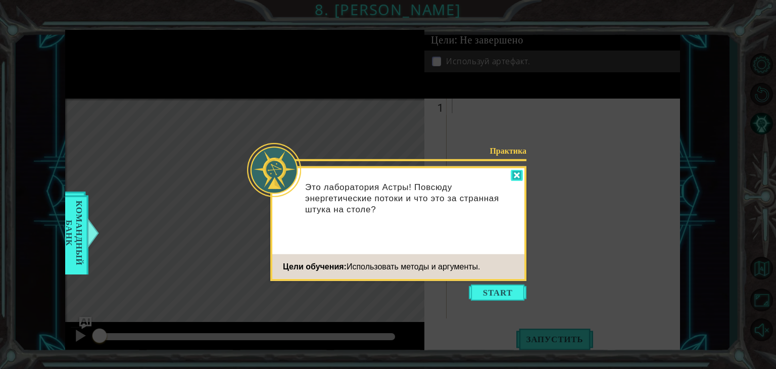
click at [513, 177] on div at bounding box center [517, 176] width 12 height 12
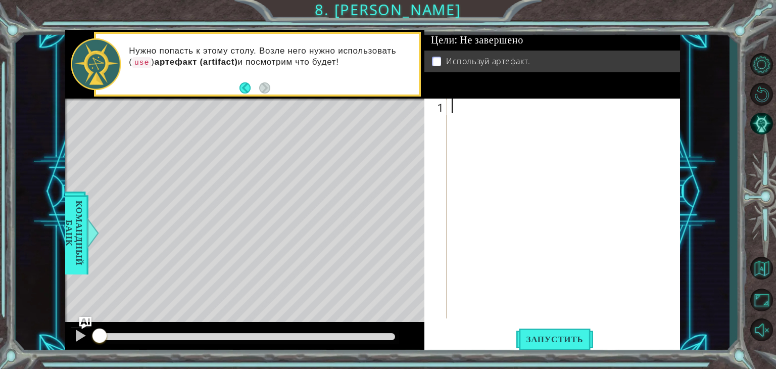
click at [464, 99] on div at bounding box center [565, 222] width 233 height 249
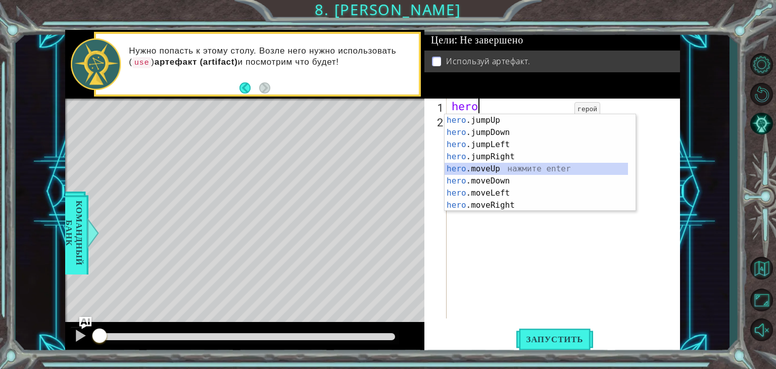
click at [496, 165] on div "hero .jumpUp нажмите enter hero .jumpDown нажмите enter hero .jumpLeft нажмите …" at bounding box center [535, 174] width 183 height 121
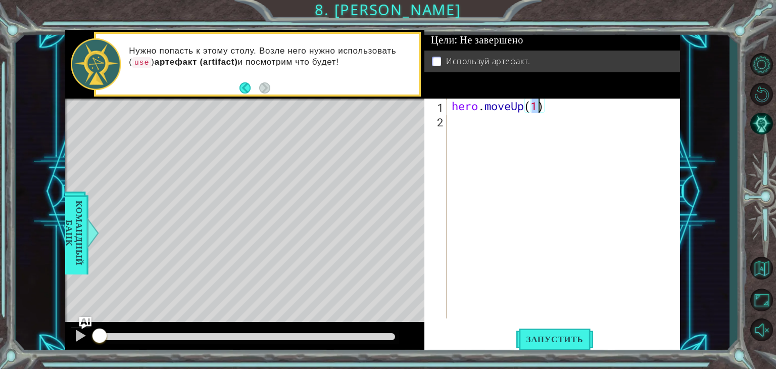
scroll to position [0, 4]
type textarea "hero.moveUp(2)"
click at [547, 345] on button "Запустить" at bounding box center [554, 339] width 77 height 26
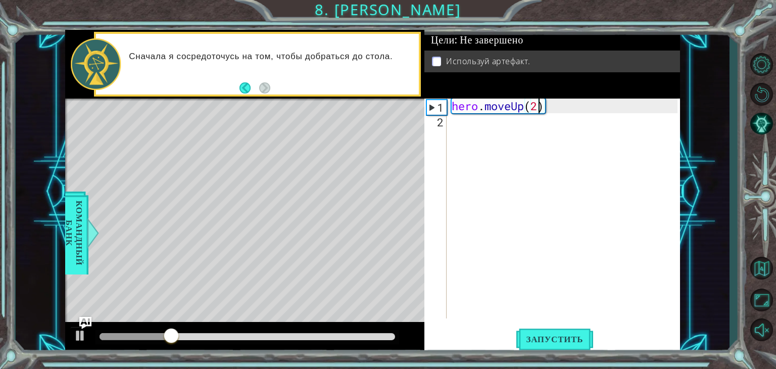
click at [450, 126] on div "hero . moveUp ( 2 )" at bounding box center [565, 222] width 233 height 249
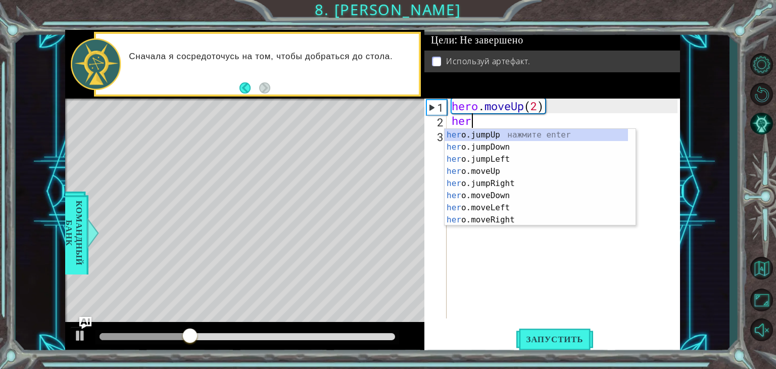
scroll to position [0, 0]
type textarea "hero"
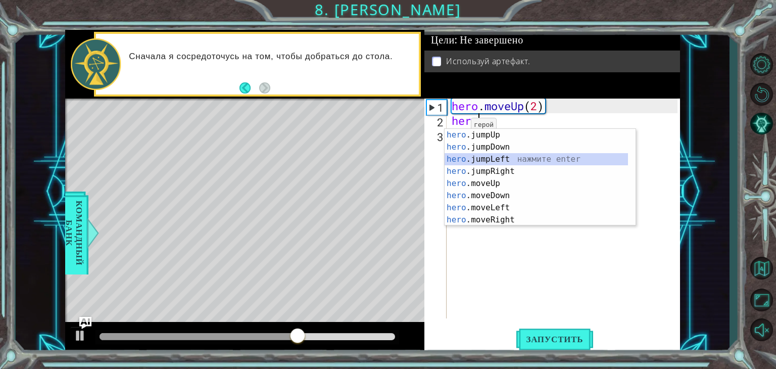
click at [502, 155] on div "hero .jumpUp нажмите enter hero .jumpDown нажмите enter hero .jumpLeft нажмите …" at bounding box center [535, 189] width 183 height 121
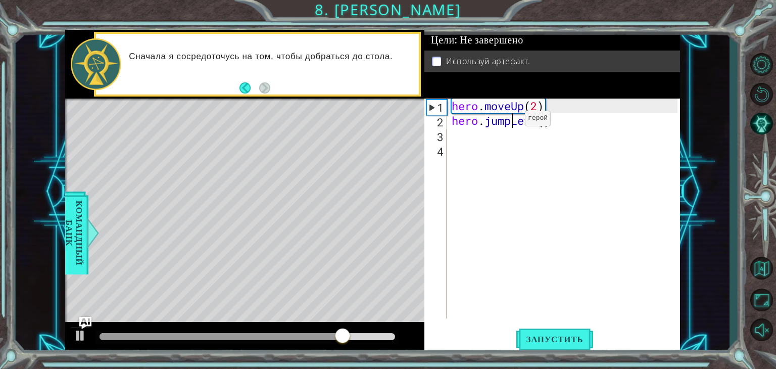
click at [510, 121] on div "hero . moveUp ( 2 ) hero . jumpLeft ( )" at bounding box center [565, 222] width 233 height 249
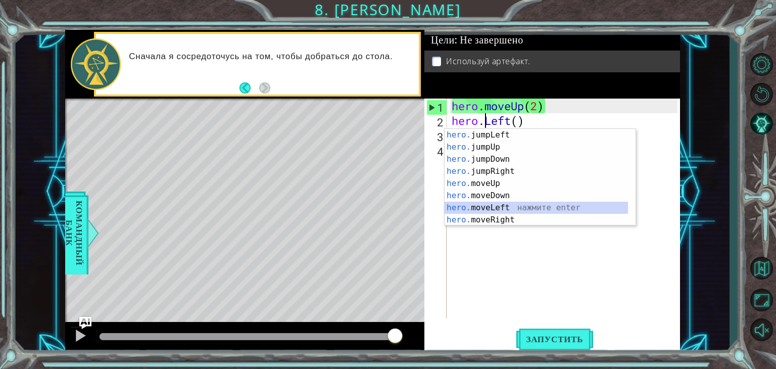
click at [496, 209] on div "hero. jumpLeft нажмите enter hero. jumpUp нажмите enter hero. jumpDown нажмите …" at bounding box center [535, 189] width 183 height 121
type textarea "hero.moveLeft(1)"
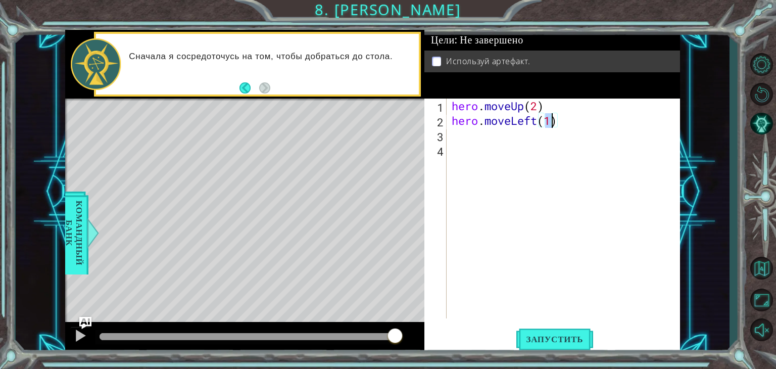
drag, startPoint x: 533, startPoint y: 186, endPoint x: 551, endPoint y: 179, distance: 19.7
click at [550, 179] on div "hero . moveUp ( 2 ) hero . moveLeft ( 1 )" at bounding box center [565, 222] width 233 height 249
click at [457, 139] on div "hero . moveUp ( 2 ) hero . moveLeft ( 1 )" at bounding box center [565, 222] width 233 height 249
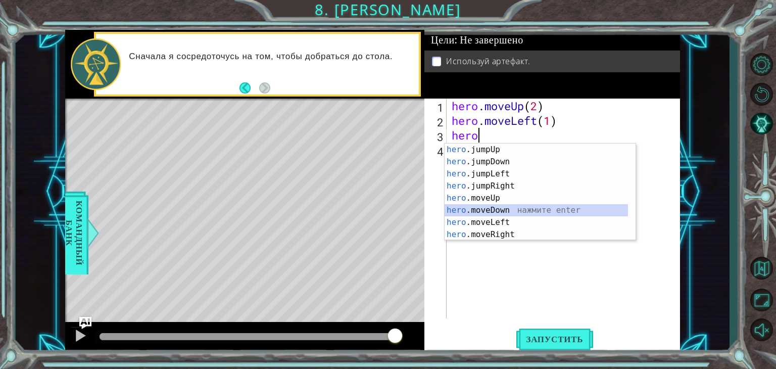
click at [500, 207] on div "hero .jumpUp нажмите enter hero .jumpDown нажмите enter hero .jumpLeft нажмите …" at bounding box center [535, 203] width 183 height 121
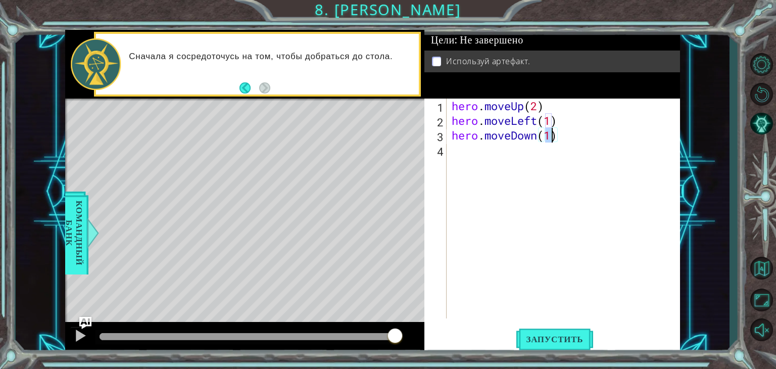
scroll to position [0, 4]
type textarea "hero.moveDown(2)"
click at [545, 343] on span "Запустить" at bounding box center [554, 339] width 77 height 10
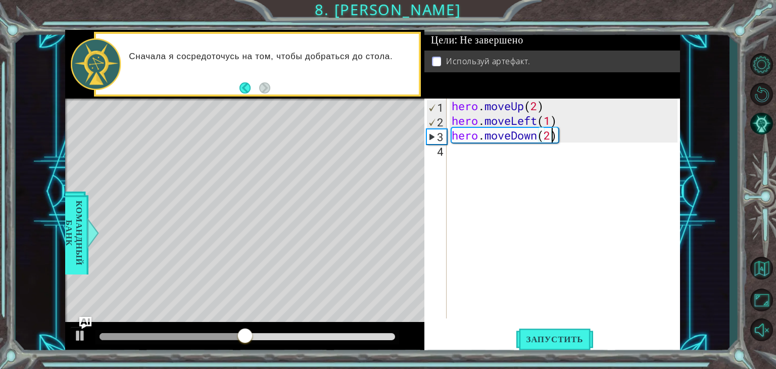
click at [465, 157] on div "hero . moveUp ( 2 ) hero . moveLeft ( 1 ) hero . moveDown ( 2 )" at bounding box center [565, 222] width 233 height 249
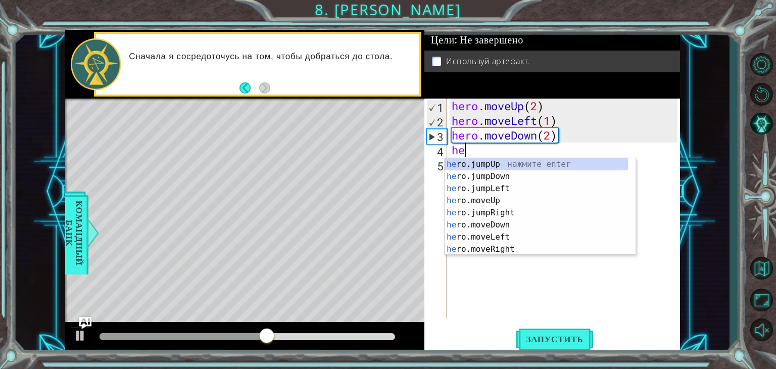
scroll to position [0, 0]
type textarea "hero"
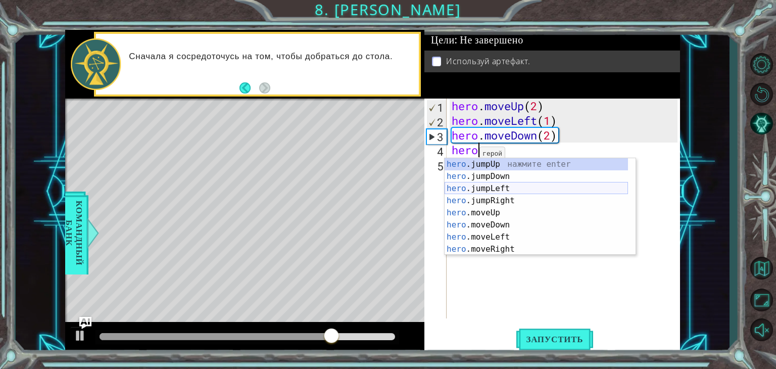
click at [530, 186] on div "hero .jumpUp нажмите enter hero .jumpDown нажмите enter hero .jumpLeft нажмите …" at bounding box center [535, 218] width 183 height 121
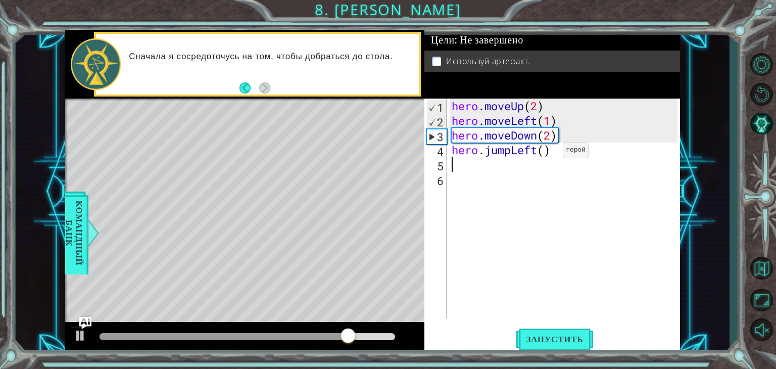
click at [547, 153] on div "hero . moveUp ( 2 ) hero . moveLeft ( 1 ) hero . moveDown ( 2 ) hero . jumpLeft…" at bounding box center [565, 222] width 233 height 249
type textarea "hero.jumpLeft(1)"
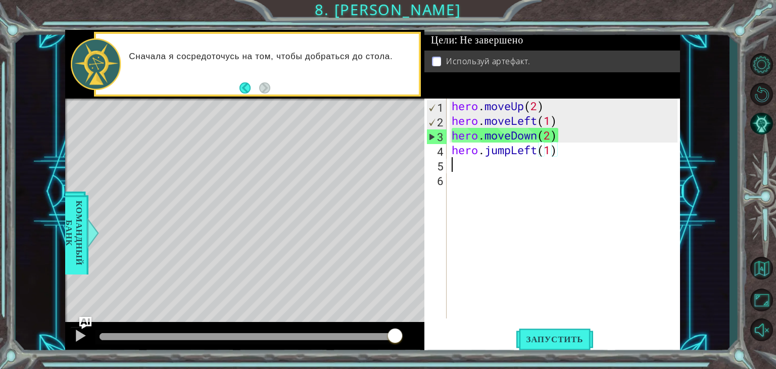
click at [455, 166] on div "hero . moveUp ( 2 ) hero . moveLeft ( 1 ) hero . moveDown ( 2 ) hero . jumpLeft…" at bounding box center [565, 222] width 233 height 249
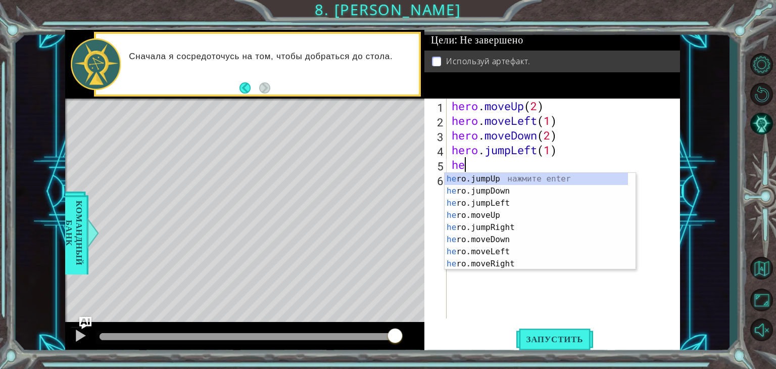
scroll to position [0, 0]
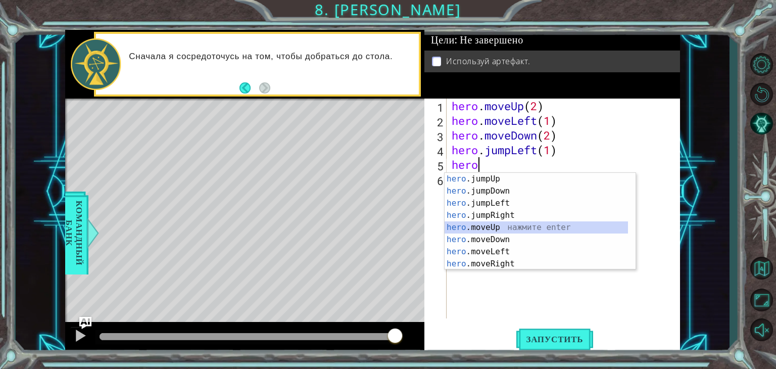
click at [499, 231] on div "hero .jumpUp нажмите enter hero .jumpDown нажмите enter hero .jumpLeft нажмите …" at bounding box center [535, 233] width 183 height 121
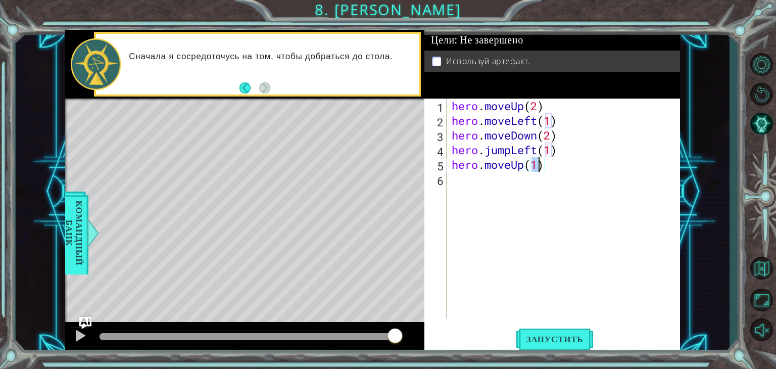
type textarea "hero.moveUp(2)"
click at [471, 181] on div "hero . moveUp ( 2 ) hero . moveLeft ( 1 ) hero . moveDown ( 2 ) hero . jumpLeft…" at bounding box center [565, 222] width 233 height 249
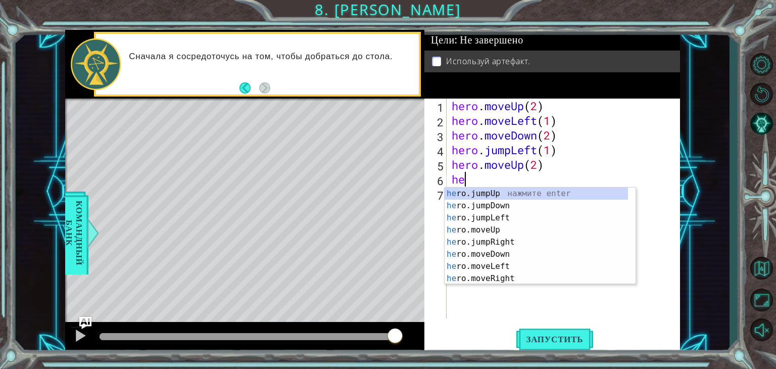
scroll to position [0, 0]
type textarea "hero"
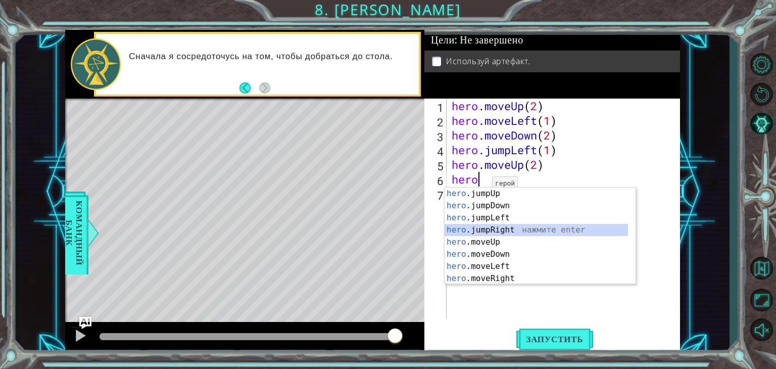
click at [481, 230] on div "hero .jumpUp нажмите enter hero .jumpDown нажмите enter hero .jumpLeft нажмите …" at bounding box center [535, 247] width 183 height 121
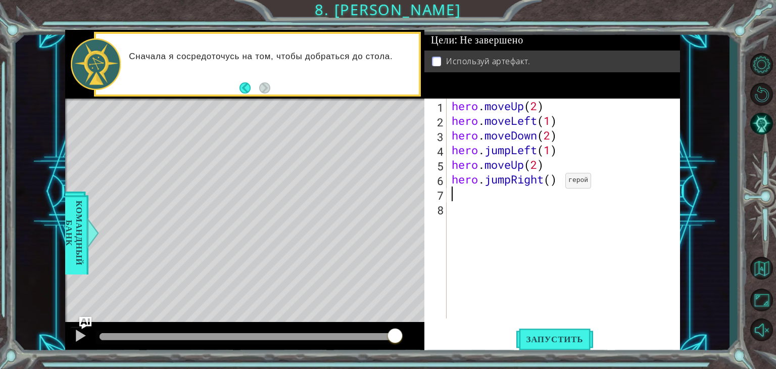
click at [550, 183] on div "hero . moveUp ( 2 ) hero . moveLeft ( 1 ) hero . moveDown ( 2 ) hero . jumpLeft…" at bounding box center [565, 222] width 233 height 249
type textarea "hero.jumpRight(1)"
click at [466, 197] on div "hero . moveUp ( 2 ) hero . moveLeft ( 1 ) hero . moveDown ( 2 ) hero . jumpLeft…" at bounding box center [565, 222] width 233 height 249
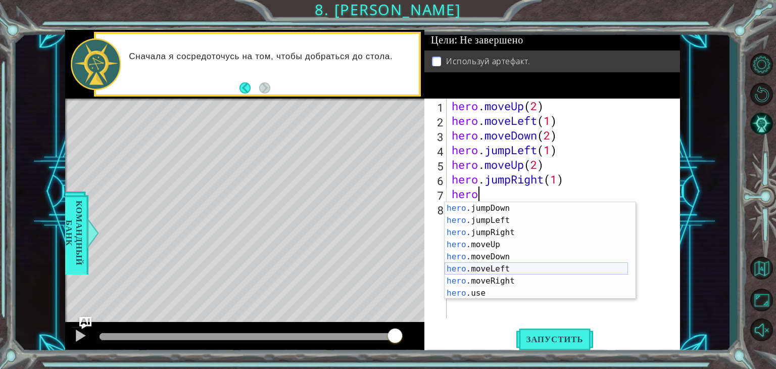
scroll to position [12, 0]
click at [477, 289] on div "hero .jumpDown нажмите enter hero .jumpLeft нажмите enter hero .jumpRight нажми…" at bounding box center [535, 262] width 183 height 121
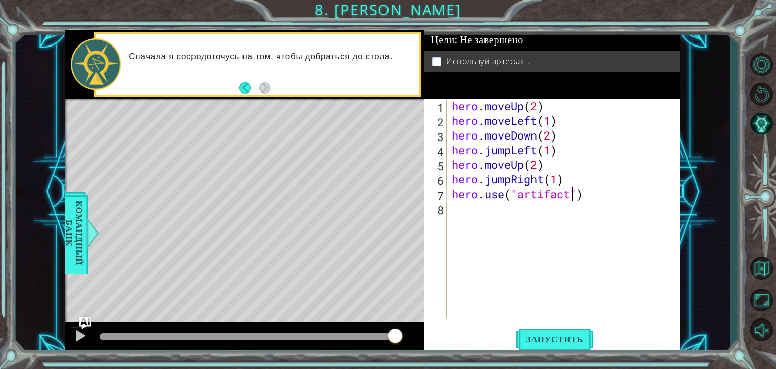
scroll to position [0, 5]
type textarea "hero.use("artifact")"
click at [535, 334] on span "Запустить" at bounding box center [554, 339] width 77 height 10
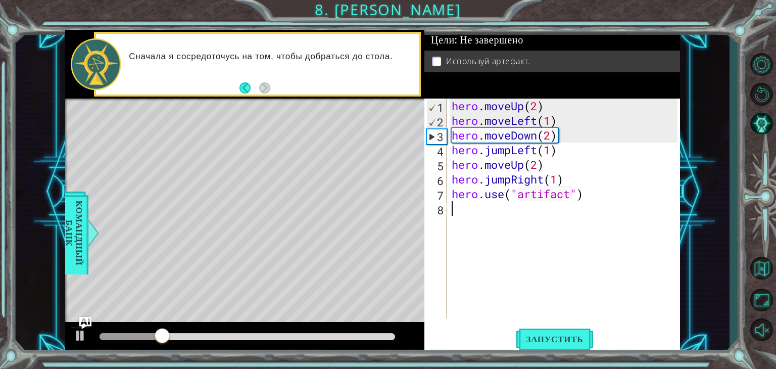
click at [456, 219] on div "hero . moveUp ( 2 ) hero . moveLeft ( 1 ) hero . moveDown ( 2 ) hero . jumpLeft…" at bounding box center [565, 222] width 233 height 249
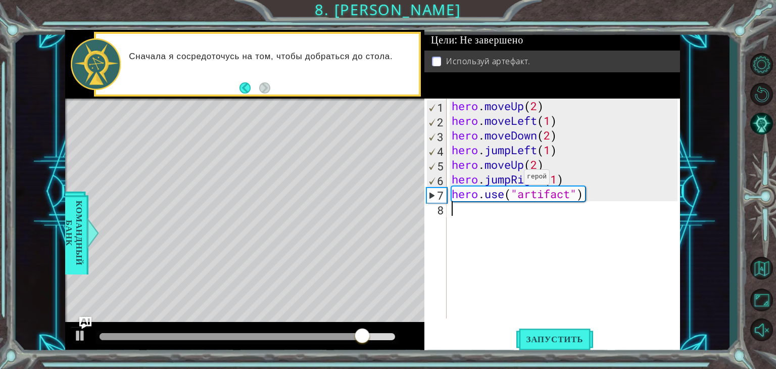
click at [509, 179] on div "hero . moveUp ( 2 ) hero . moveLeft ( 1 ) hero . moveDown ( 2 ) hero . jumpLeft…" at bounding box center [565, 222] width 233 height 249
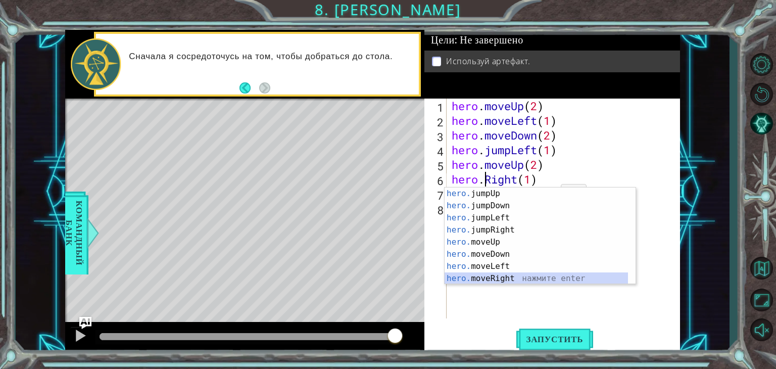
click at [483, 273] on div "hero. jumpUp нажмите enter hero. jumpDown нажмите enter hero. jumpLeft нажмите …" at bounding box center [535, 247] width 183 height 121
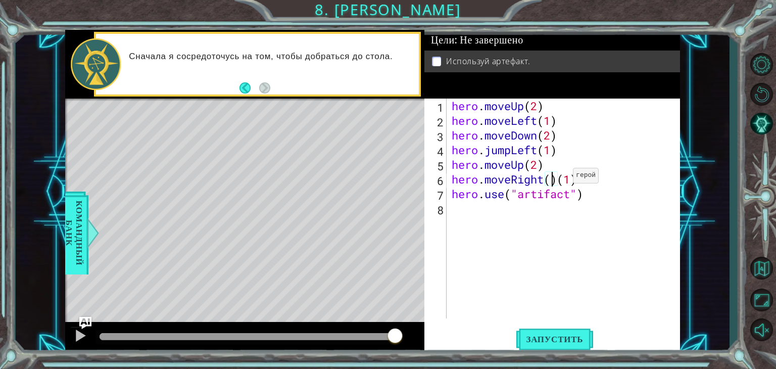
click at [558, 178] on div "hero . moveUp ( 2 ) hero . moveLeft ( 1 ) hero . moveDown ( 2 ) hero . jumpLeft…" at bounding box center [565, 222] width 233 height 249
type textarea "hero.moveRight(1)"
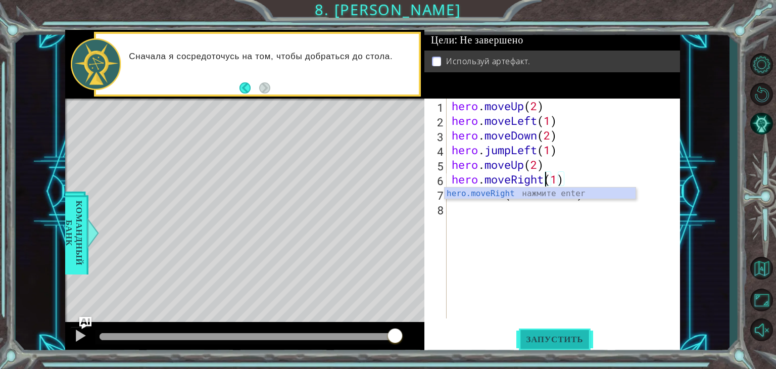
click at [550, 338] on span "Запустить" at bounding box center [554, 339] width 77 height 10
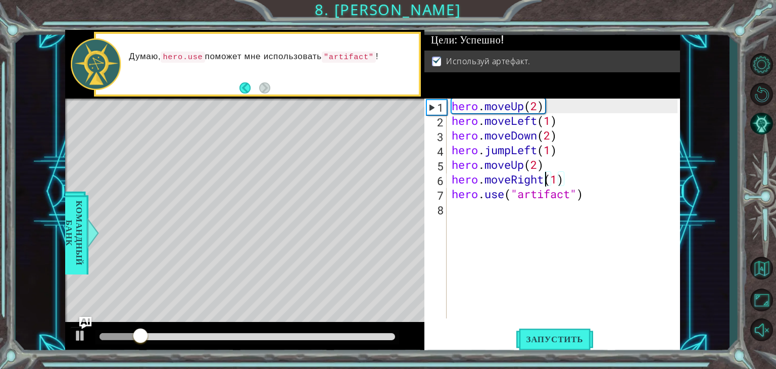
click at [453, 219] on div "hero . moveUp ( 2 ) hero . moveLeft ( 1 ) hero . moveDown ( 2 ) hero . jumpLeft…" at bounding box center [565, 222] width 233 height 249
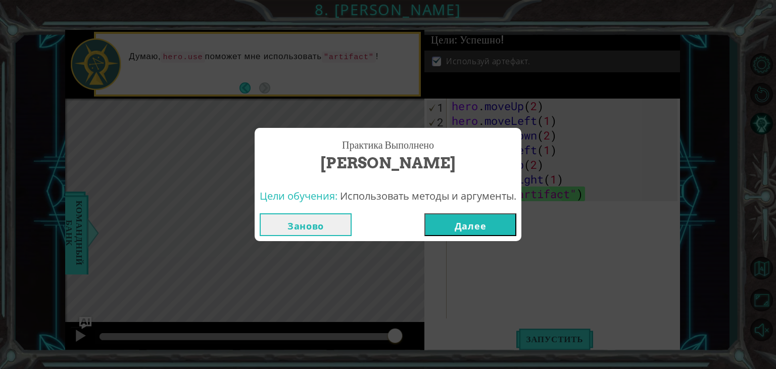
click at [491, 225] on button "Далее" at bounding box center [470, 224] width 92 height 23
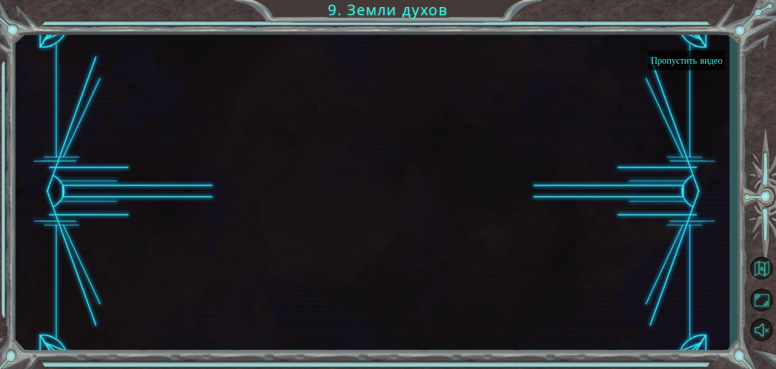
click at [689, 39] on div at bounding box center [373, 191] width 714 height 324
click at [689, 53] on button "Пропустить видео" at bounding box center [686, 61] width 77 height 20
click at [689, 0] on div "Пропустить видео 9. Земли духов" at bounding box center [388, 0] width 776 height 0
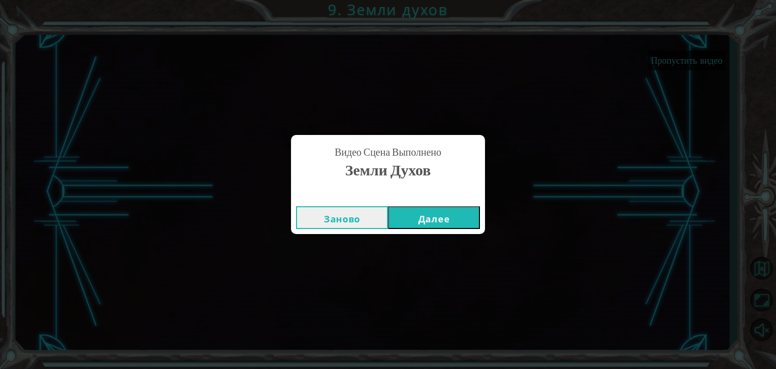
click at [453, 221] on button "Далее" at bounding box center [434, 217] width 92 height 23
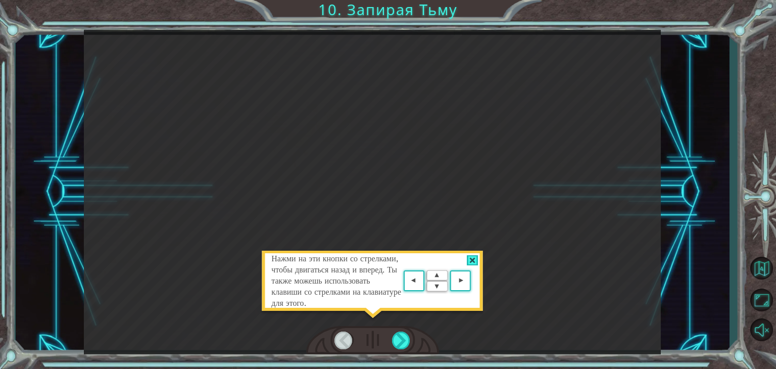
click at [474, 259] on div at bounding box center [473, 260] width 12 height 11
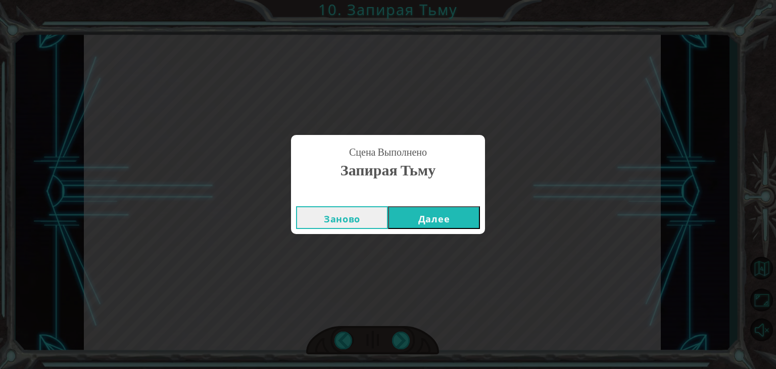
click at [424, 213] on button "Далее" at bounding box center [434, 217] width 92 height 23
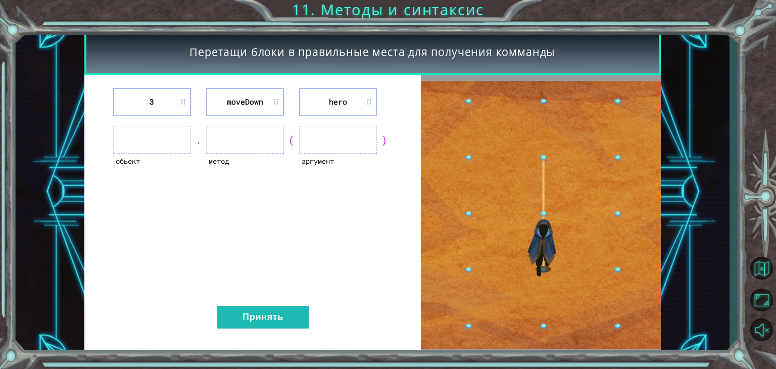
click at [333, 212] on div "3 [GEOGRAPHIC_DATA] hero обьект . метод ( аргумент ) Принять" at bounding box center [252, 214] width 337 height 279
click at [151, 143] on ul at bounding box center [152, 140] width 78 height 28
click at [143, 134] on ul at bounding box center [152, 140] width 78 height 28
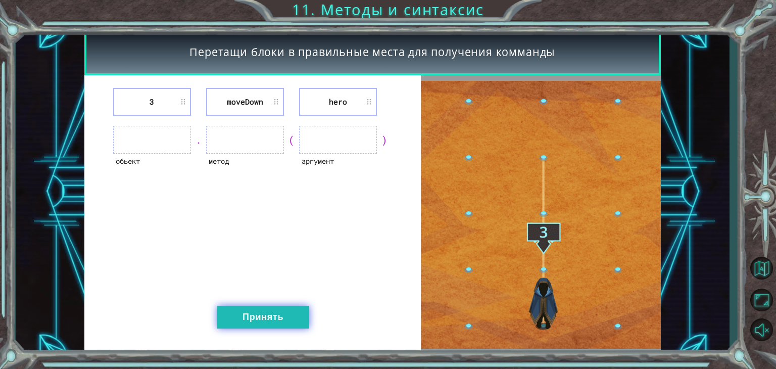
click at [237, 313] on button "Принять" at bounding box center [263, 317] width 92 height 23
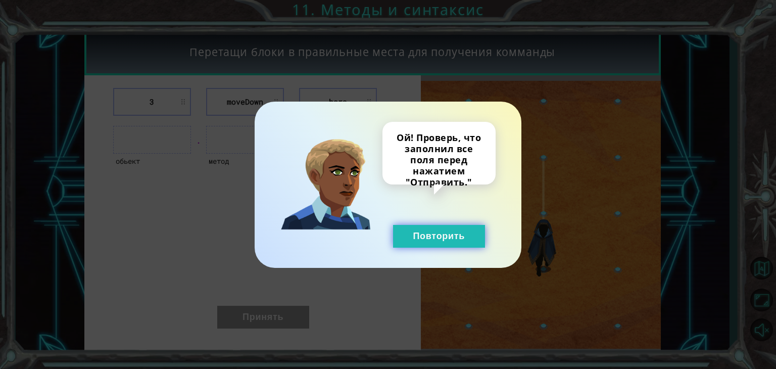
click at [406, 245] on button "Повторить" at bounding box center [439, 236] width 92 height 23
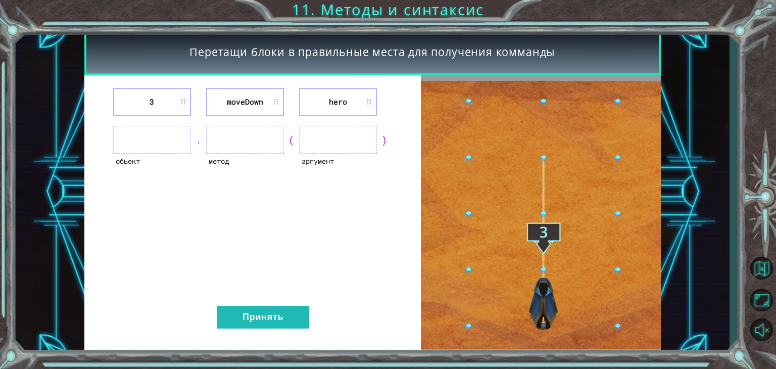
click at [179, 141] on ul at bounding box center [152, 140] width 78 height 28
click at [132, 145] on ul at bounding box center [152, 140] width 78 height 28
drag, startPoint x: 152, startPoint y: 135, endPoint x: 120, endPoint y: 122, distance: 34.0
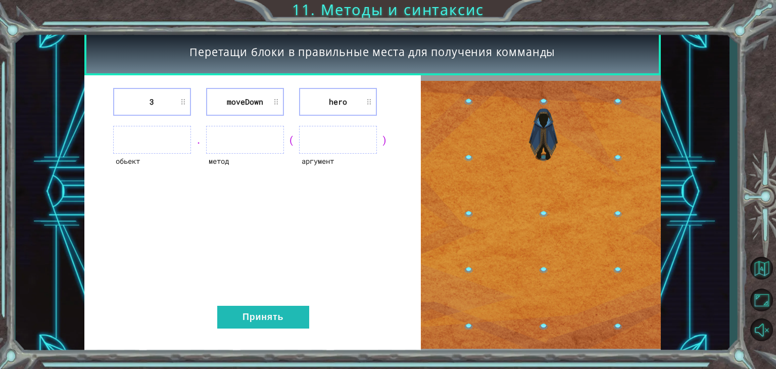
click at [144, 134] on ul at bounding box center [152, 140] width 78 height 28
click at [167, 97] on li "3" at bounding box center [152, 102] width 78 height 28
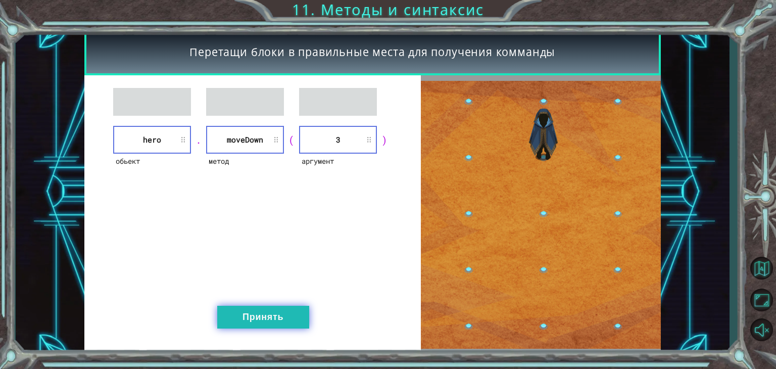
click at [236, 313] on button "Принять" at bounding box center [263, 317] width 92 height 23
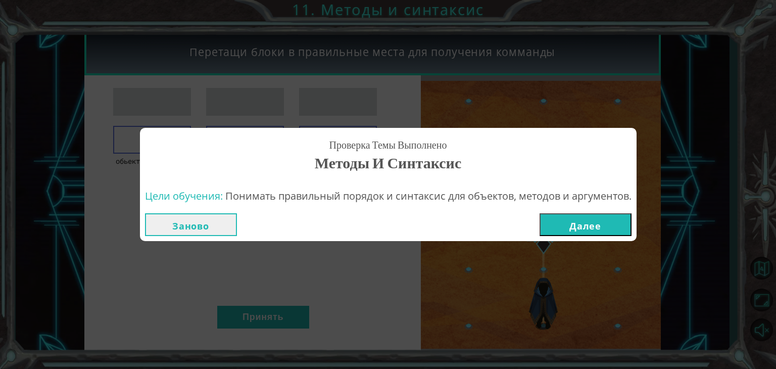
click at [579, 240] on div "Заново Далее" at bounding box center [388, 224] width 496 height 33
click at [579, 236] on div "Заново Далее" at bounding box center [388, 224] width 496 height 33
click at [557, 228] on button "Далее" at bounding box center [585, 224] width 92 height 23
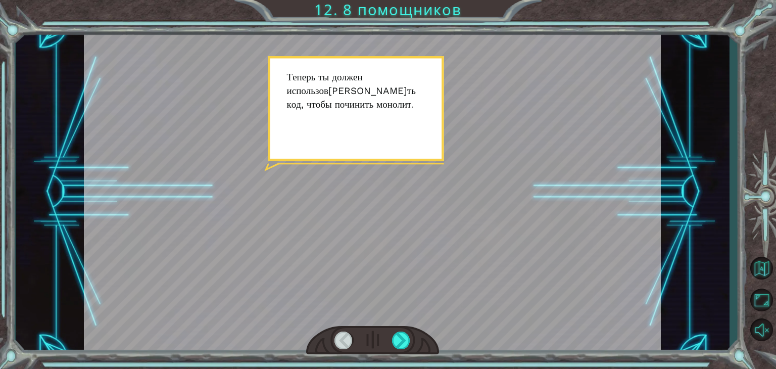
drag, startPoint x: 452, startPoint y: 230, endPoint x: 450, endPoint y: 224, distance: 6.7
click at [451, 225] on div at bounding box center [372, 192] width 577 height 324
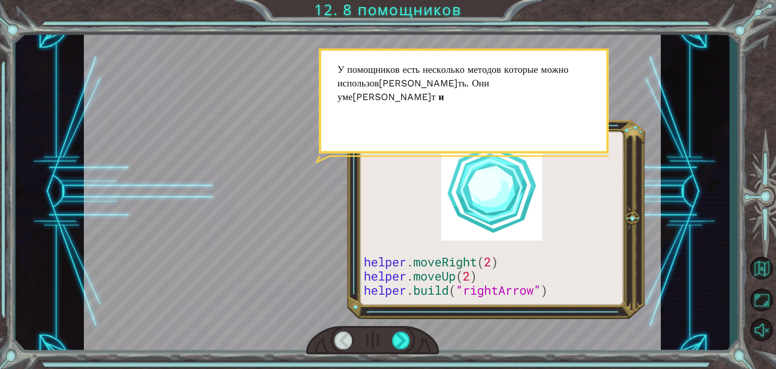
drag, startPoint x: 451, startPoint y: 222, endPoint x: 489, endPoint y: 262, distance: 55.4
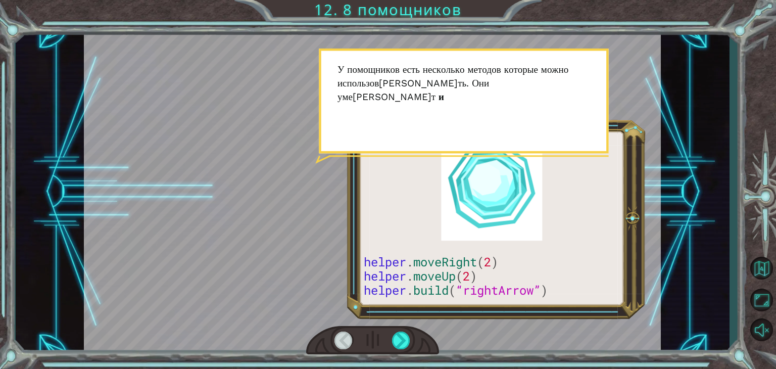
click at [489, 262] on div at bounding box center [372, 192] width 577 height 324
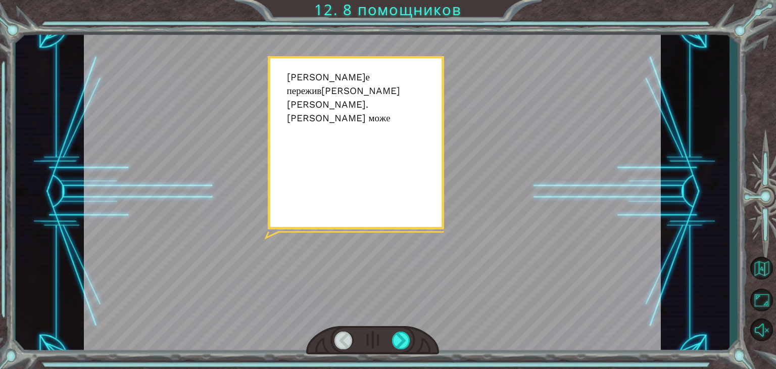
click at [469, 124] on div at bounding box center [372, 192] width 577 height 324
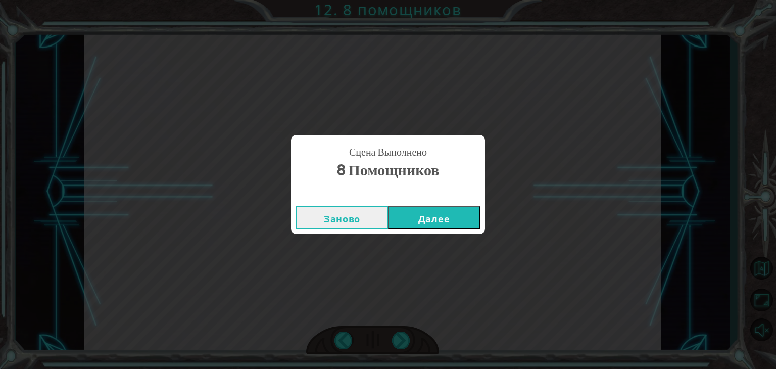
click at [430, 215] on button "Далее" at bounding box center [434, 217] width 92 height 23
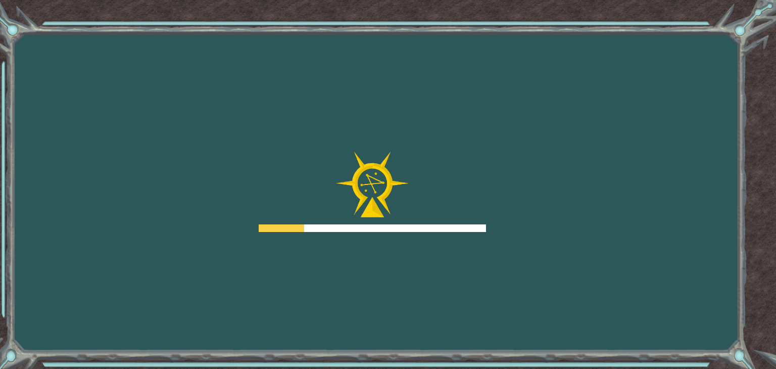
click at [331, 224] on div at bounding box center [372, 228] width 227 height 8
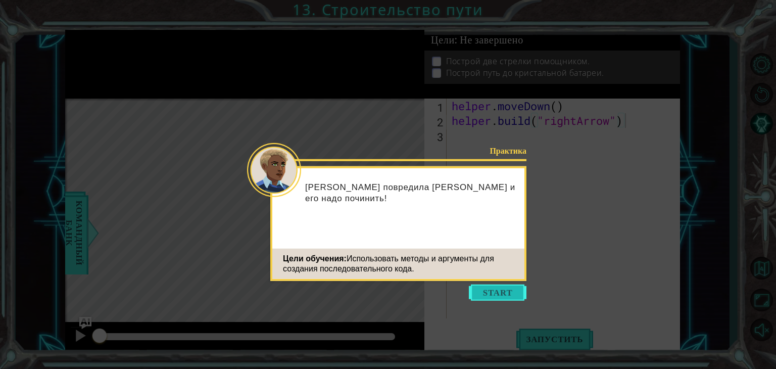
click at [483, 291] on button "Start" at bounding box center [498, 292] width 58 height 16
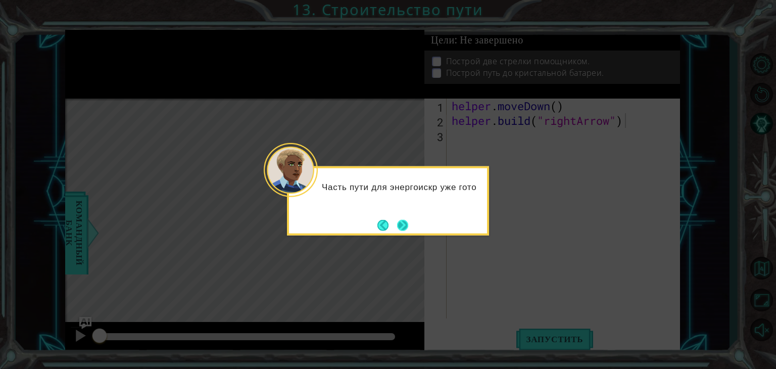
click at [404, 223] on button "Next" at bounding box center [402, 224] width 11 height 11
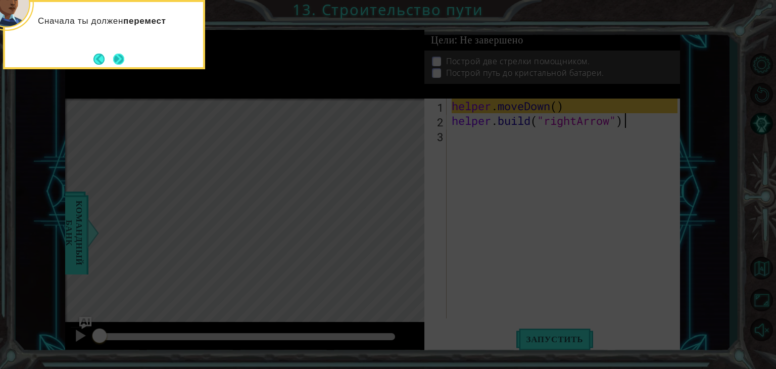
click at [122, 62] on button "Next" at bounding box center [118, 59] width 11 height 11
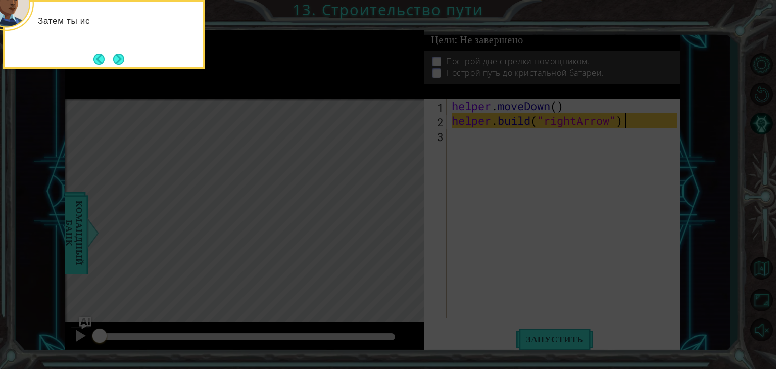
click at [223, 116] on icon at bounding box center [388, 55] width 776 height 627
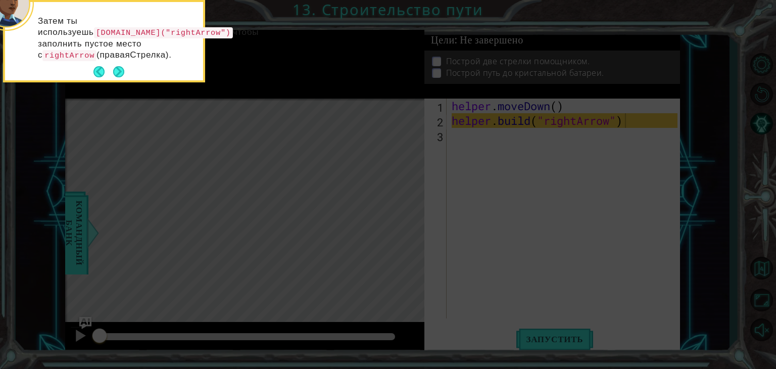
click at [102, 110] on icon at bounding box center [388, 55] width 776 height 627
click at [483, 156] on icon at bounding box center [388, 55] width 776 height 627
click at [119, 71] on button "Next" at bounding box center [118, 71] width 11 height 11
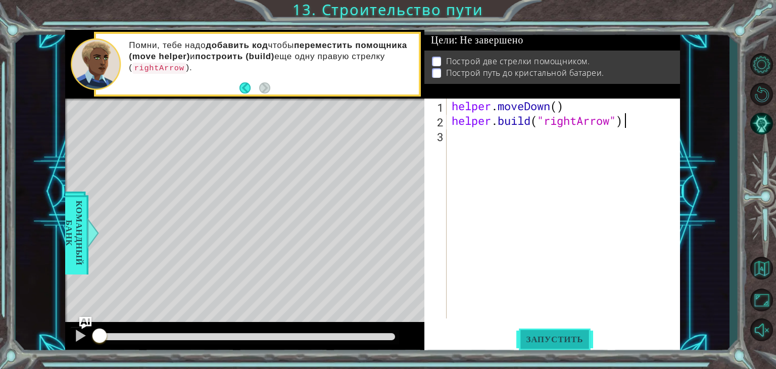
click at [526, 341] on span "Запустить" at bounding box center [554, 339] width 77 height 10
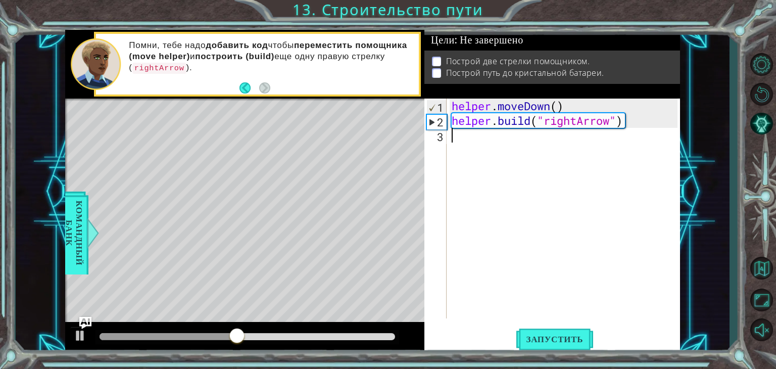
click at [458, 142] on div "helper . moveDown ( ) helper . build ( "rightArrow" )" at bounding box center [565, 222] width 233 height 249
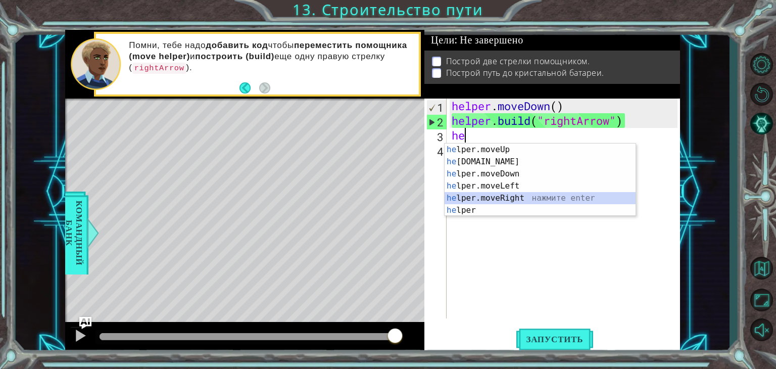
click at [504, 197] on div "he lper.moveUp нажмите enter he [DOMAIN_NAME] нажмите enter he lper.moveDown на…" at bounding box center [539, 191] width 191 height 97
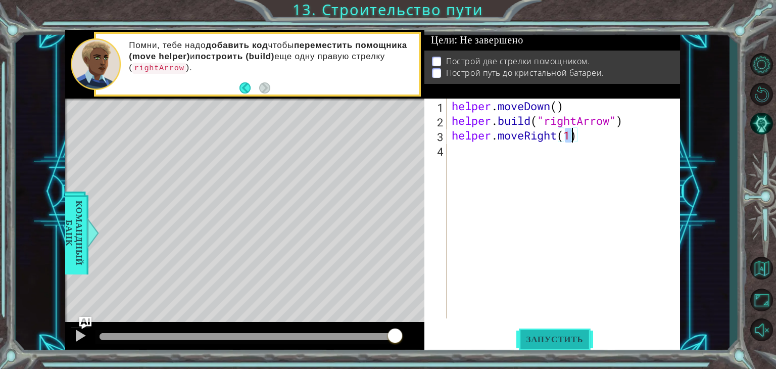
type textarea "helper.moveRight(1)"
click at [542, 334] on span "Запустить" at bounding box center [554, 339] width 77 height 10
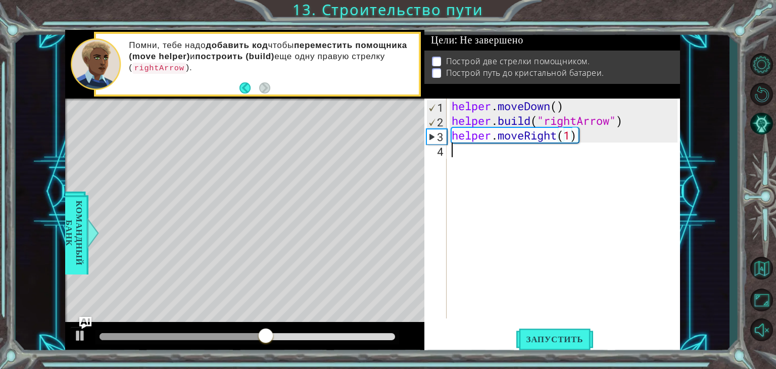
click at [458, 161] on div "helper . moveDown ( ) helper . build ( "rightArrow" ) helper . moveRight ( 1 )" at bounding box center [565, 222] width 233 height 249
type textarea "n"
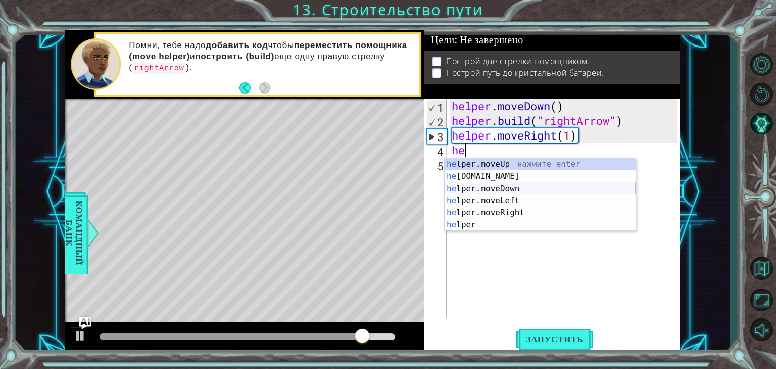
click at [500, 185] on div "he lper.moveUp нажмите enter he [DOMAIN_NAME] нажмите enter he lper.moveDown на…" at bounding box center [539, 206] width 191 height 97
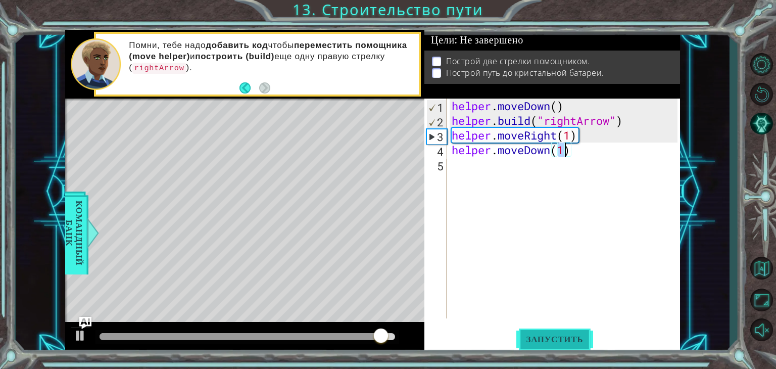
type textarea "helper.moveDown(1)"
click at [535, 338] on span "Запустить" at bounding box center [554, 339] width 77 height 10
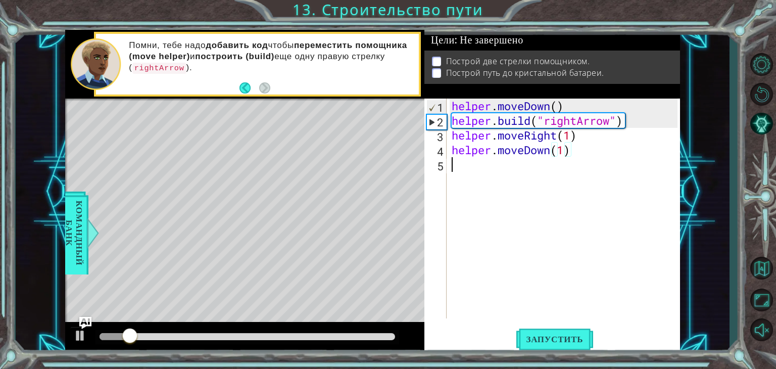
click at [457, 167] on div "helper . moveDown ( ) helper . build ( "rightArrow" ) helper . moveRight ( 1 ) …" at bounding box center [565, 222] width 233 height 249
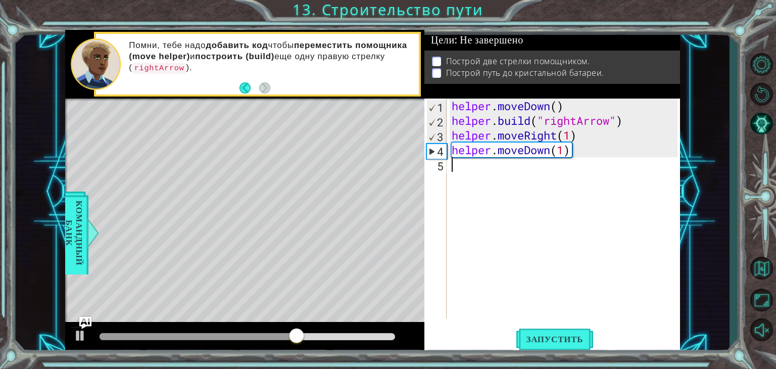
click at [579, 154] on div "helper . moveDown ( ) helper . build ( "rightArrow" ) helper . moveRight ( 1 ) …" at bounding box center [565, 222] width 233 height 249
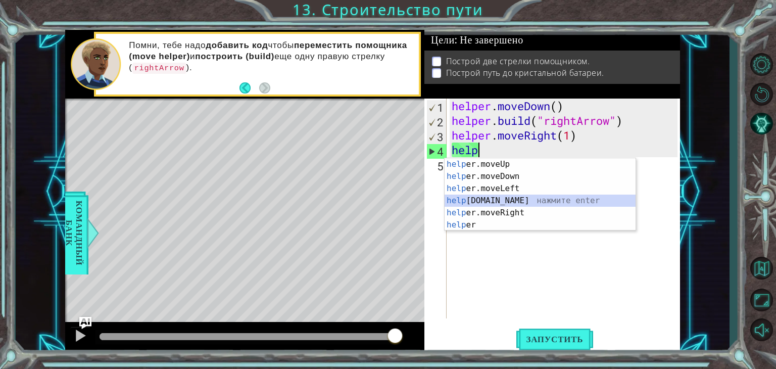
click at [505, 201] on div "help er.moveUp нажмите enter help er.moveDown нажмите enter help er.moveLeft на…" at bounding box center [539, 206] width 191 height 97
type textarea "[DOMAIN_NAME]("rightArrow")"
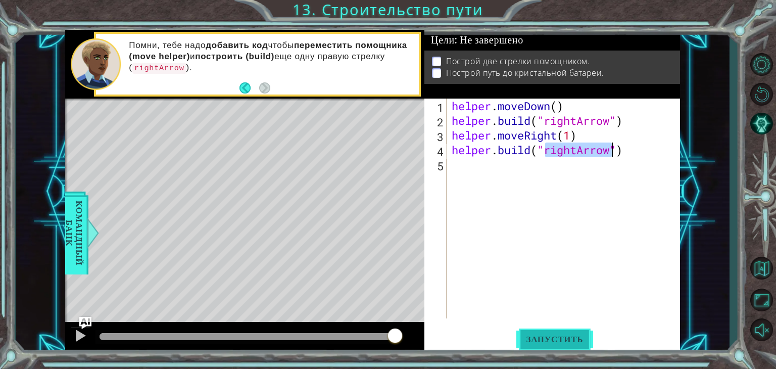
click at [539, 333] on button "Запустить" at bounding box center [554, 339] width 77 height 26
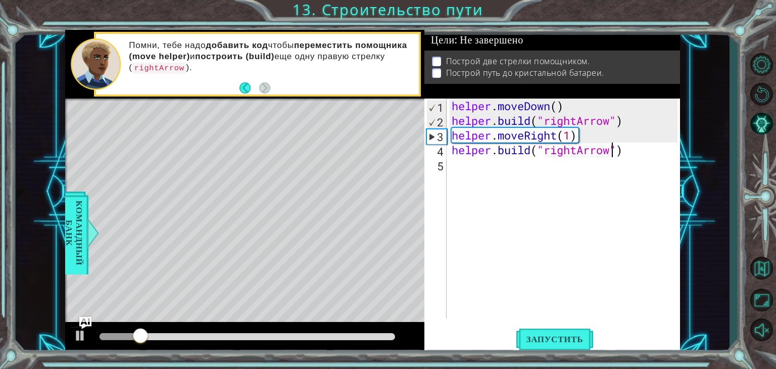
click at [458, 169] on div "helper . moveDown ( ) helper . build ( "rightArrow" ) helper . moveRight ( 1 ) …" at bounding box center [565, 222] width 233 height 249
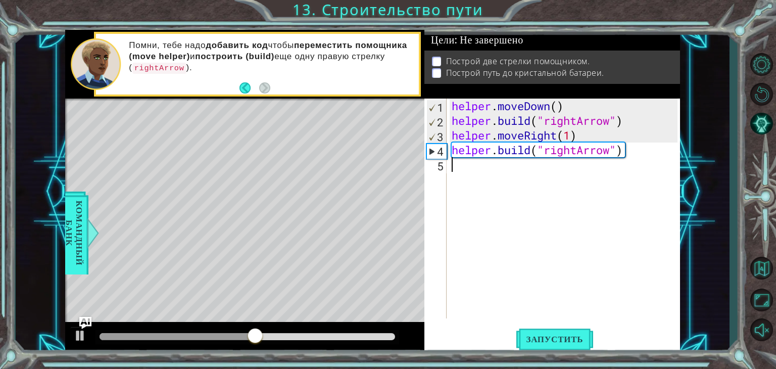
click at [618, 148] on div "helper . moveDown ( ) helper . build ( "rightArrow" ) helper . moveRight ( 1 ) …" at bounding box center [565, 222] width 233 height 249
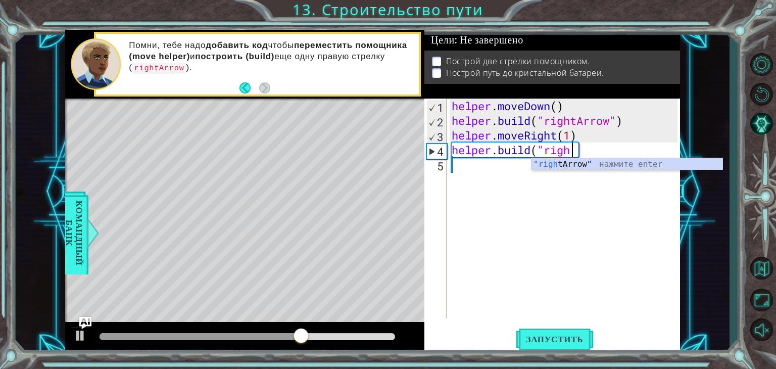
drag, startPoint x: 513, startPoint y: 303, endPoint x: 522, endPoint y: 300, distance: 10.1
click at [520, 300] on div "helper . moveDown ( ) helper . build ( "rightArrow" ) helper . moveRight ( 1 ) …" at bounding box center [565, 222] width 233 height 249
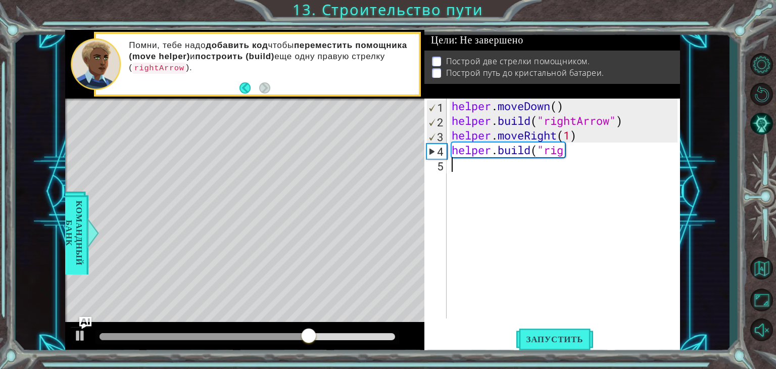
click at [522, 300] on div "helper . moveDown ( ) helper . build ( "rightArrow" ) helper . moveRight ( 1 ) …" at bounding box center [565, 222] width 233 height 249
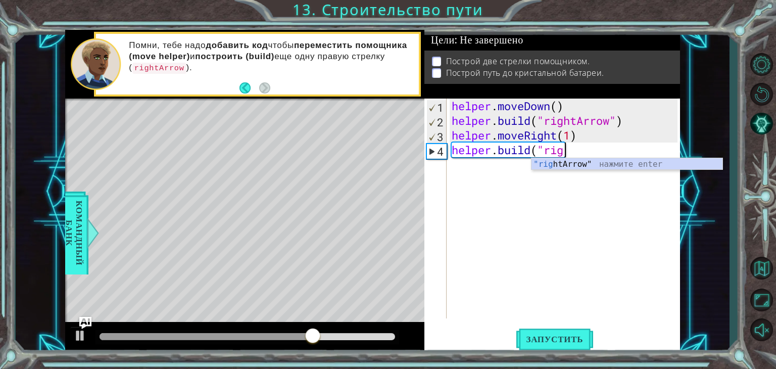
click at [524, 299] on div "helper . moveDown ( ) helper . build ( "rightArrow" ) helper . moveRight ( 1 ) …" at bounding box center [565, 222] width 233 height 249
click at [525, 301] on div "helper . moveDown ( ) helper . build ( "rightArrow" ) helper . moveRight ( 1 ) …" at bounding box center [565, 222] width 233 height 249
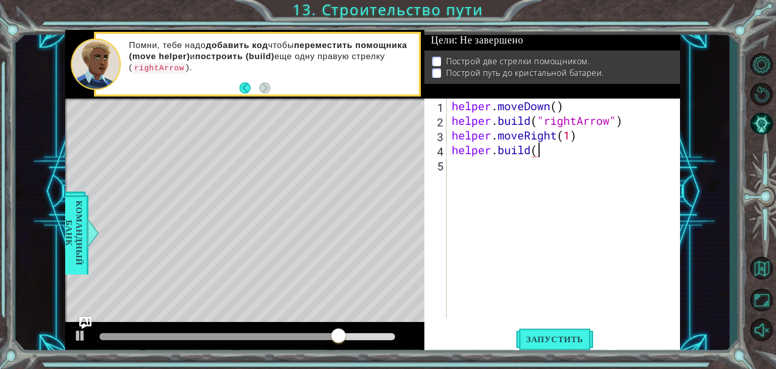
type textarea "[DOMAIN_NAME]"
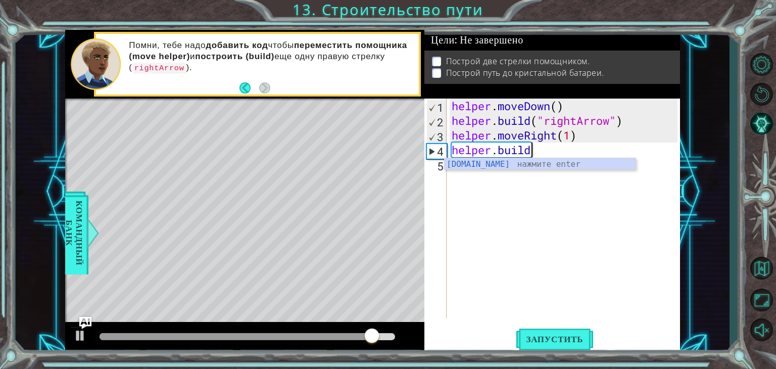
click at [562, 170] on div "helper . moveDown ( ) helper . build ( "rightArrow" ) helper . moveRight ( 1 ) …" at bounding box center [565, 222] width 233 height 249
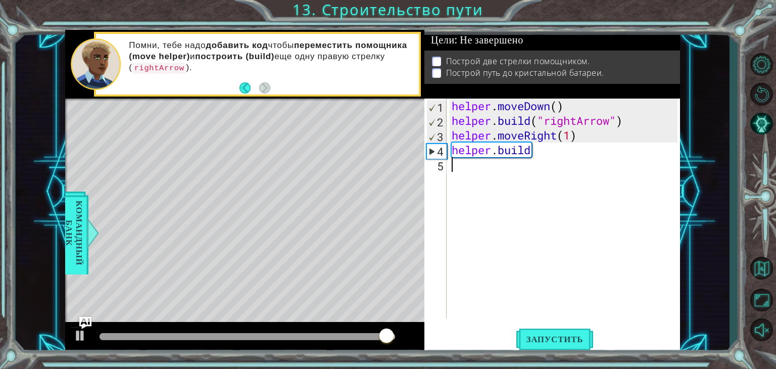
click at [549, 158] on div "helper . moveDown ( ) helper . build ( "rightArrow" ) helper . moveRight ( 1 ) …" at bounding box center [565, 222] width 233 height 249
click at [545, 152] on div "helper . moveDown ( ) helper . build ( "rightArrow" ) helper . moveRight ( 1 ) …" at bounding box center [565, 222] width 233 height 249
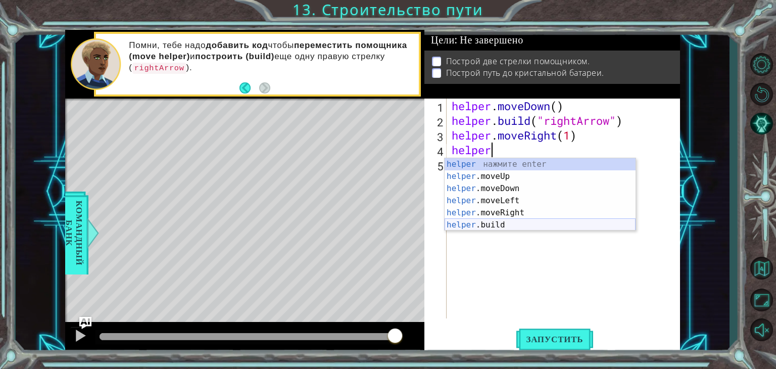
click at [501, 219] on div "helper нажмите enter helper .moveUp нажмите enter helper .moveDown нажмите ente…" at bounding box center [539, 206] width 191 height 97
type textarea "[DOMAIN_NAME]("rightArrow")"
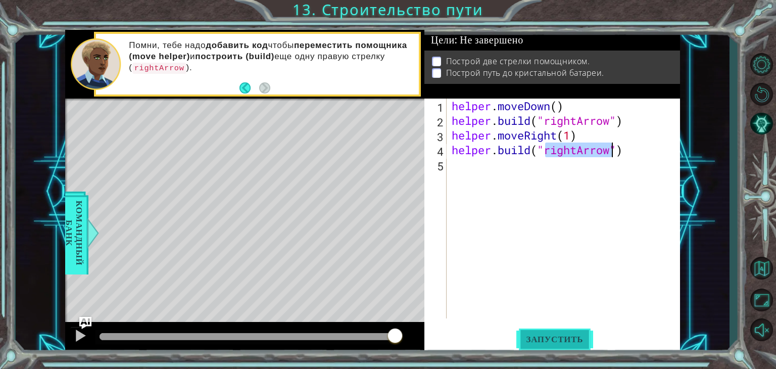
click at [569, 339] on span "Запустить" at bounding box center [554, 339] width 77 height 10
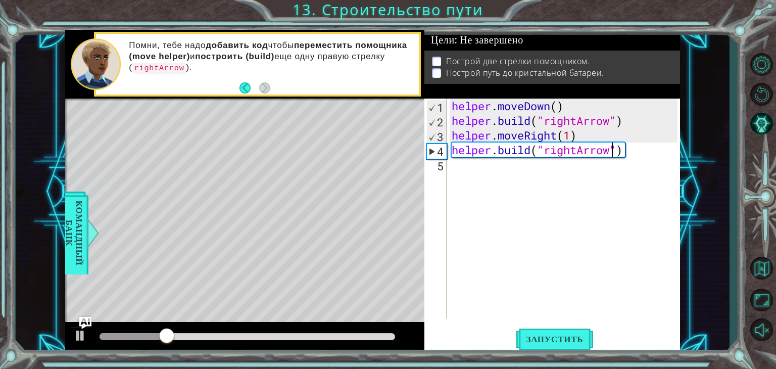
click at [463, 169] on div "helper . moveDown ( ) helper . build ( "rightArrow" ) helper . moveRight ( 1 ) …" at bounding box center [565, 222] width 233 height 249
click at [657, 148] on div "helper . moveDown ( ) helper . build ( "rightArrow" ) helper . moveRight ( 1 ) …" at bounding box center [565, 222] width 233 height 249
click at [625, 152] on div "helper . moveDown ( ) helper . build ( "rightArrow" ) helper . moveRight ( 1 ) …" at bounding box center [565, 222] width 233 height 249
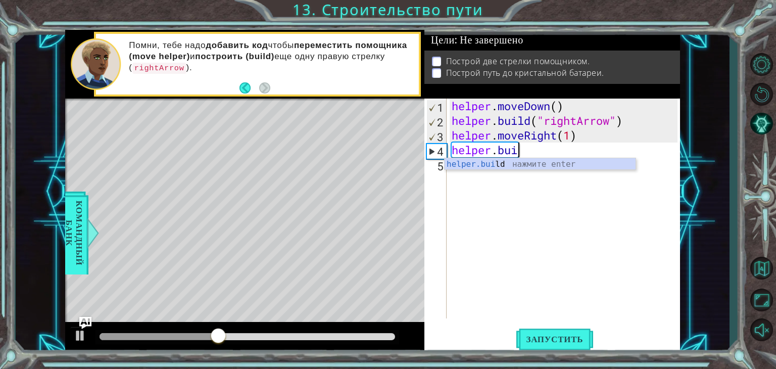
type textarea "h"
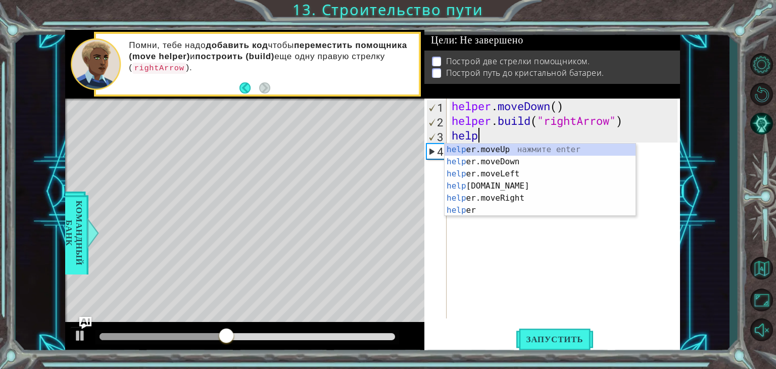
type textarea "h"
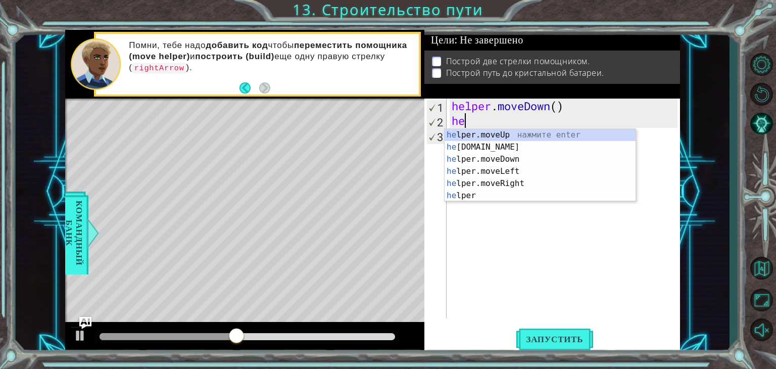
type textarea "h"
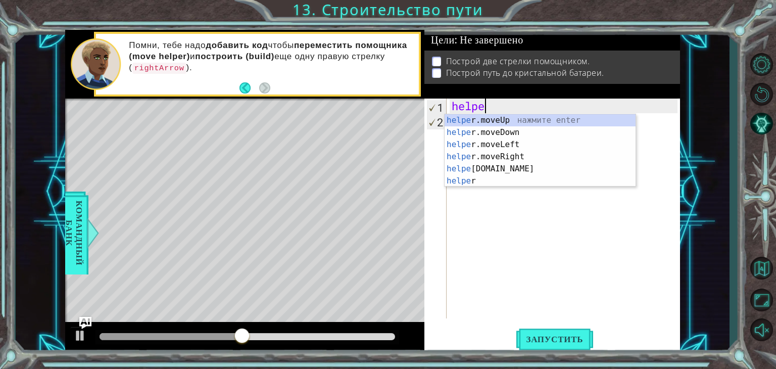
type textarea "h"
